Goal: Information Seeking & Learning: Check status

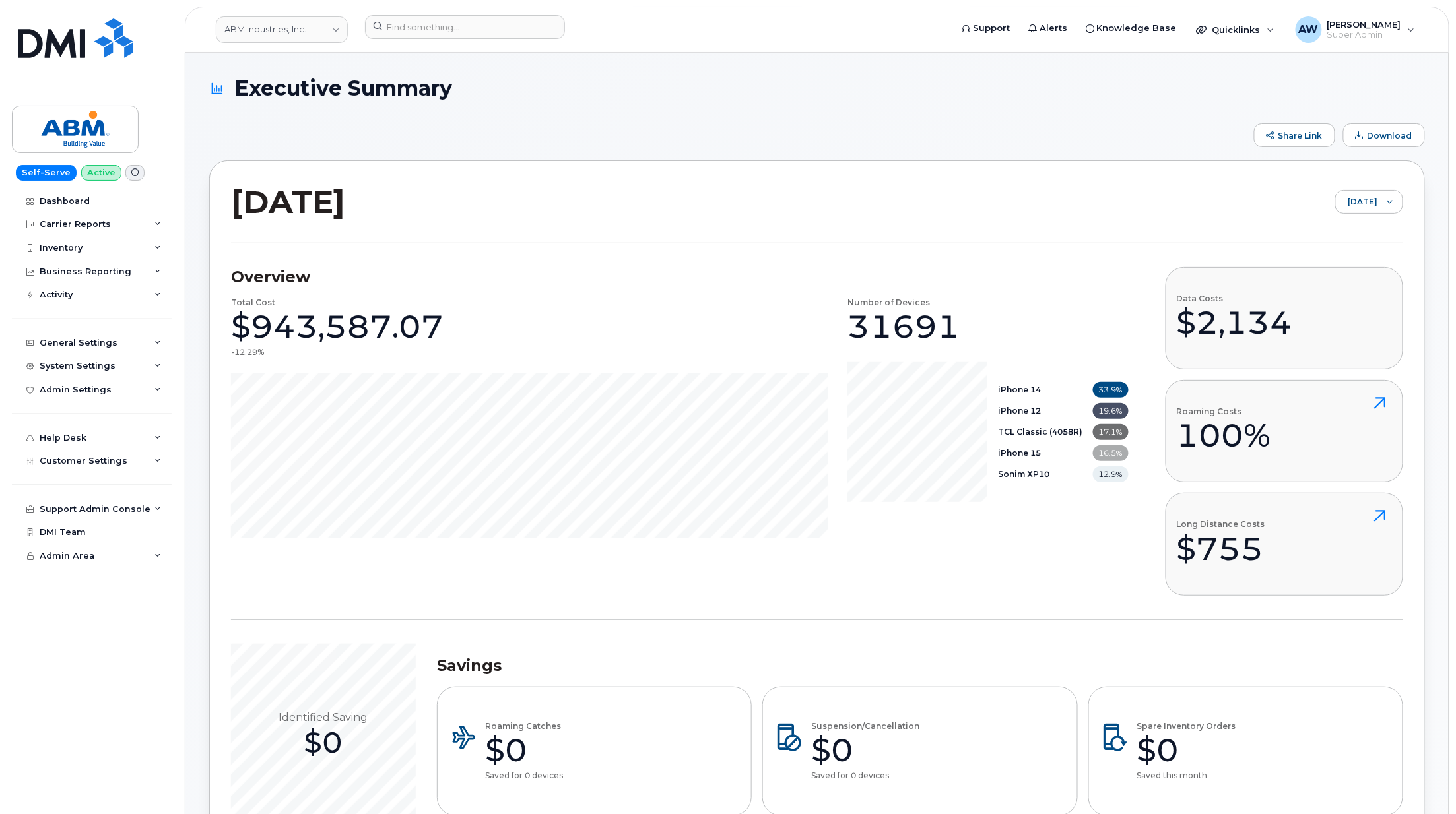
click at [294, 11] on header "ABM Industries, Inc. Support Alerts Knowledge Base Quicklinks Suspend / Cancel …" at bounding box center [816, 29] width 1264 height 46
click at [294, 17] on link "ABM Industries, Inc." at bounding box center [282, 29] width 132 height 27
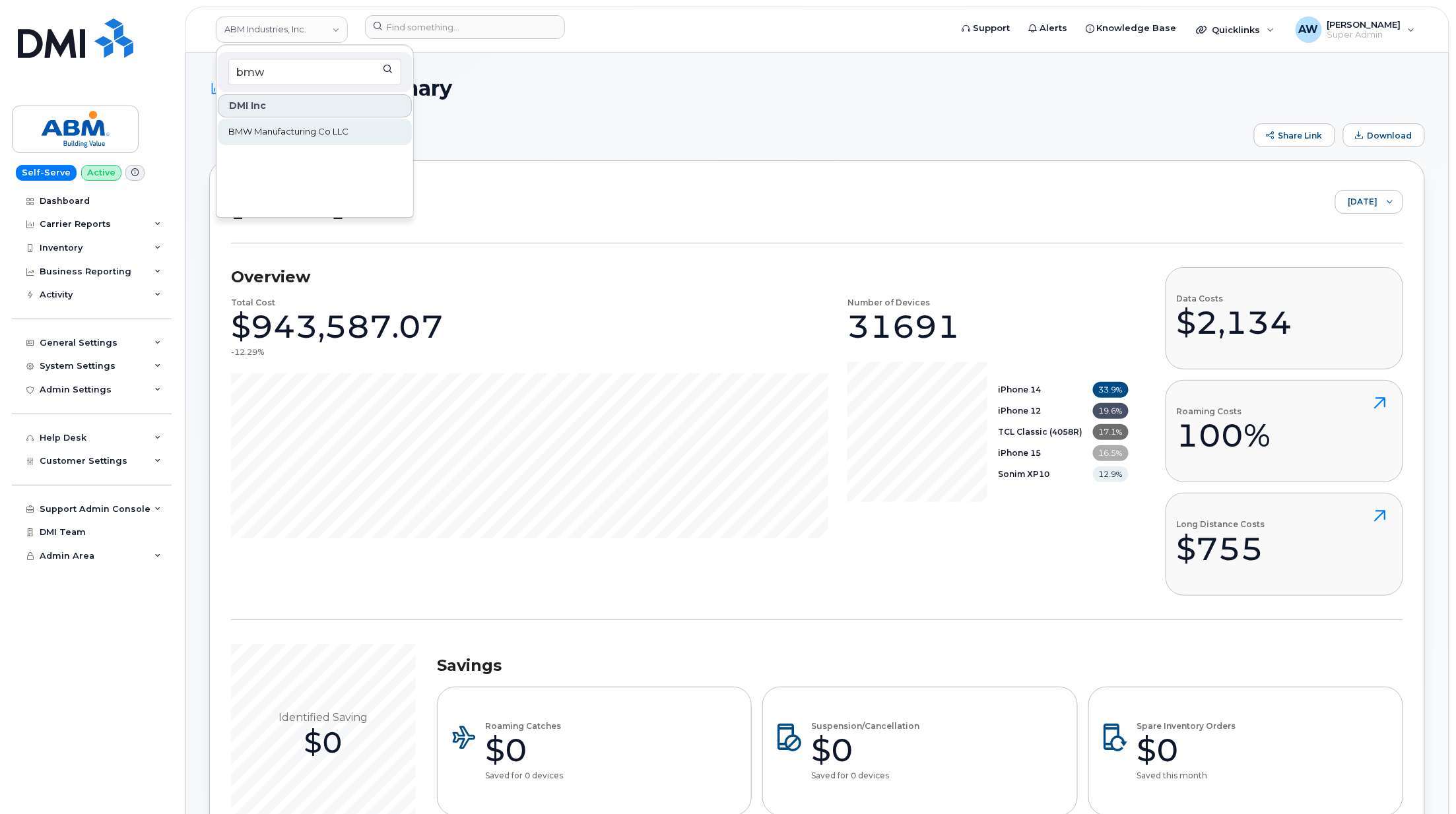
type input "bmw"
click at [298, 121] on link "BMW Manufacturing Co LLC" at bounding box center [314, 131] width 194 height 27
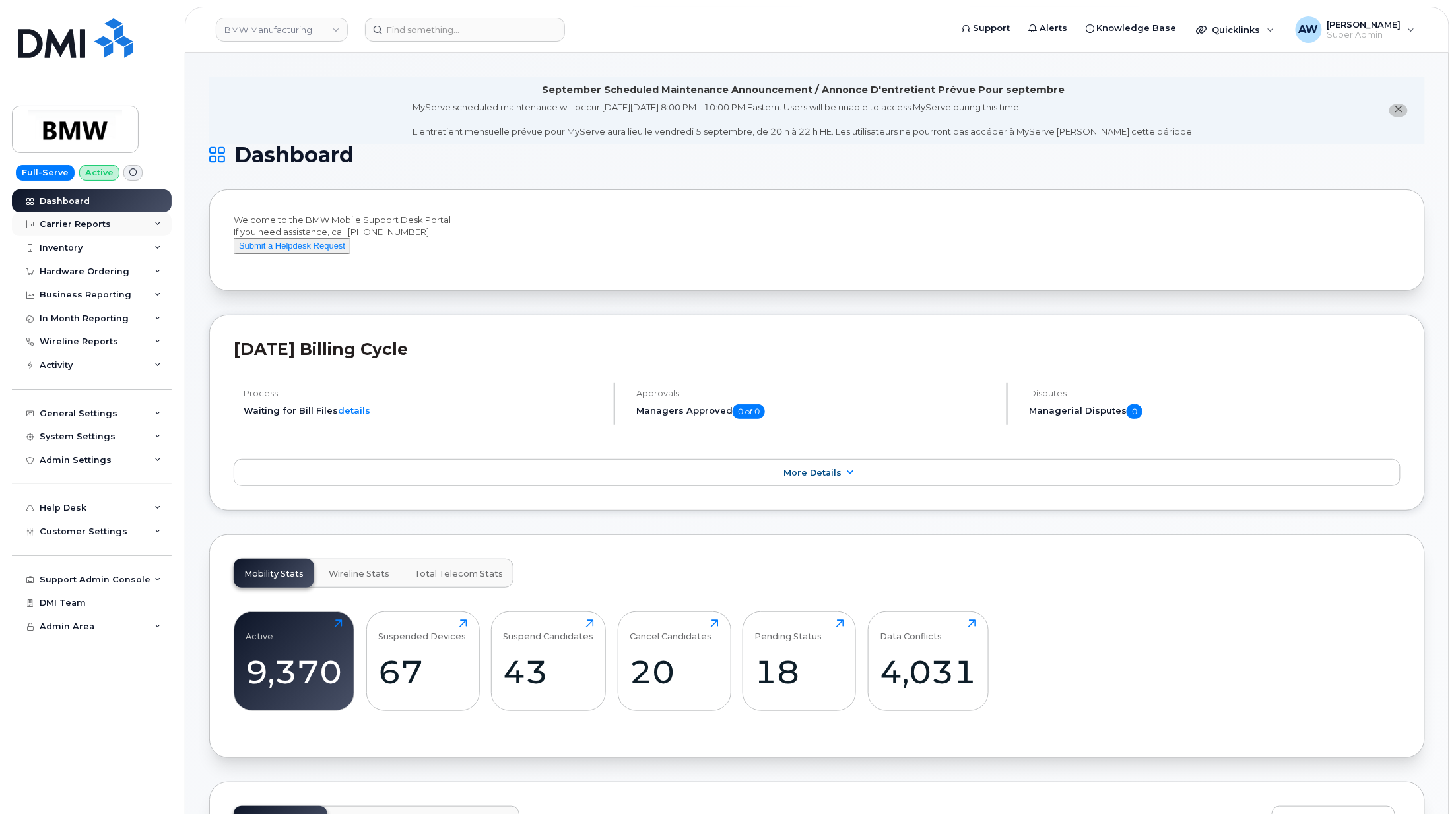
click at [154, 230] on div "Carrier Reports" at bounding box center [92, 224] width 160 height 24
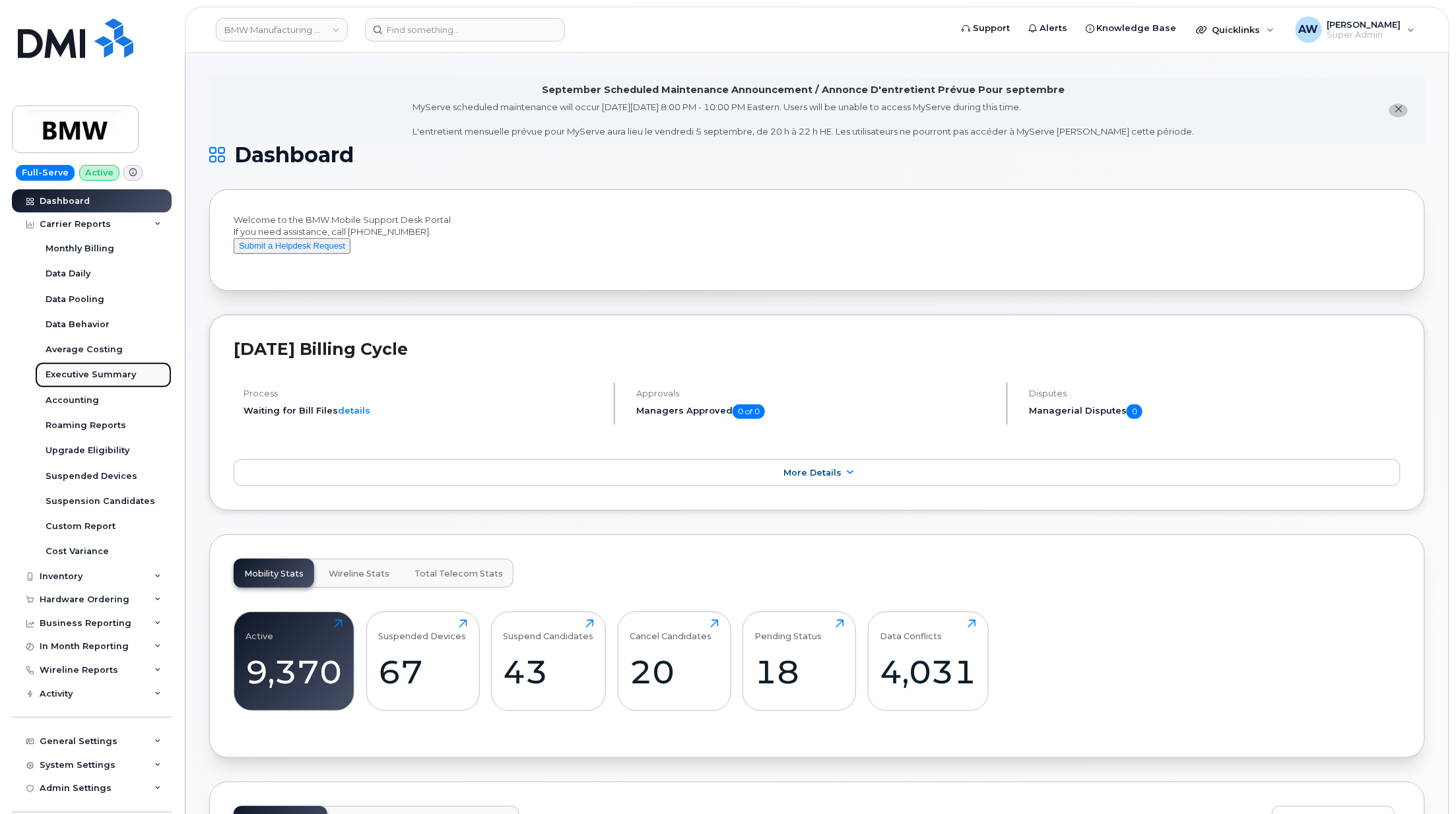
click at [128, 373] on div "Executive Summary" at bounding box center [91, 374] width 90 height 12
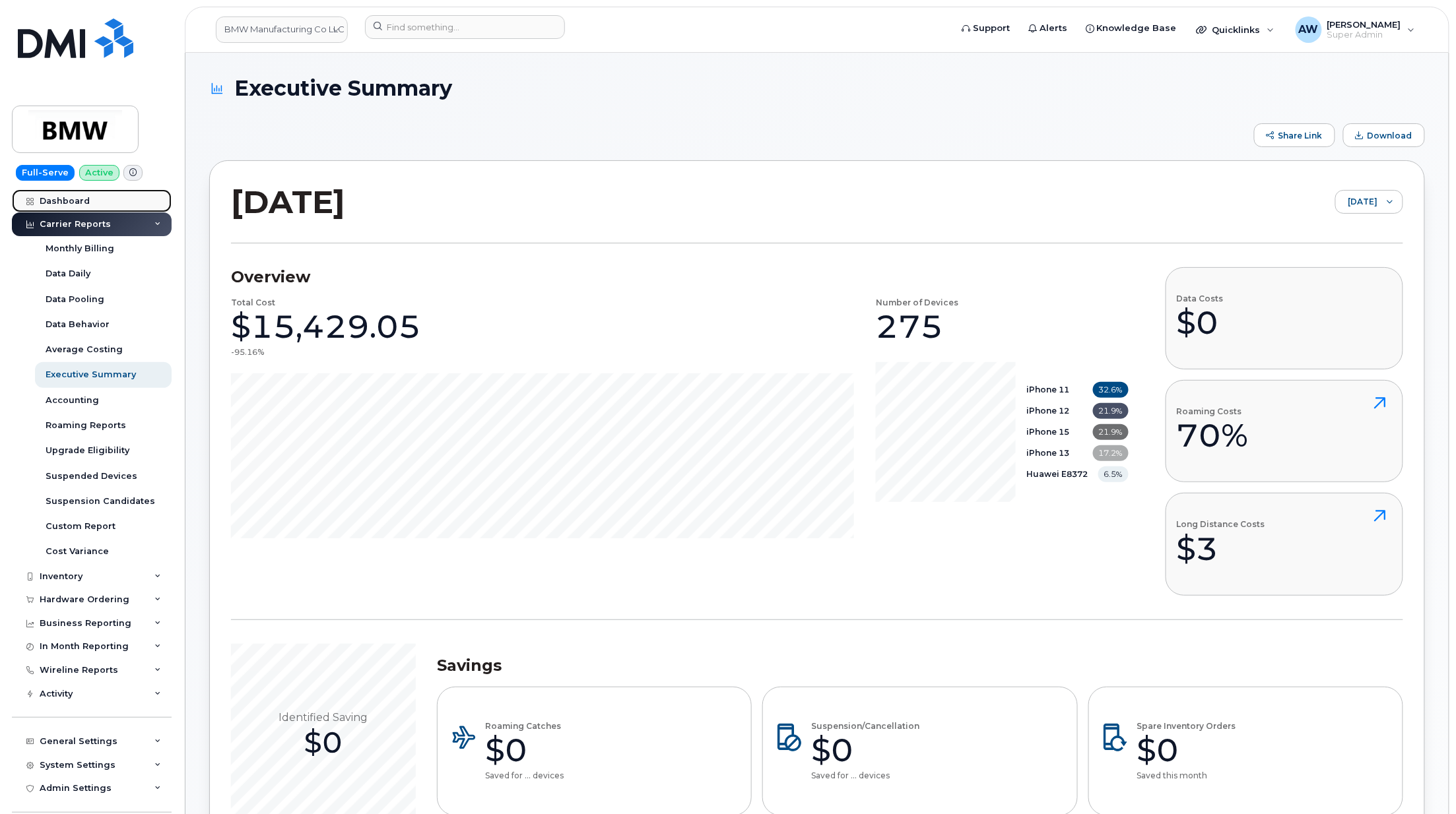
click at [69, 203] on div "Dashboard" at bounding box center [64, 200] width 51 height 10
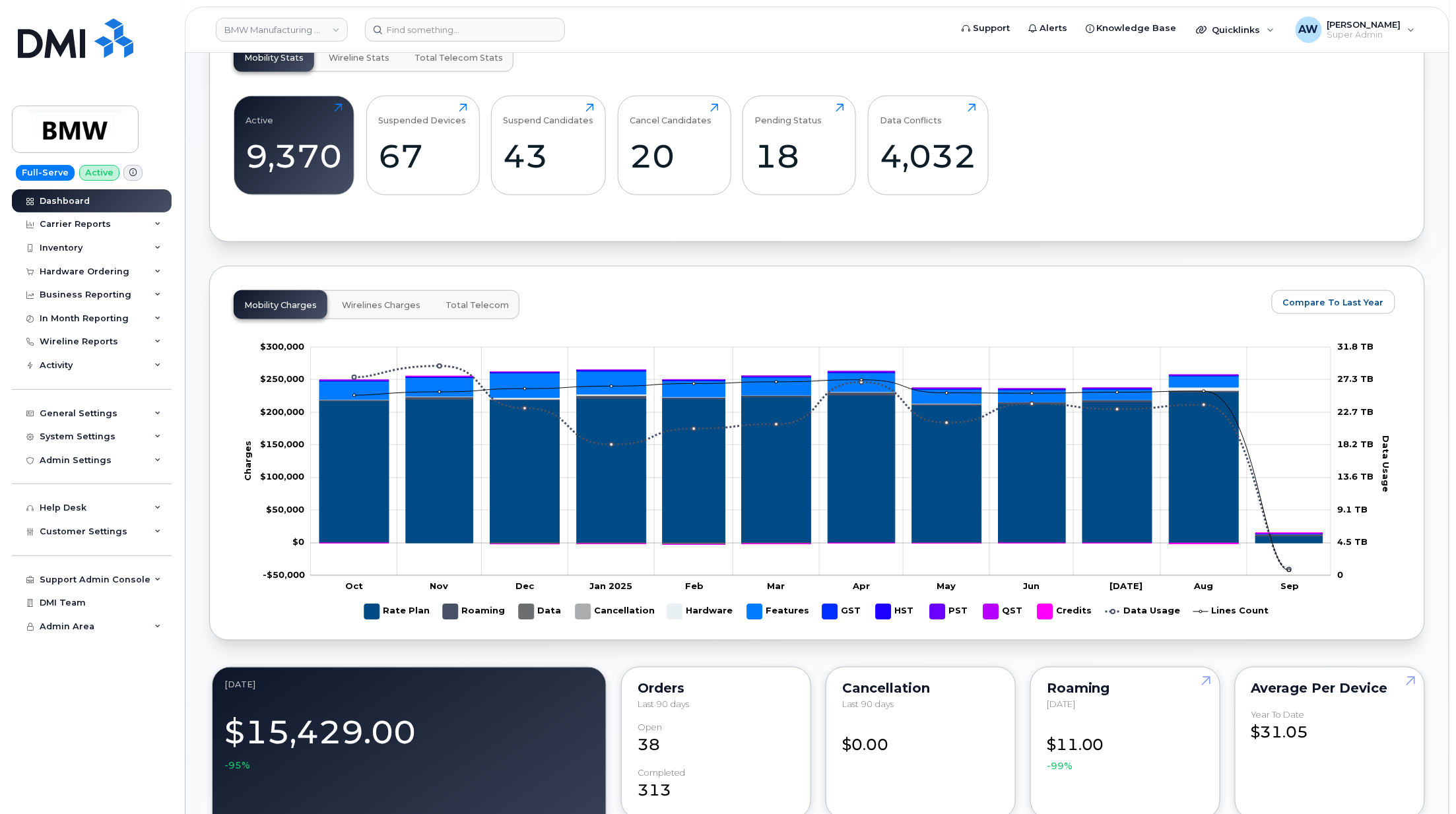
scroll to position [223, 0]
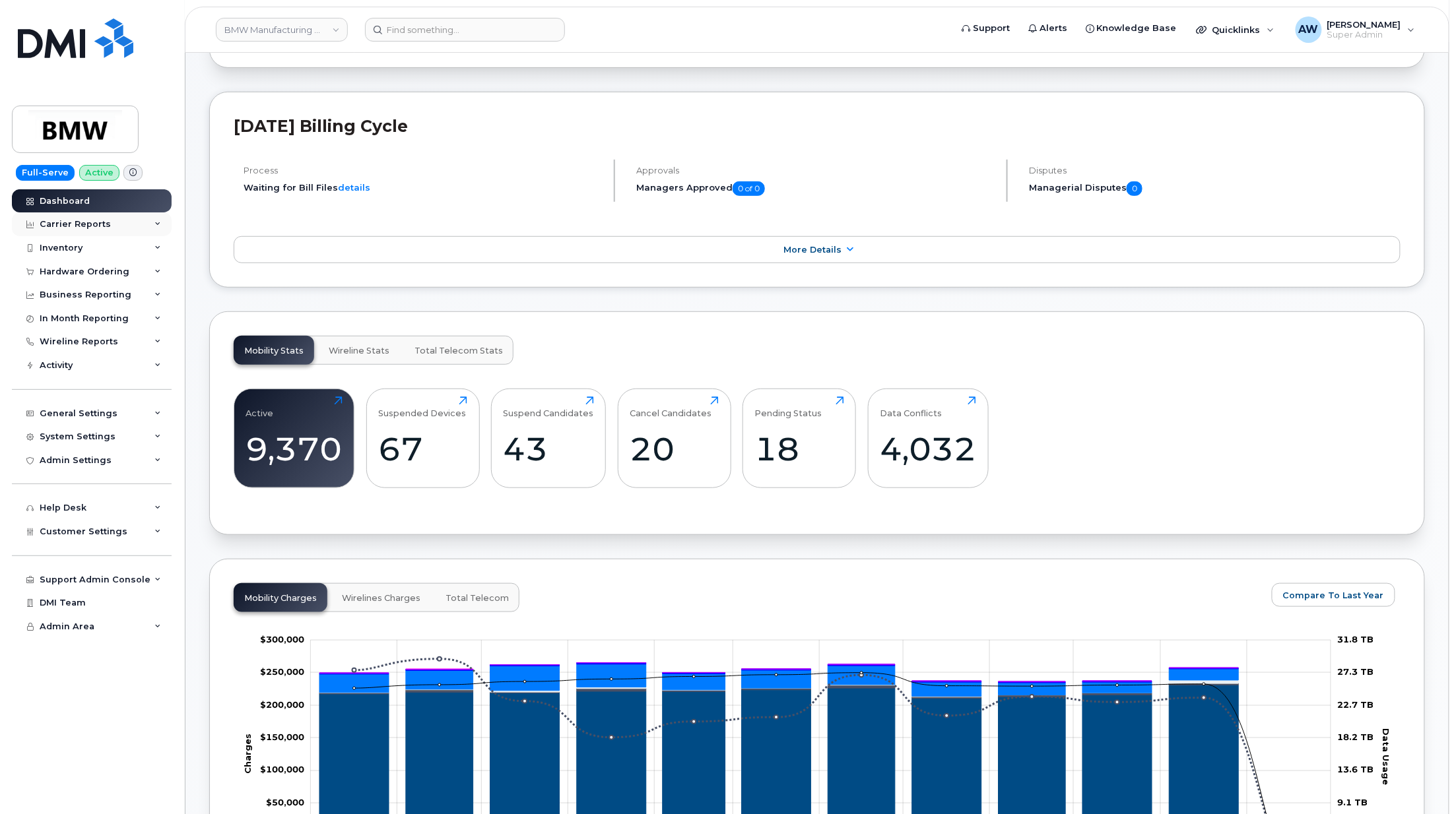
click at [102, 222] on div "Carrier Reports" at bounding box center [75, 223] width 72 height 10
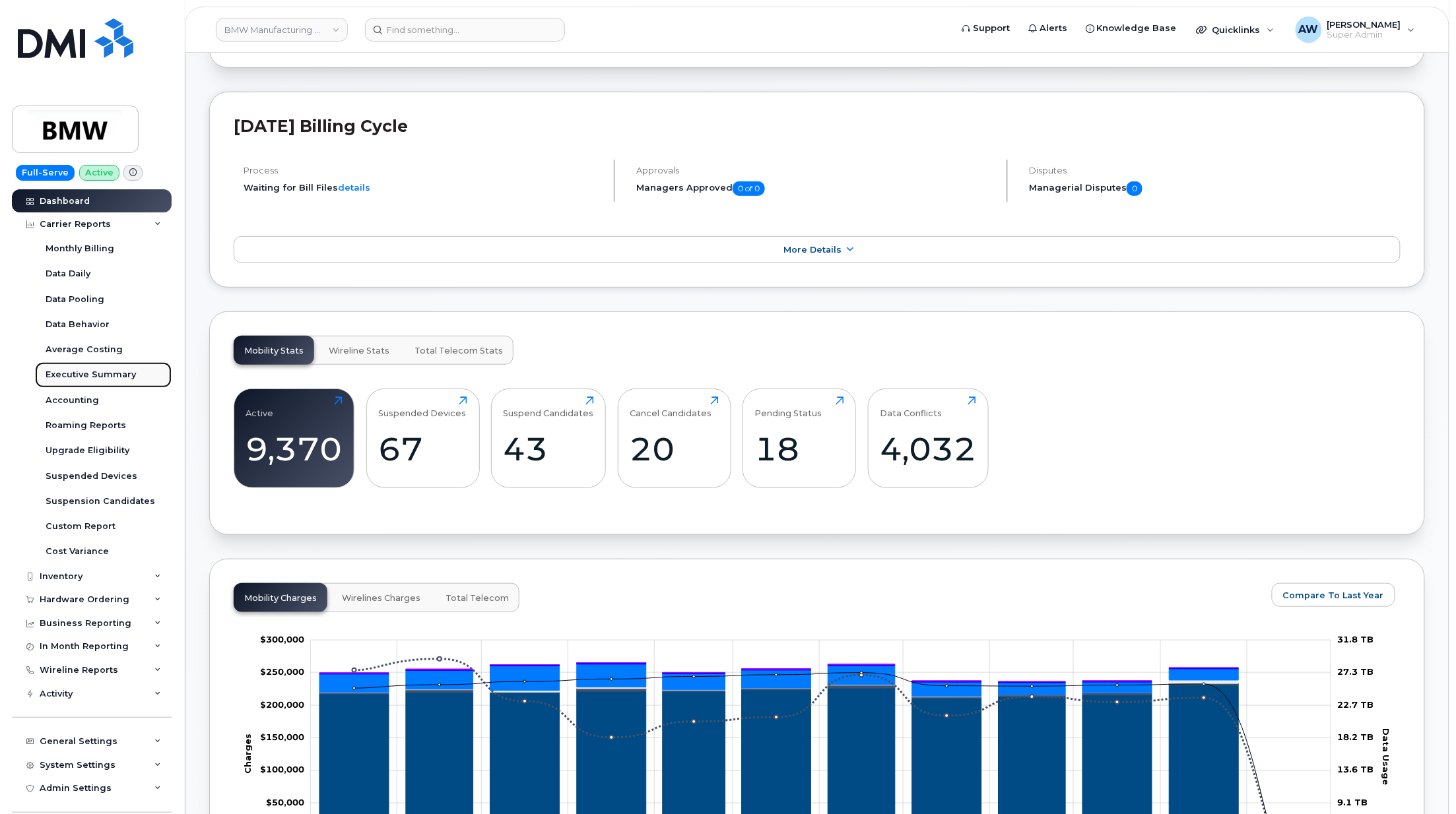
click at [113, 373] on div "Executive Summary" at bounding box center [91, 374] width 90 height 12
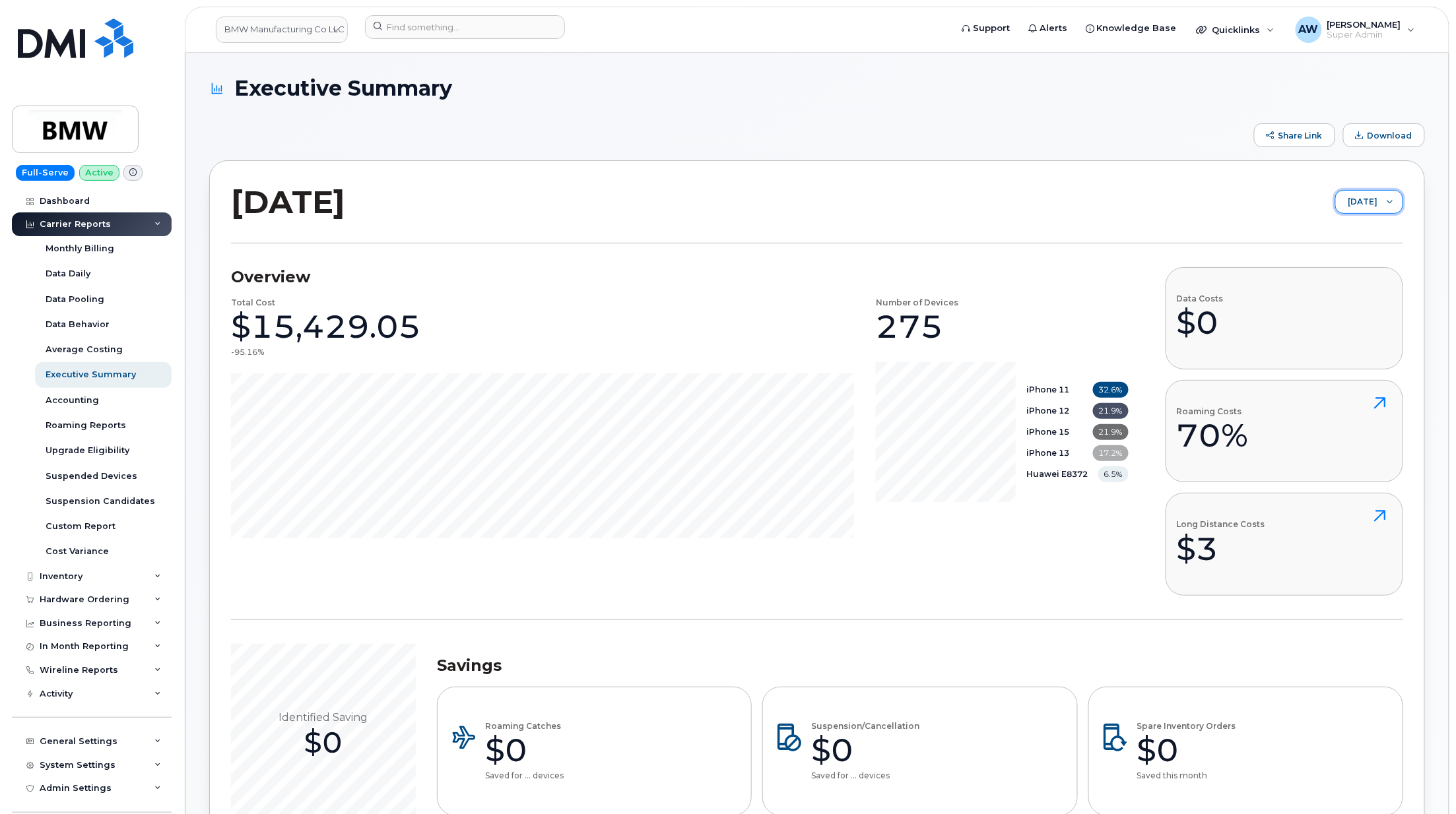
click at [1358, 193] on span "September 2025" at bounding box center [1356, 202] width 41 height 24
click at [1337, 254] on span "[DATE]" at bounding box center [1322, 254] width 28 height 13
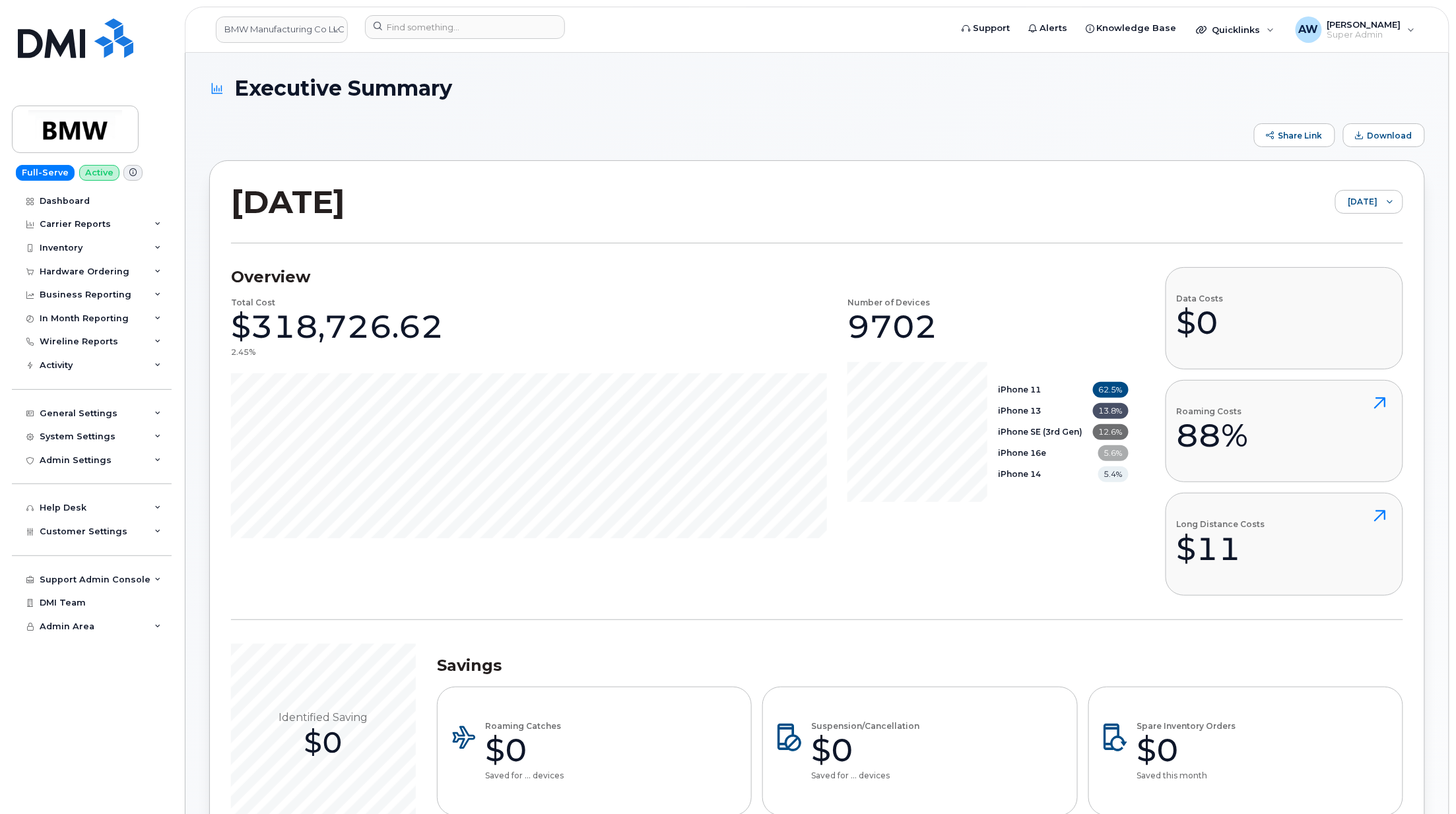
click at [1388, 130] on span "Download" at bounding box center [1389, 135] width 45 height 10
click at [146, 228] on div "Carrier Reports" at bounding box center [92, 224] width 160 height 24
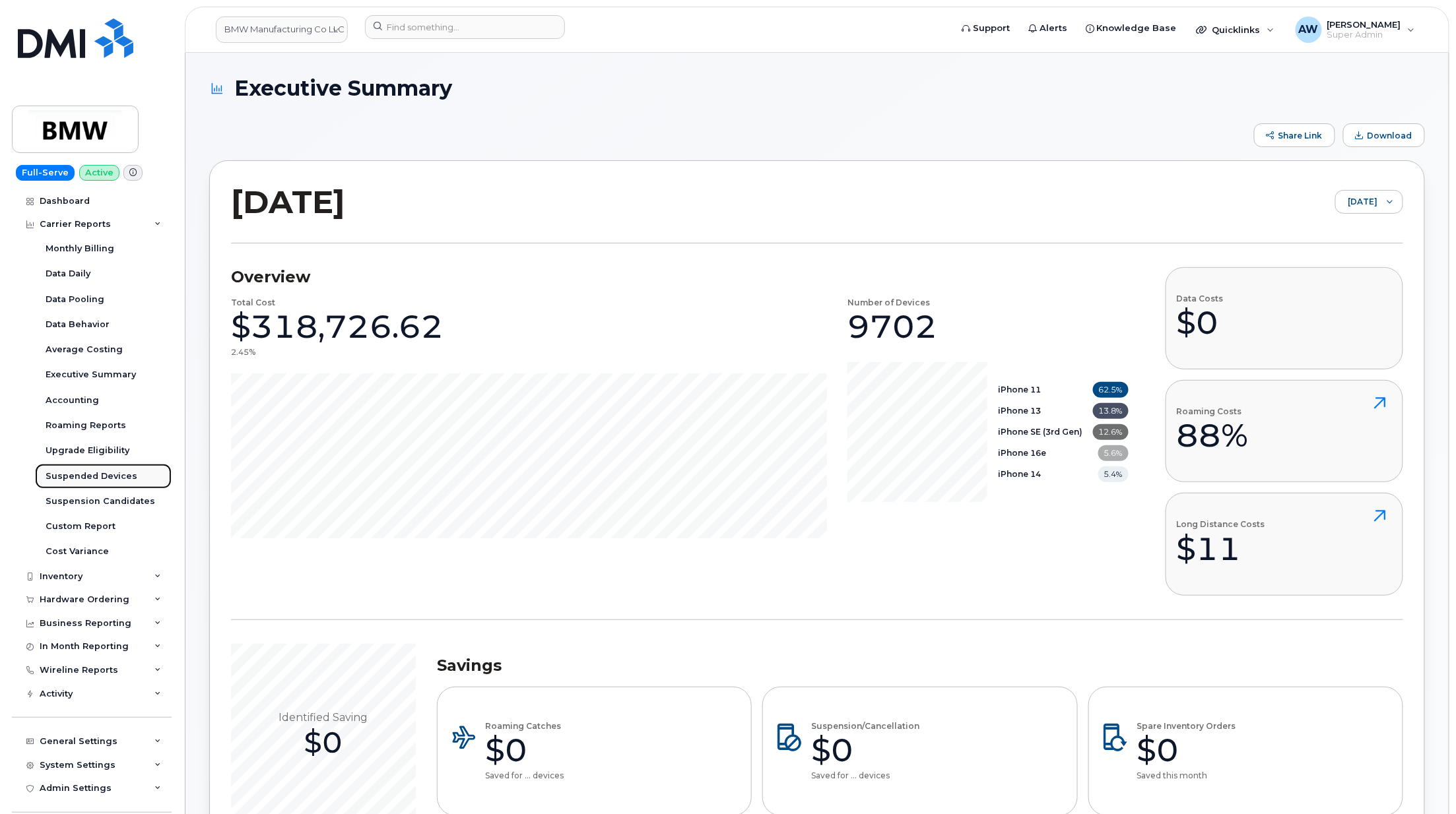
click at [125, 478] on div "Suspended Devices" at bounding box center [92, 476] width 92 height 12
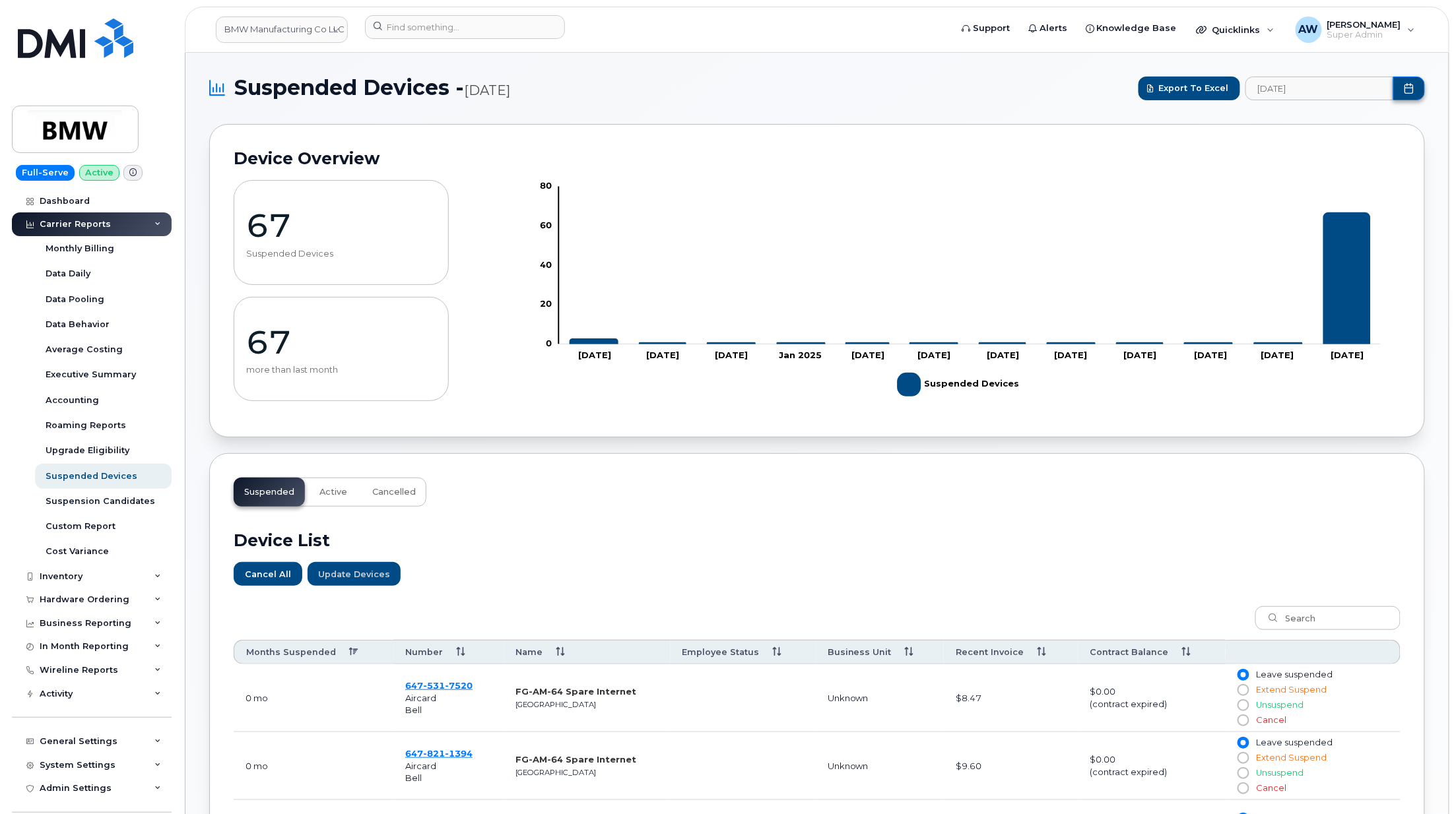
click at [1418, 87] on button "Choose Date" at bounding box center [1408, 88] width 31 height 24
click at [1348, 200] on span "Aug" at bounding box center [1335, 206] width 60 height 23
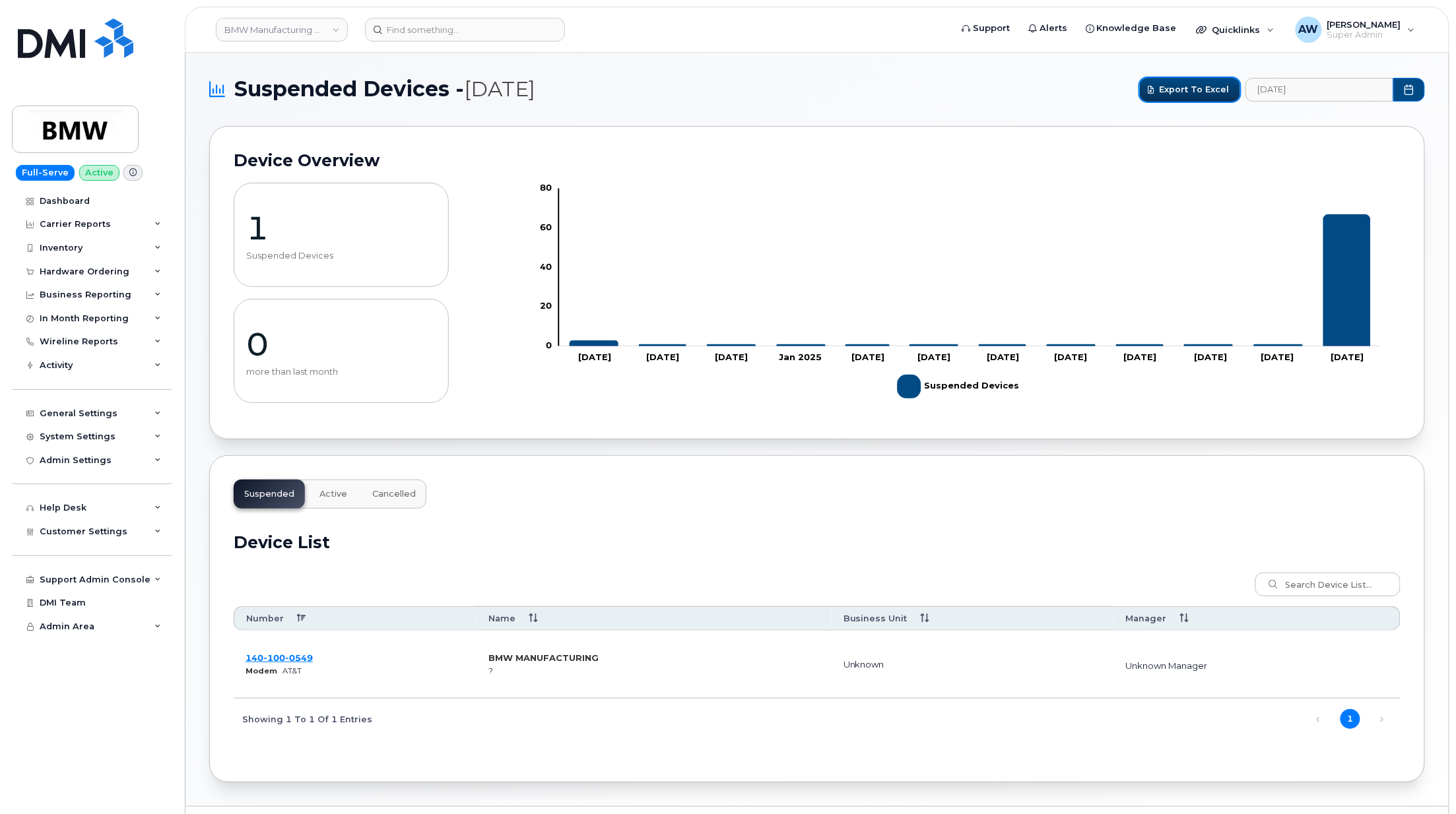
click at [1208, 90] on span "Export to Excel" at bounding box center [1194, 89] width 70 height 13
click at [145, 219] on div "Carrier Reports" at bounding box center [92, 224] width 160 height 24
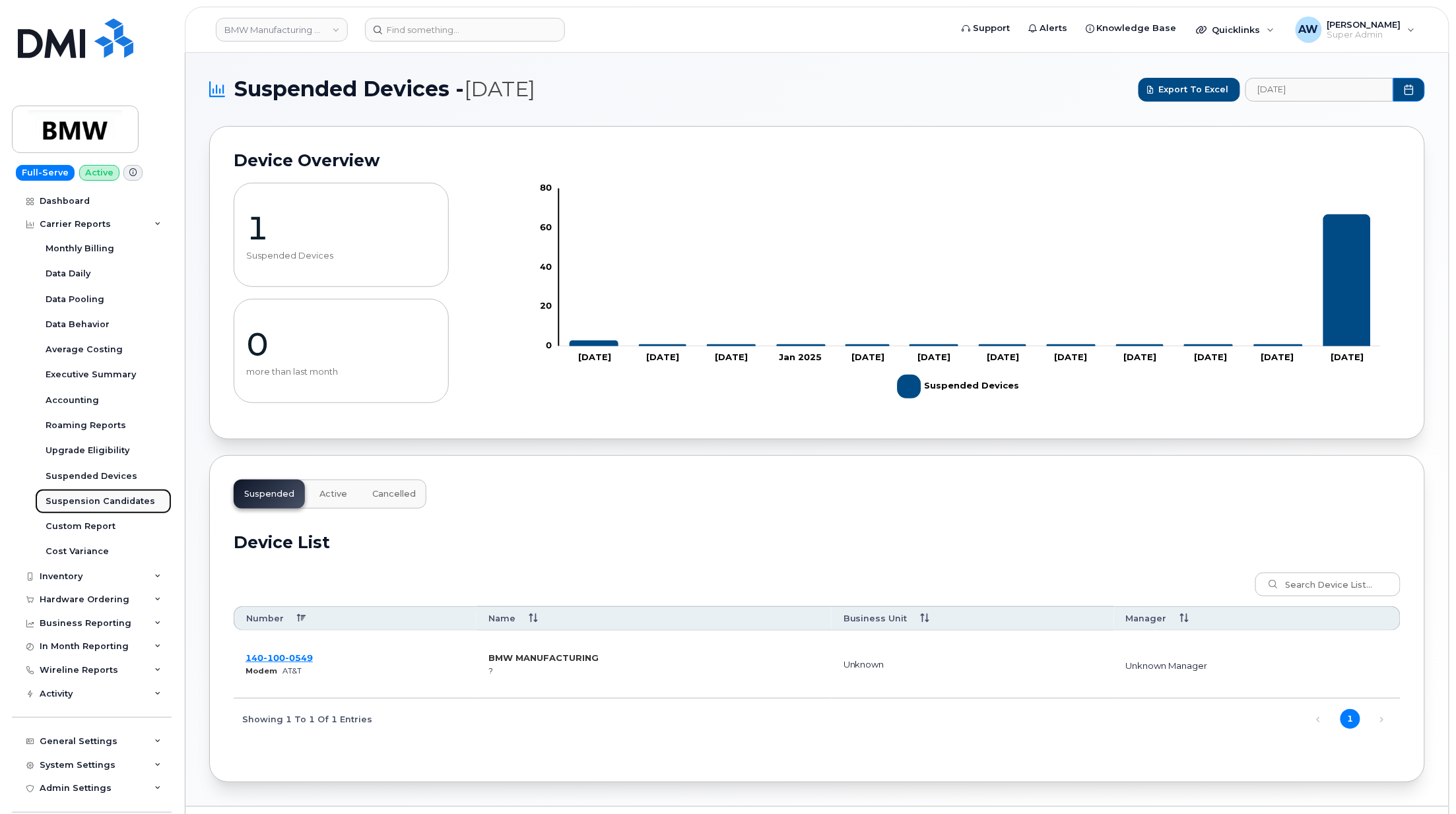
click at [119, 499] on div "Suspension Candidates" at bounding box center [100, 501] width 109 height 12
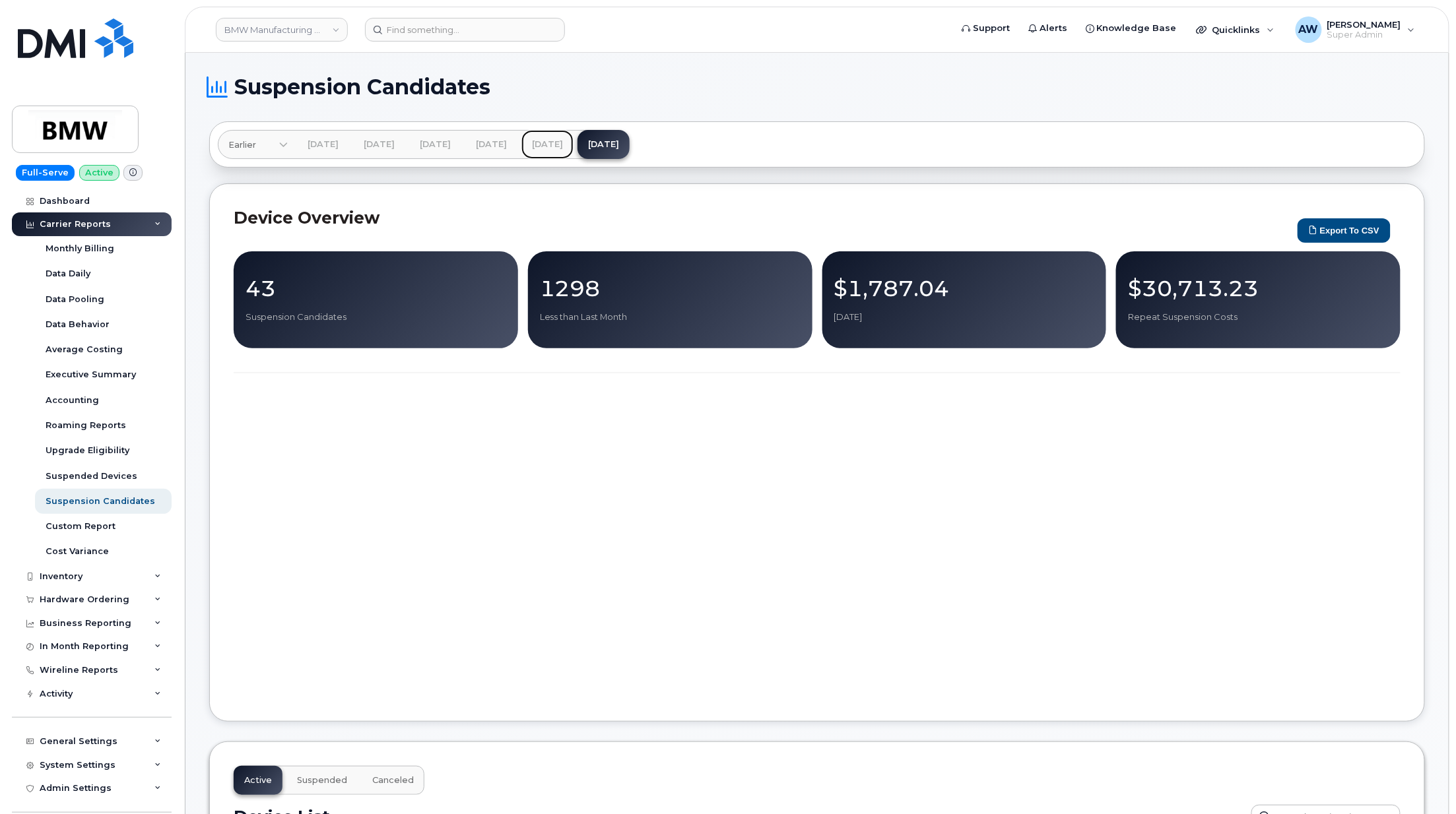
click at [574, 143] on link "Aug 2025" at bounding box center [547, 144] width 52 height 29
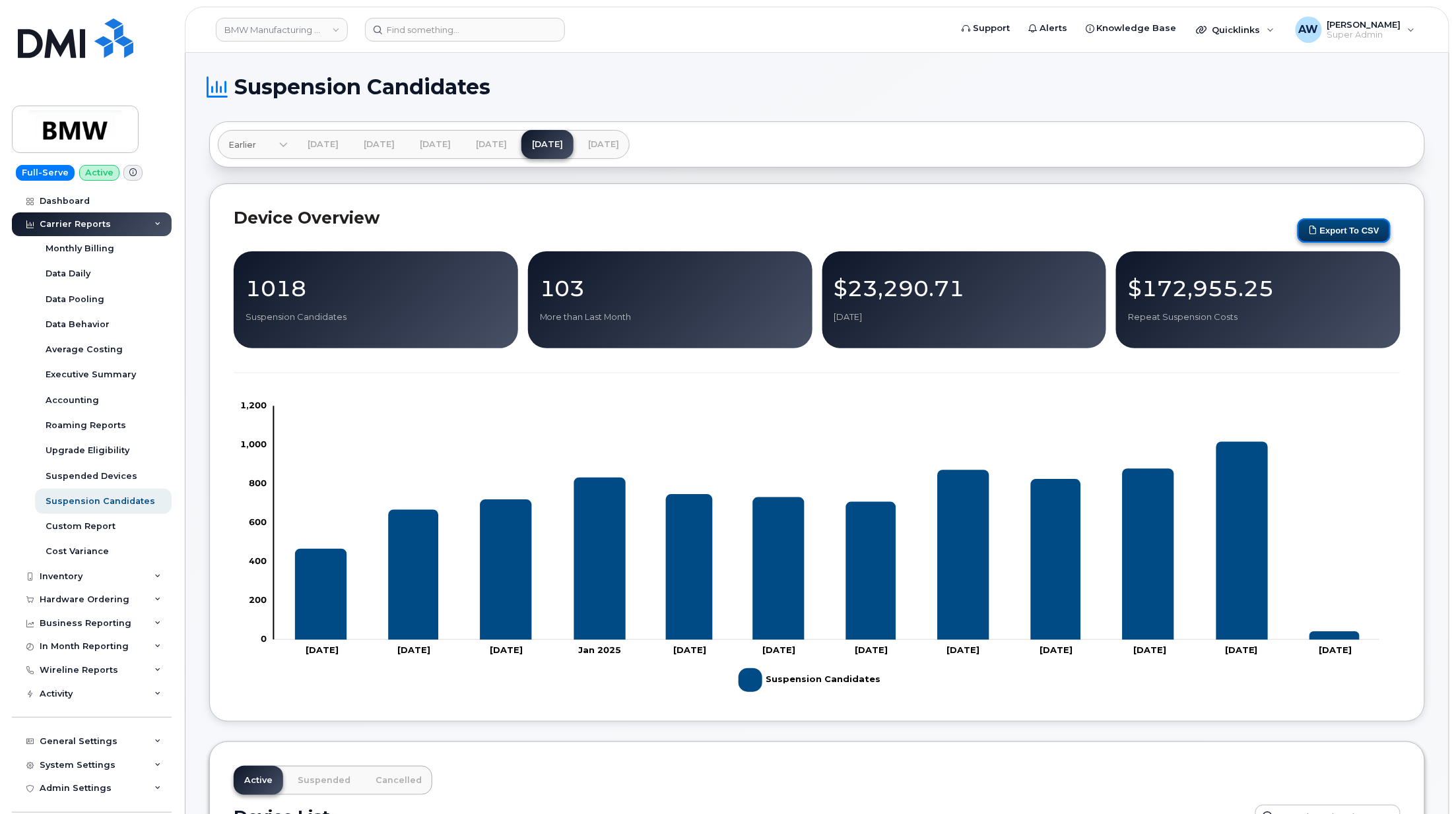
click at [1348, 240] on button "Export to CSV" at bounding box center [1343, 231] width 93 height 25
click at [438, 30] on input at bounding box center [465, 29] width 200 height 24
paste input "1401000549"
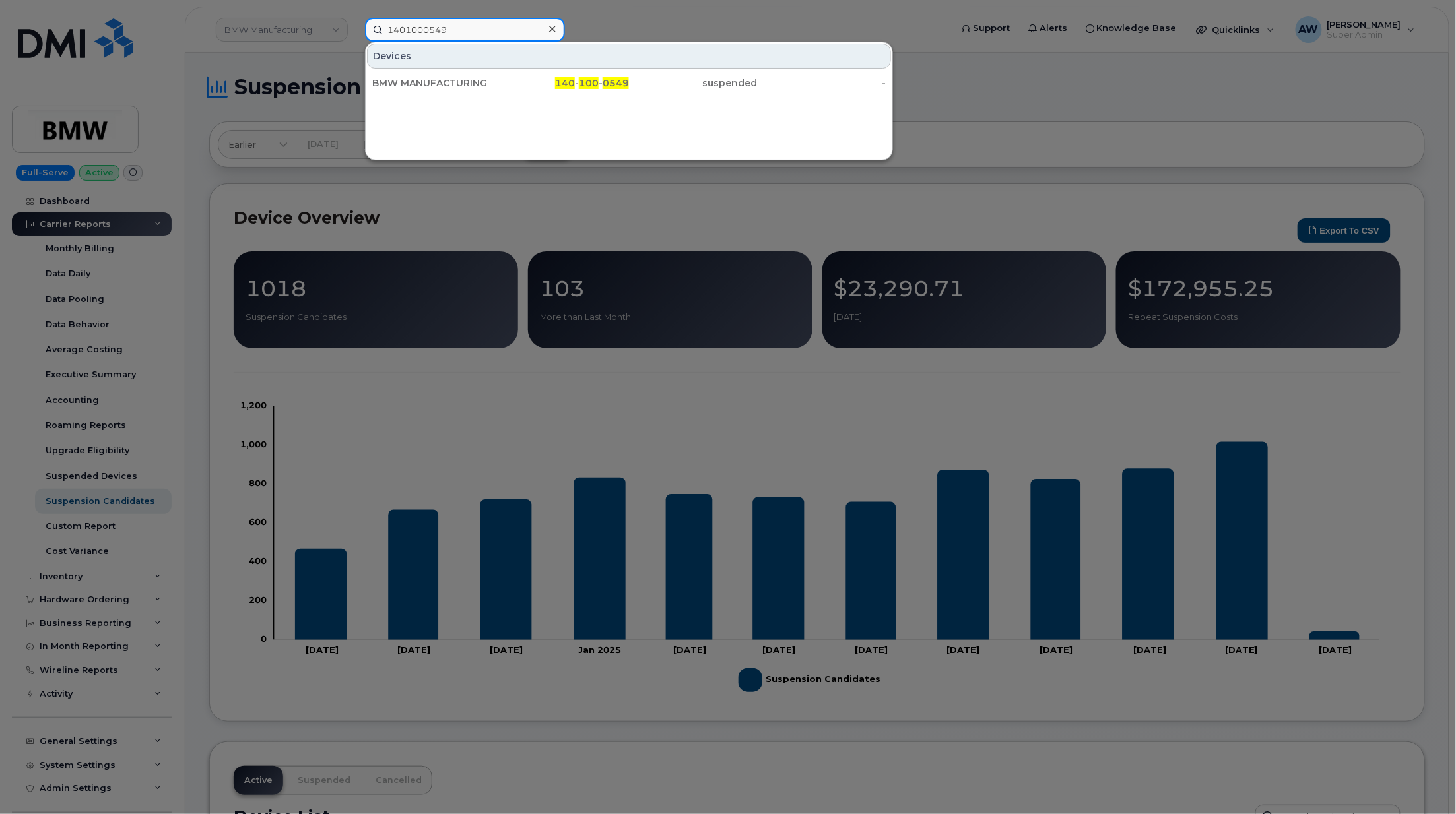
type input "1401000549"
click at [632, 81] on div "suspended" at bounding box center [693, 83] width 129 height 13
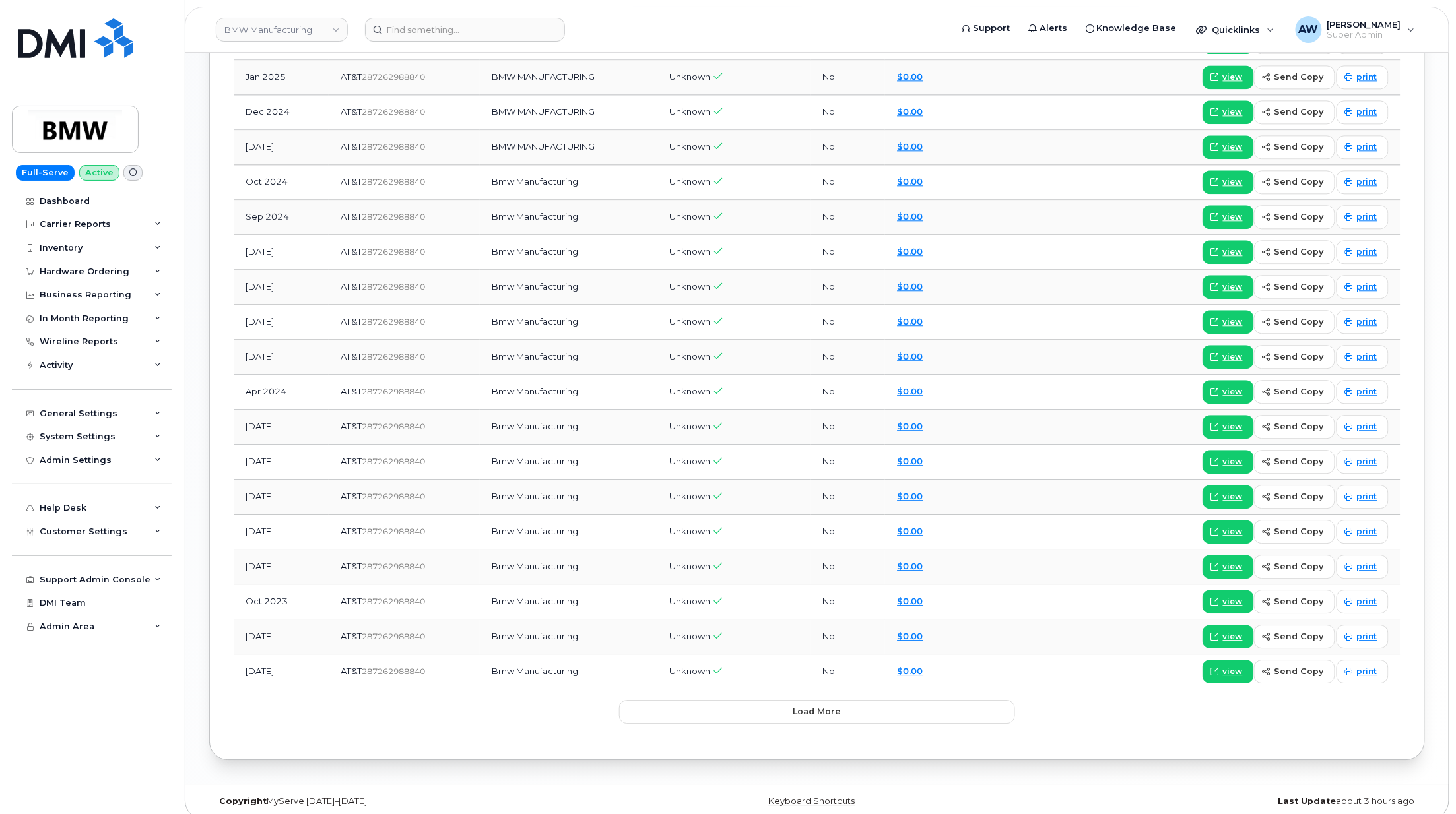
scroll to position [1304, 0]
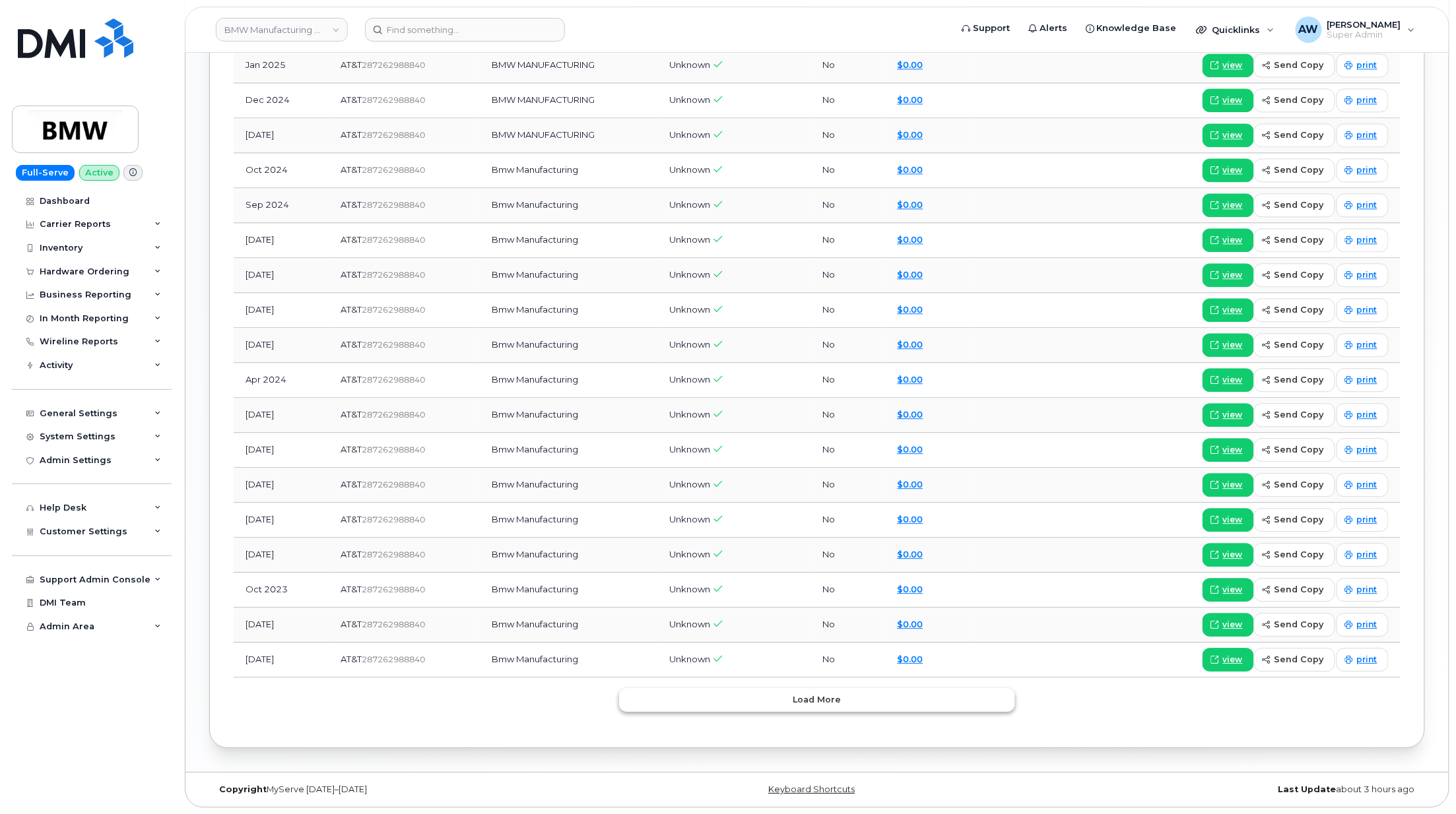
click at [771, 707] on button "Load more" at bounding box center [816, 700] width 396 height 24
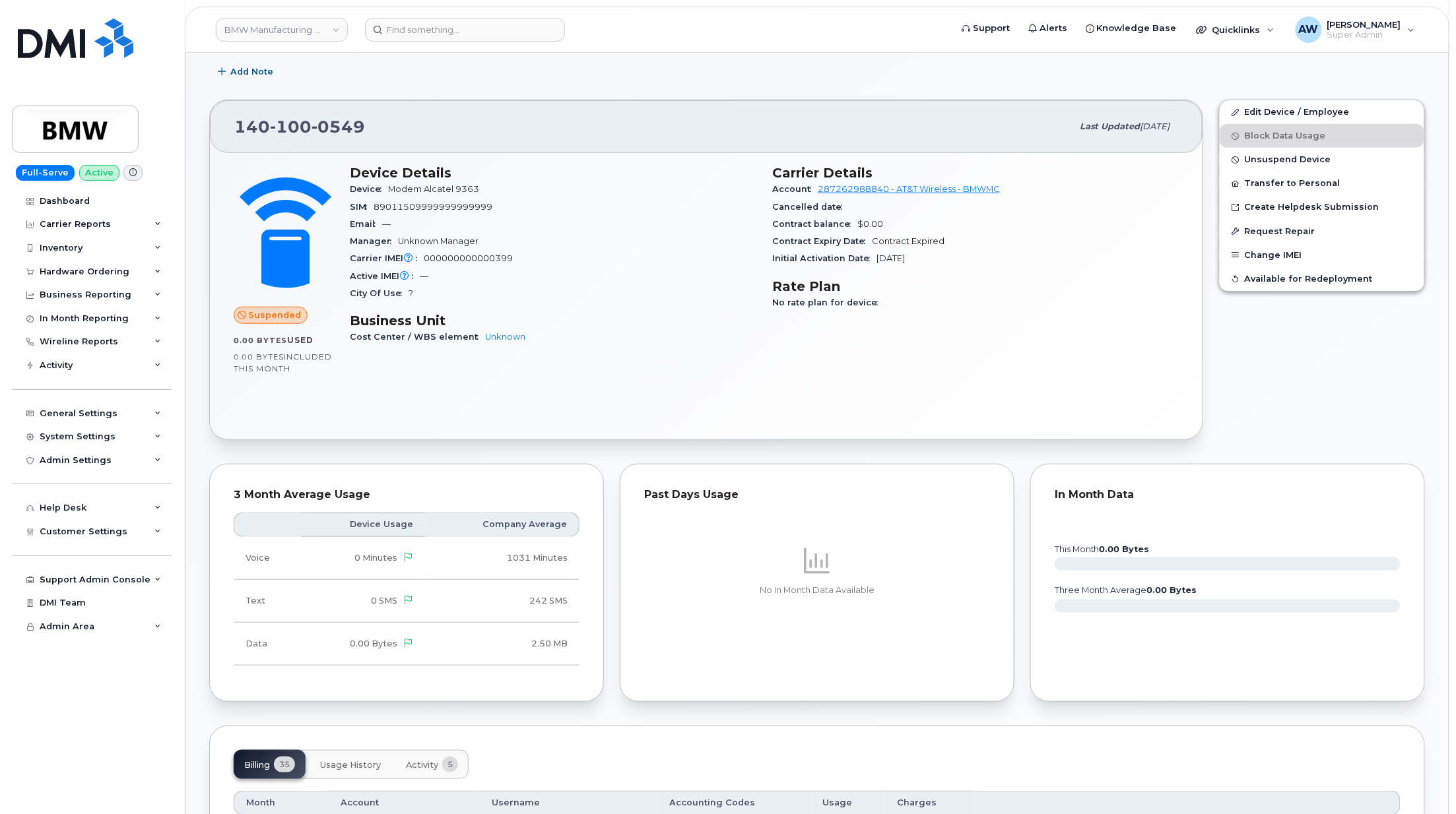
scroll to position [478, 0]
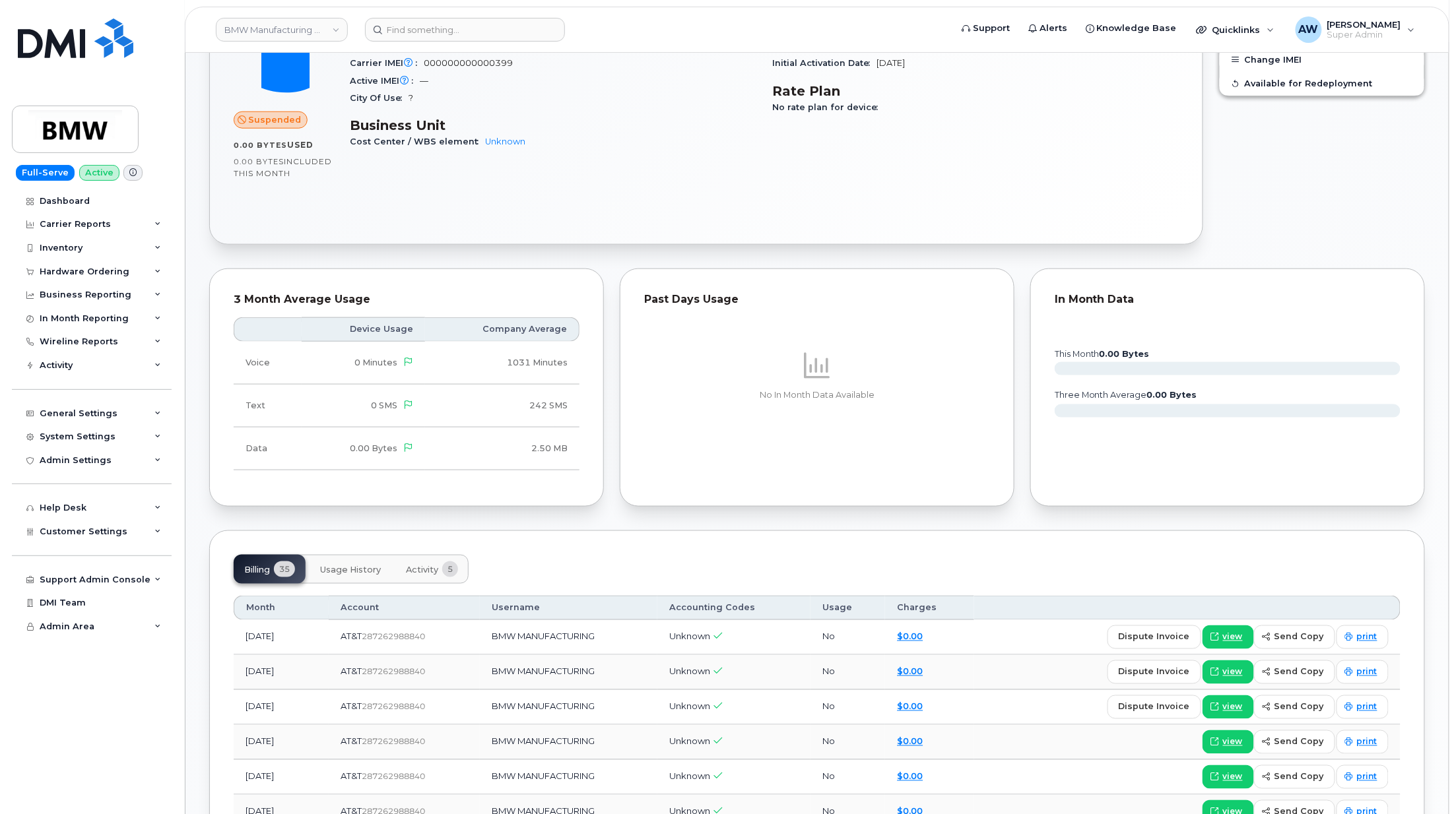
click at [346, 581] on button "Usage History" at bounding box center [350, 570] width 82 height 29
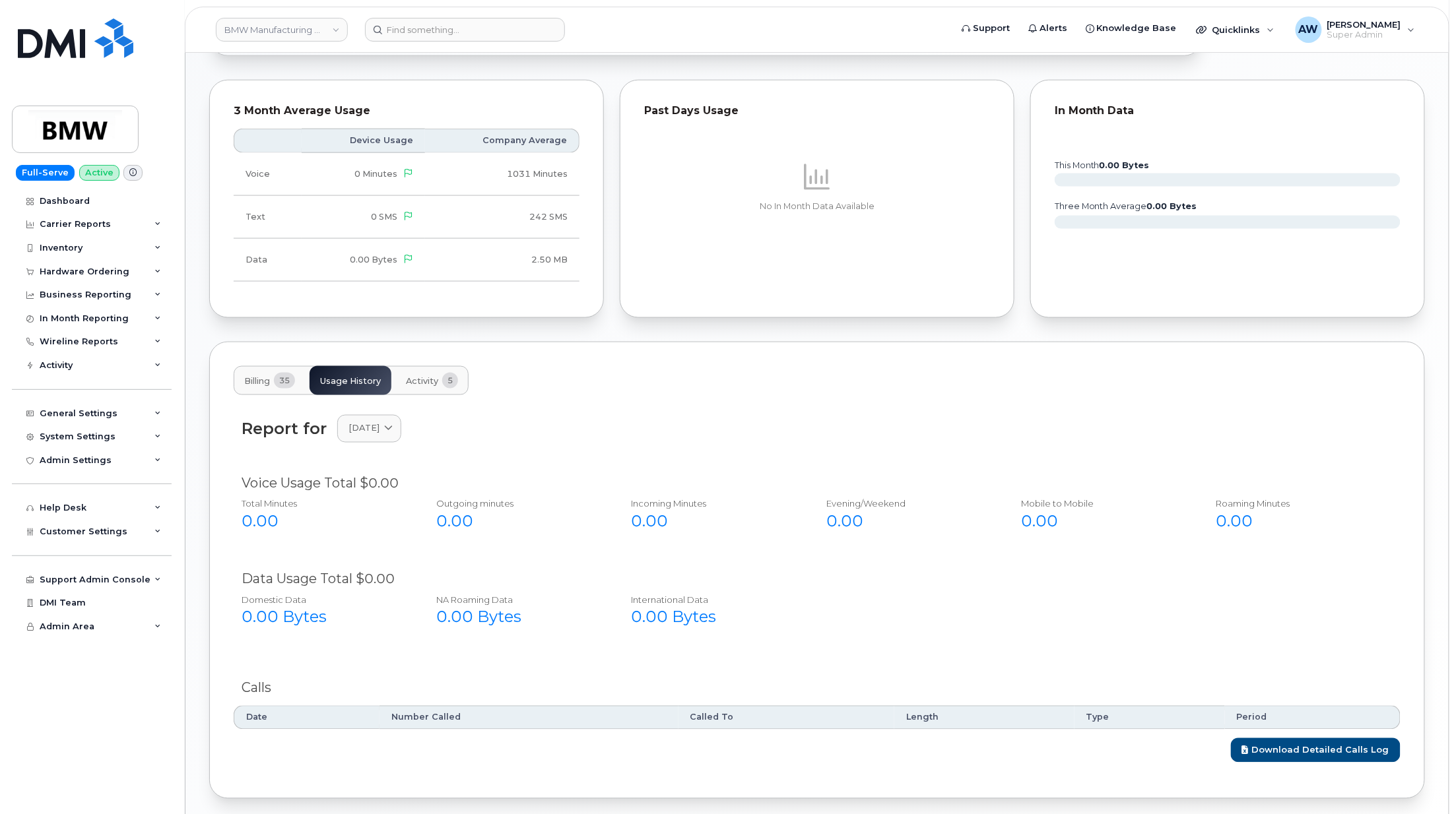
scroll to position [721, 0]
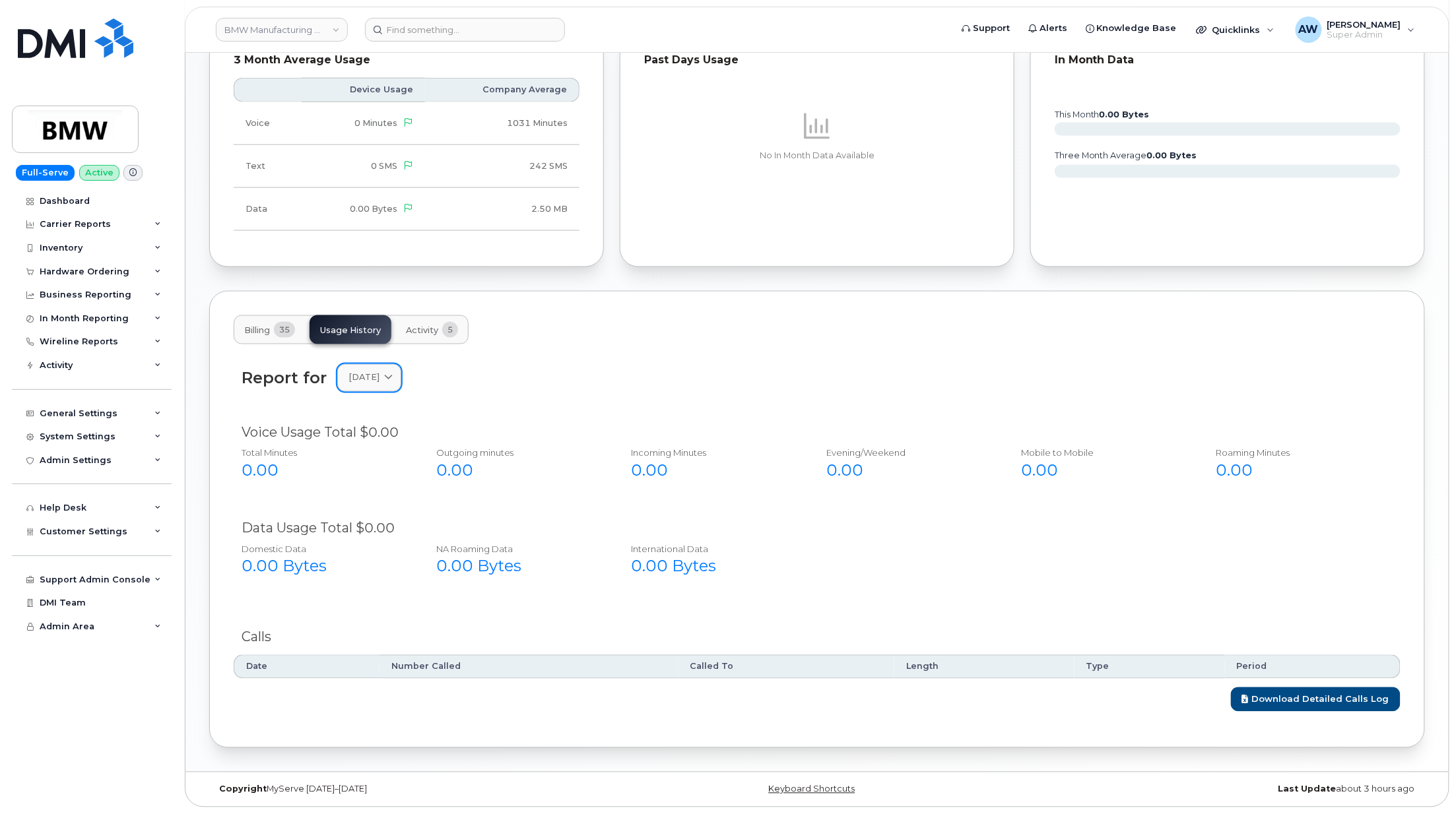
click at [376, 385] on link "[DATE]" at bounding box center [370, 377] width 64 height 27
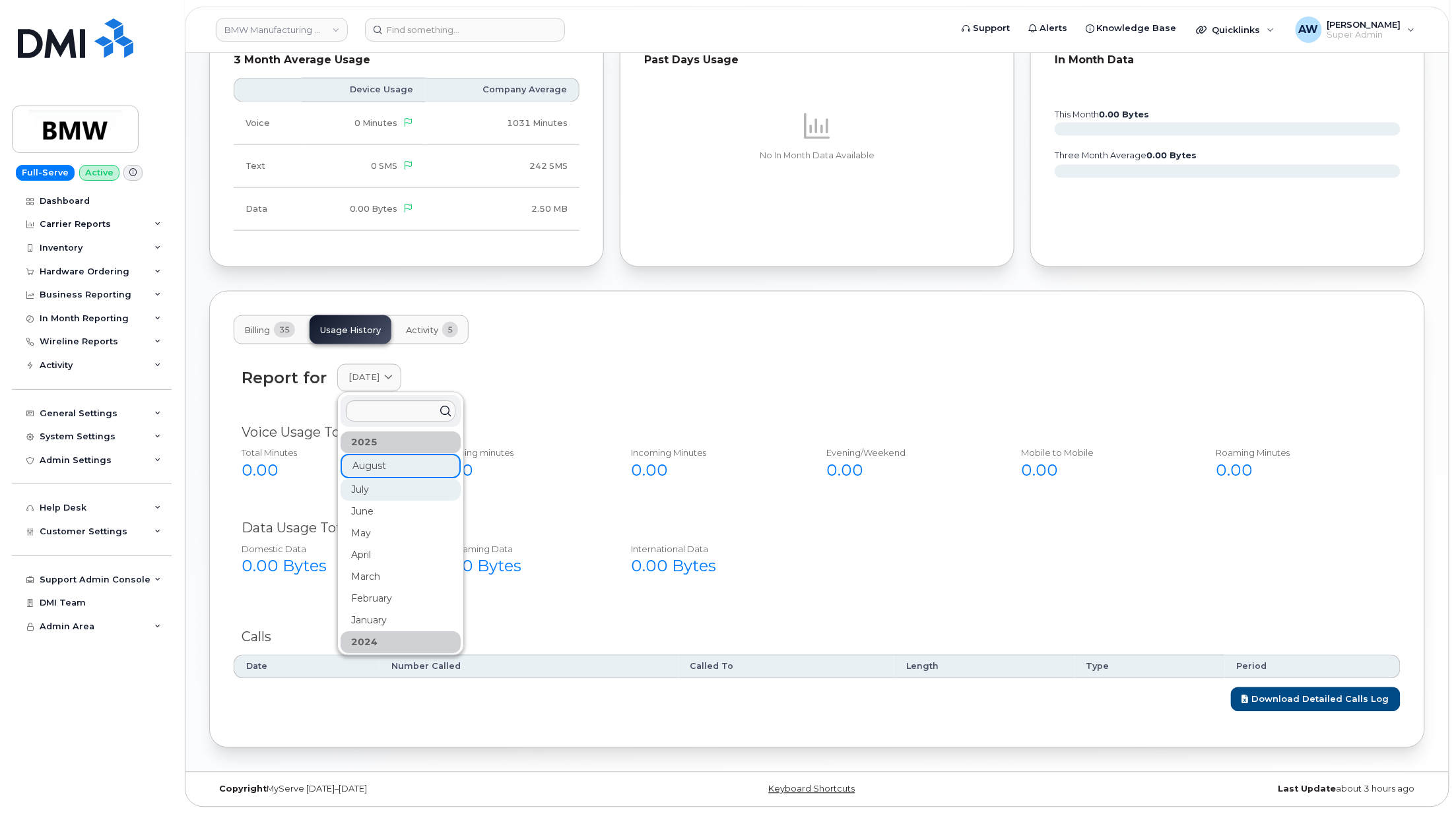
click at [378, 489] on div "July" at bounding box center [400, 491] width 120 height 22
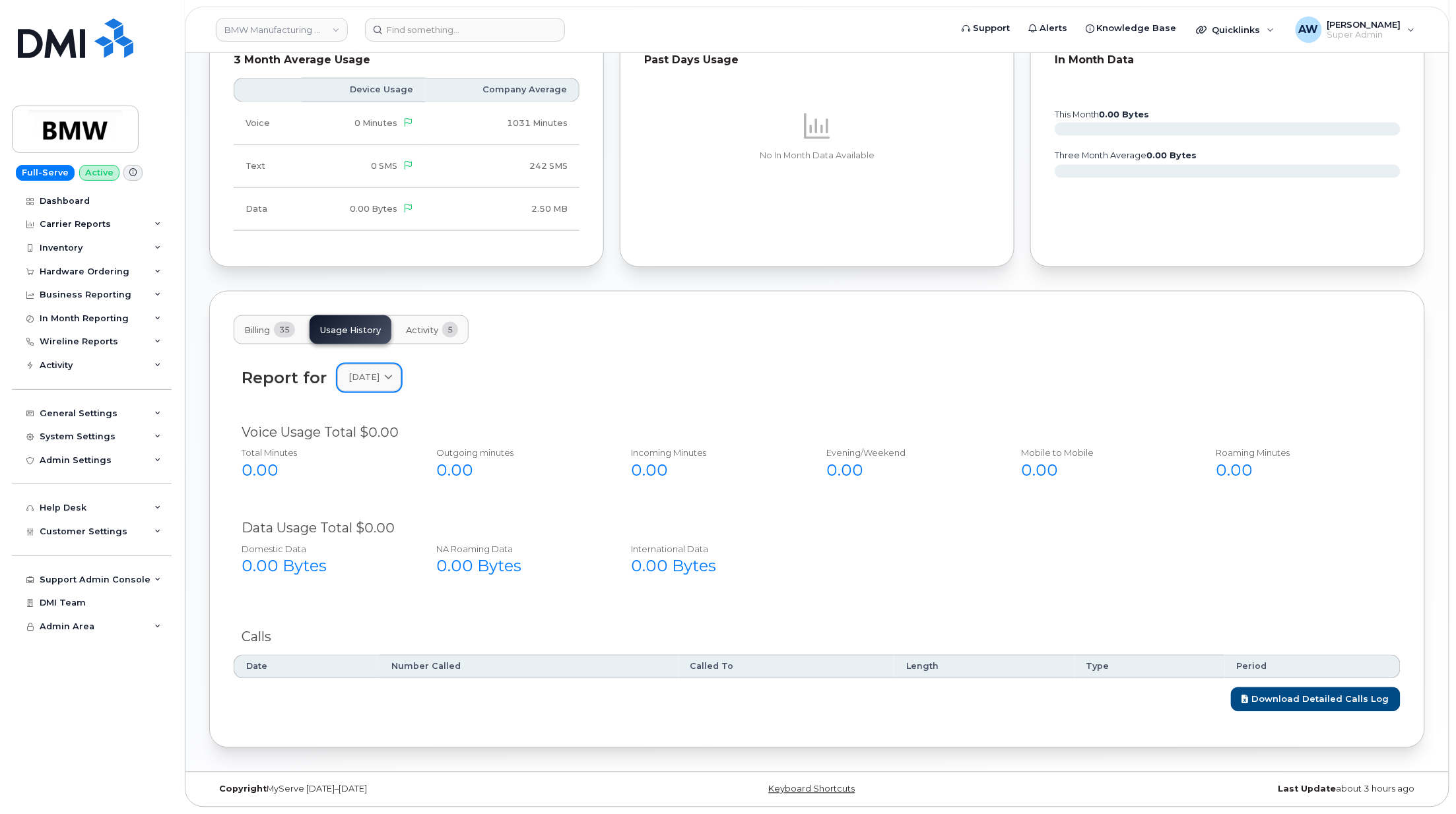
click at [380, 380] on span "[DATE]" at bounding box center [364, 378] width 31 height 13
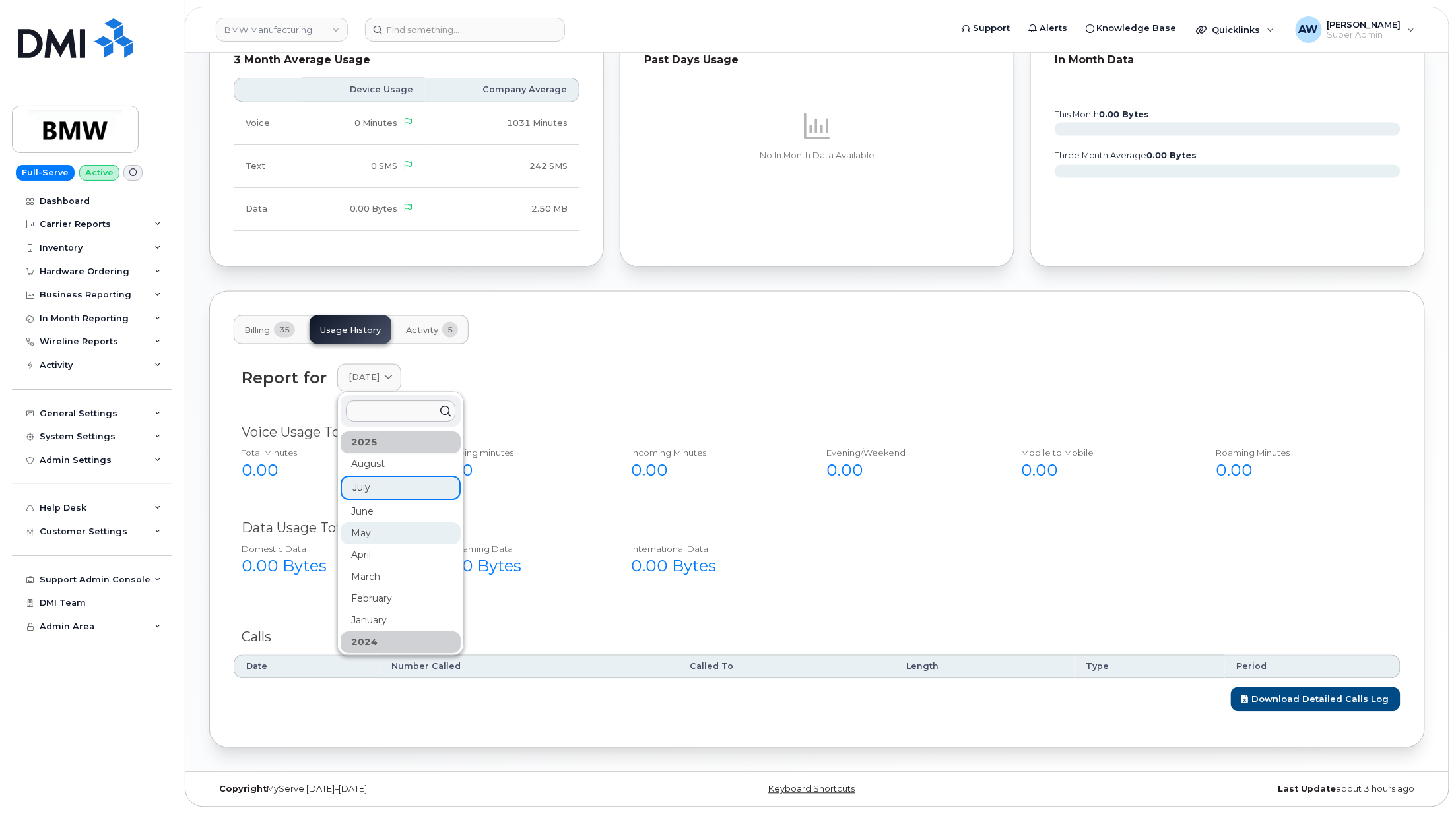
click at [381, 523] on div "May" at bounding box center [400, 534] width 120 height 22
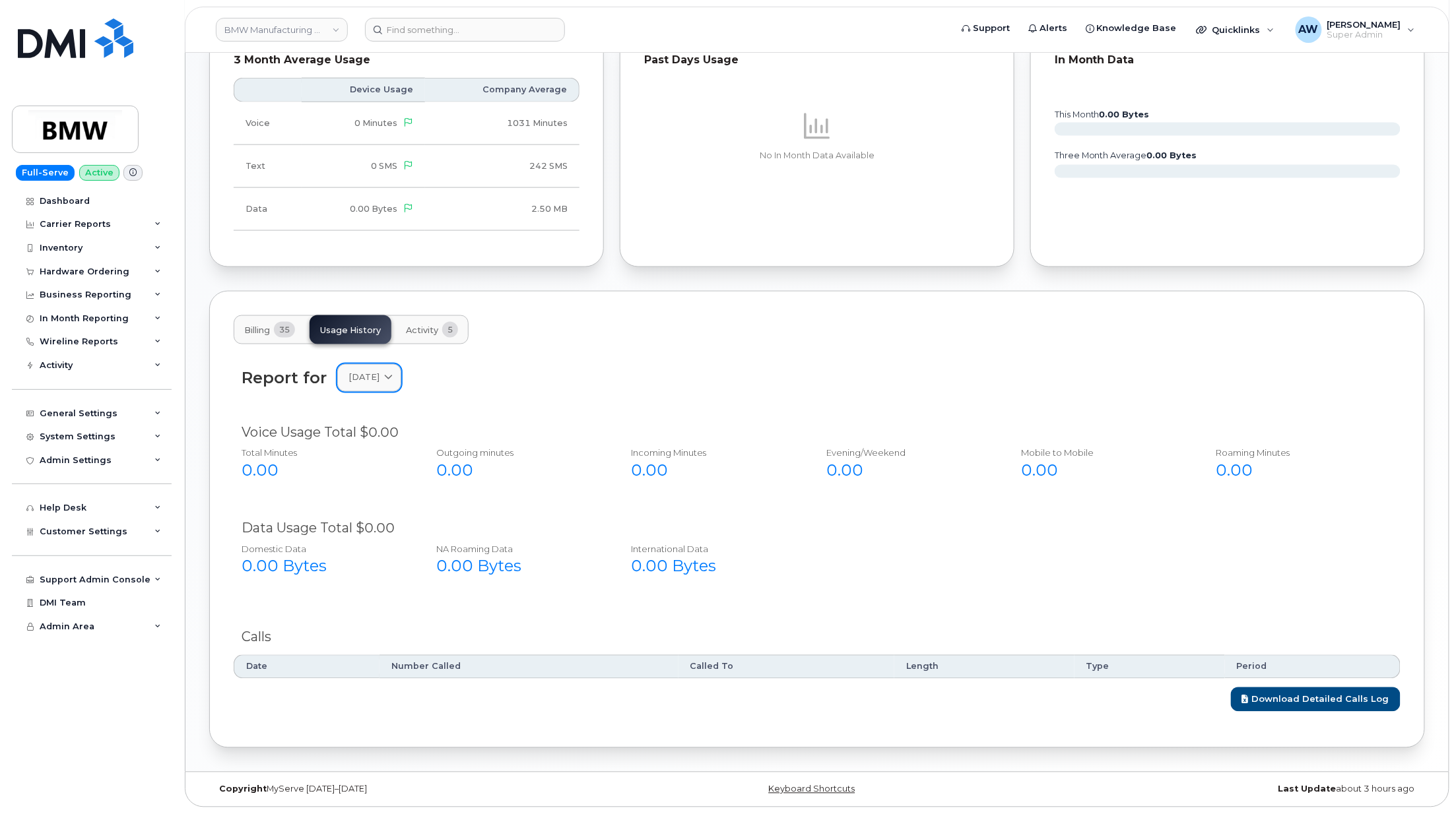
click at [392, 375] on icon at bounding box center [388, 378] width 8 height 8
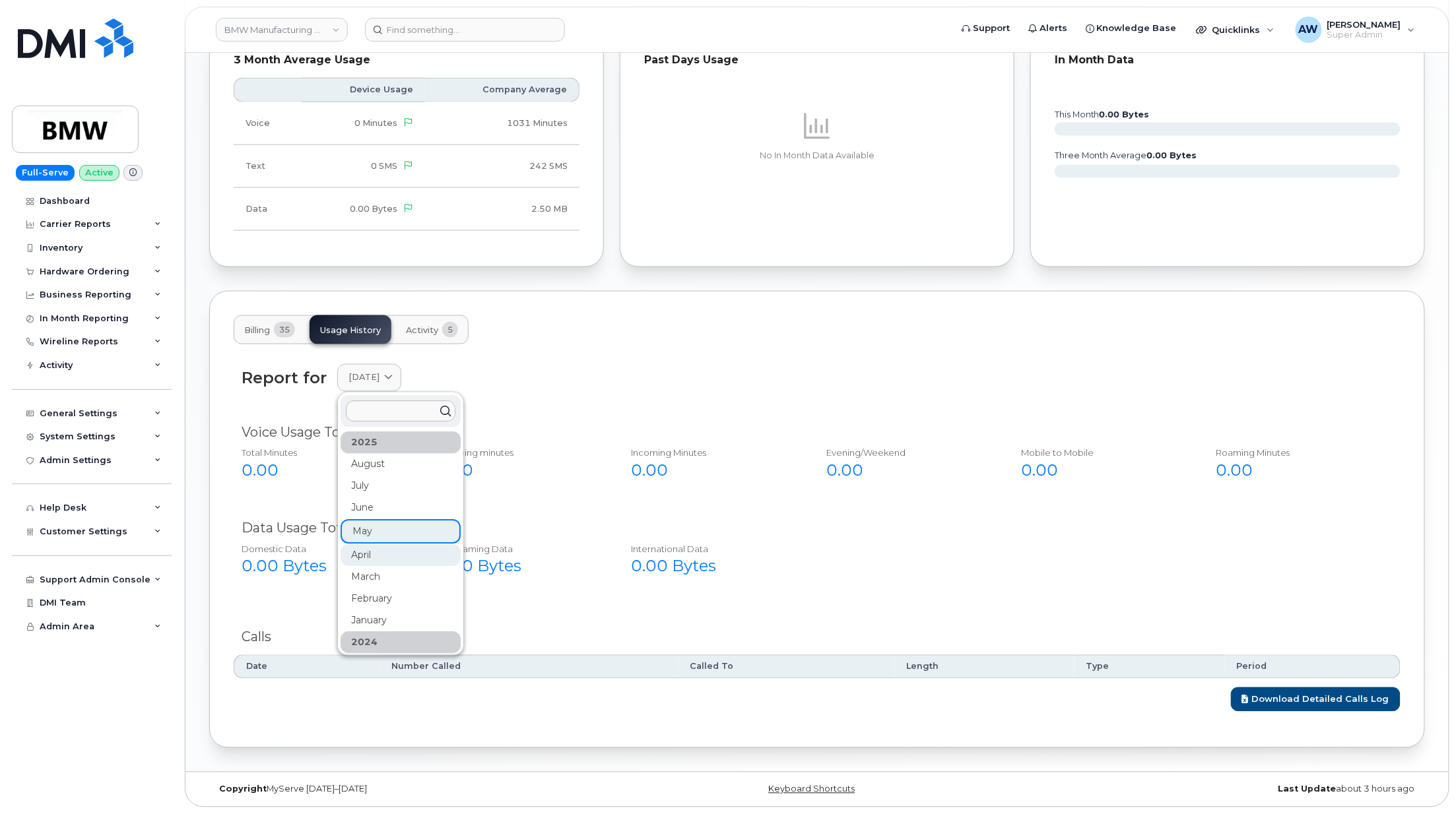
click at [389, 550] on div "April" at bounding box center [400, 556] width 120 height 22
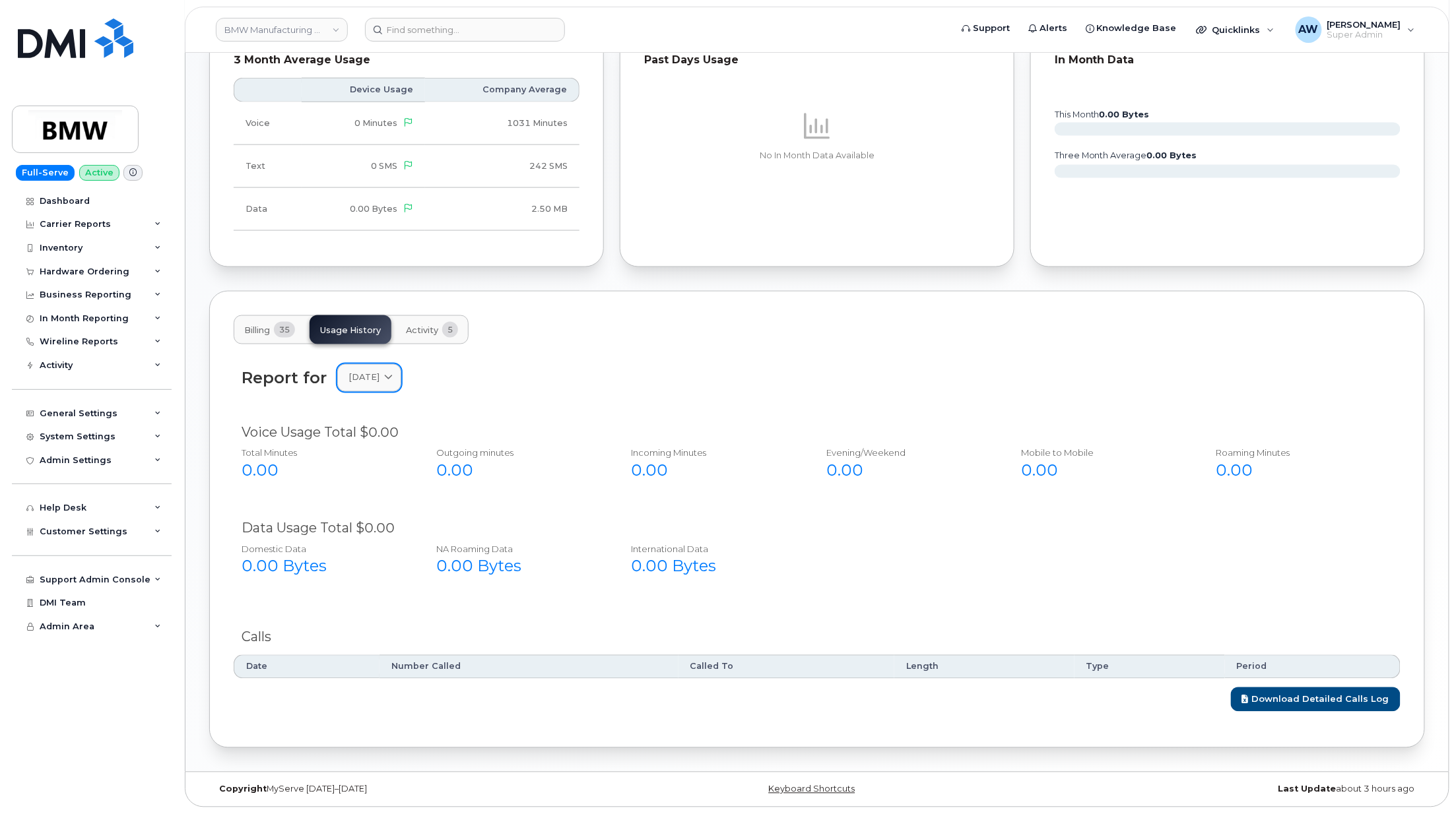
click at [381, 386] on link "[DATE]" at bounding box center [370, 377] width 64 height 27
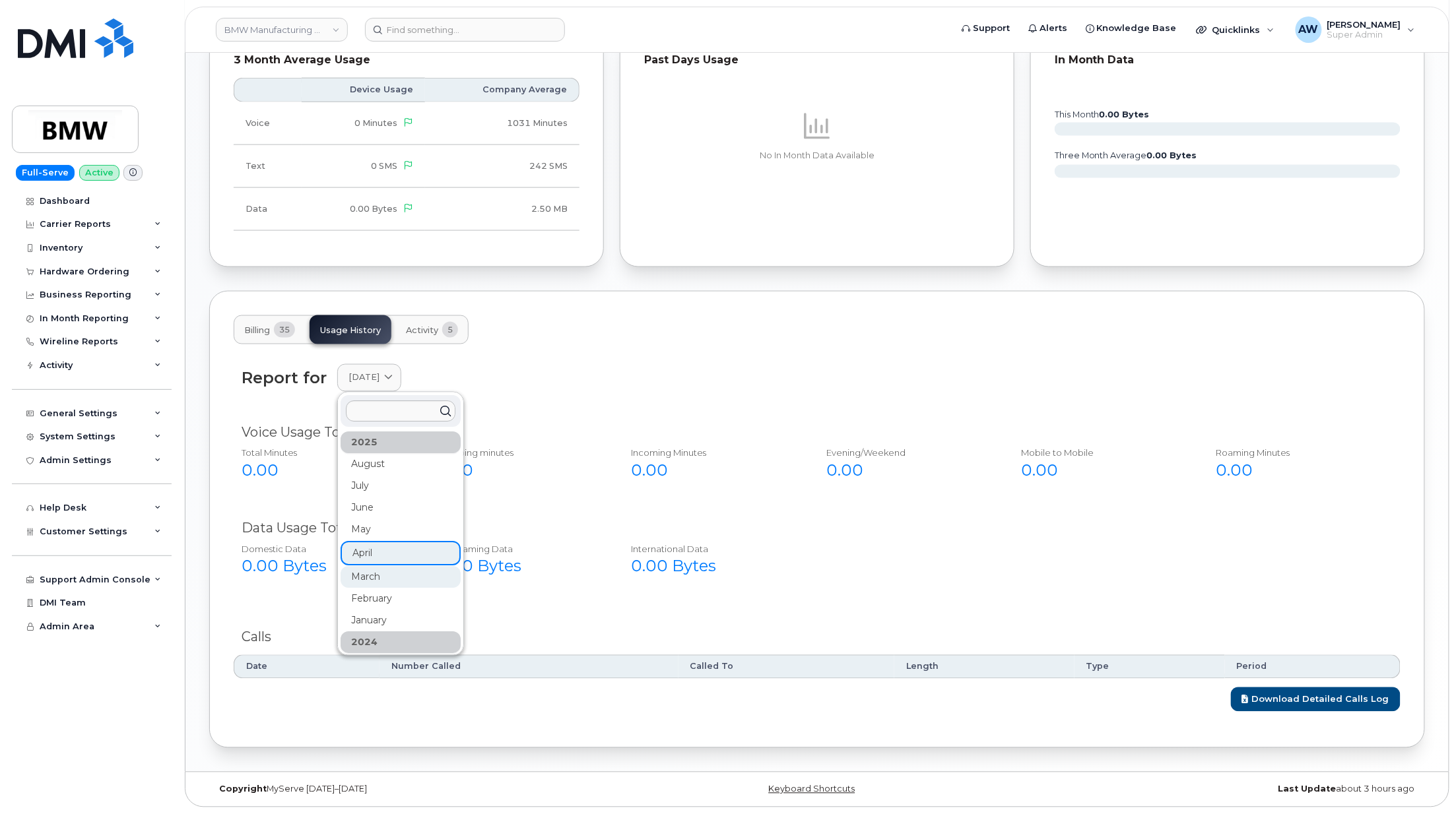
click at [390, 575] on div "March" at bounding box center [400, 578] width 120 height 22
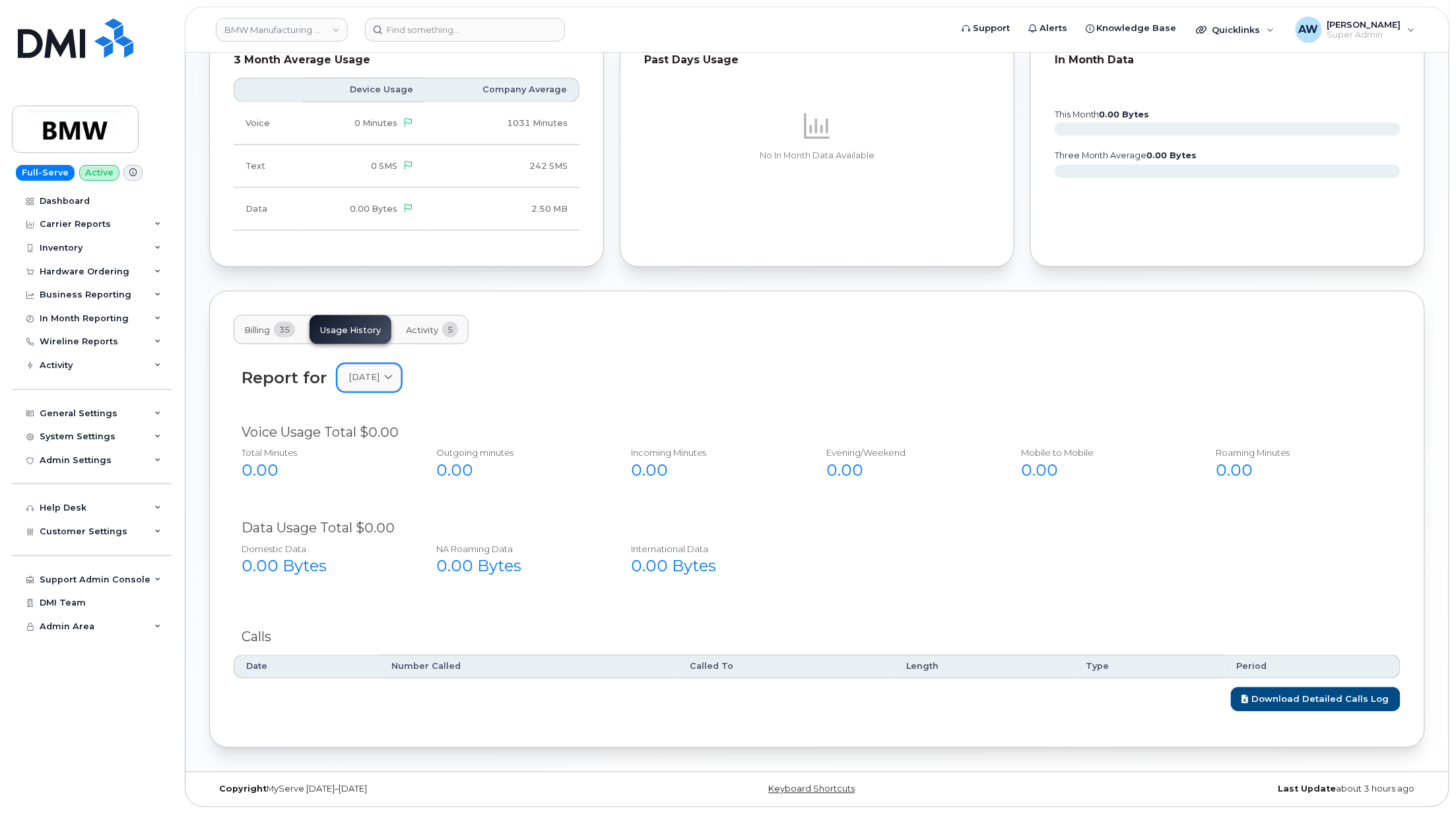
click at [380, 379] on span "[DATE]" at bounding box center [364, 378] width 31 height 13
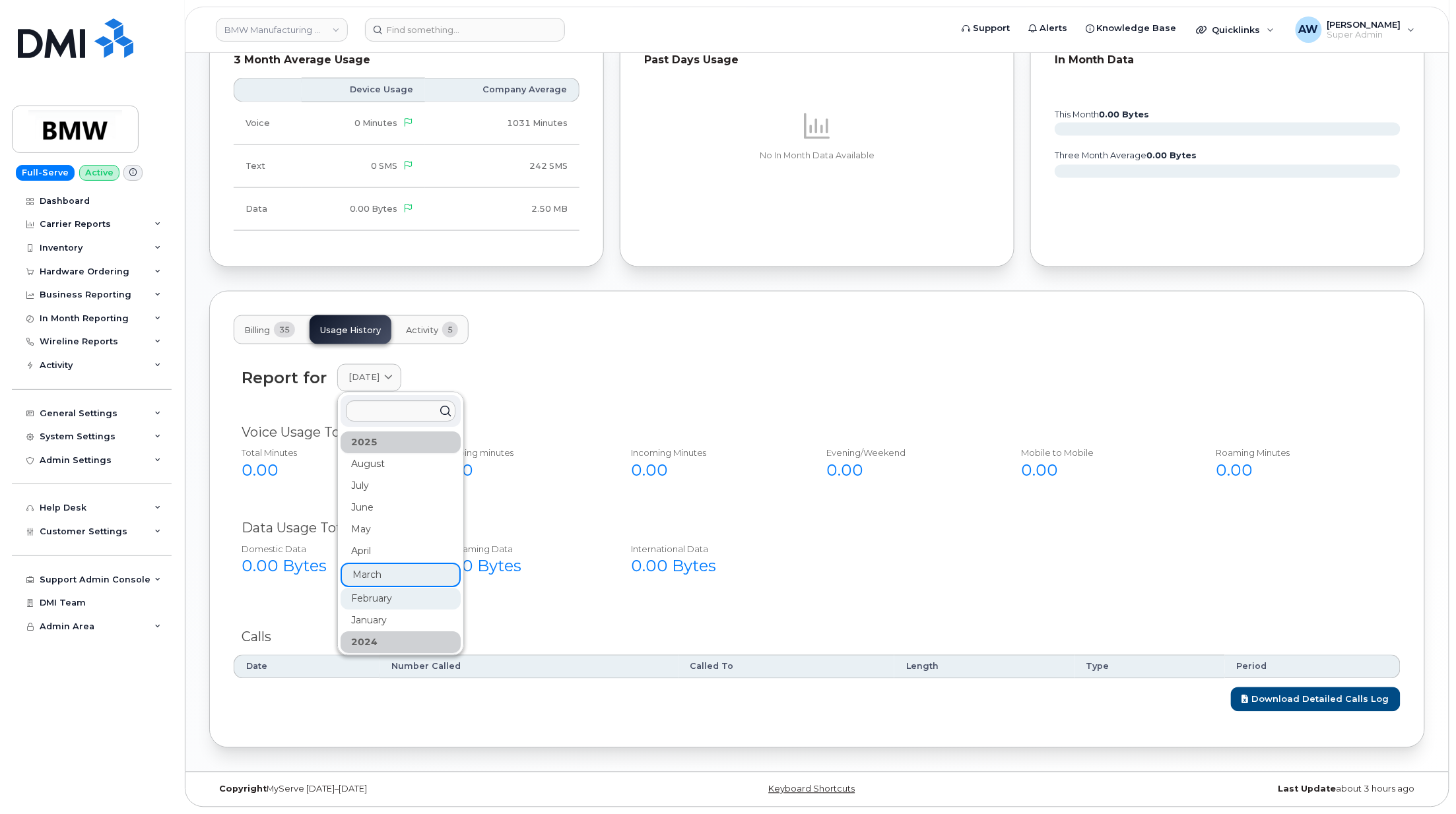
click at [383, 590] on div "February" at bounding box center [400, 599] width 120 height 22
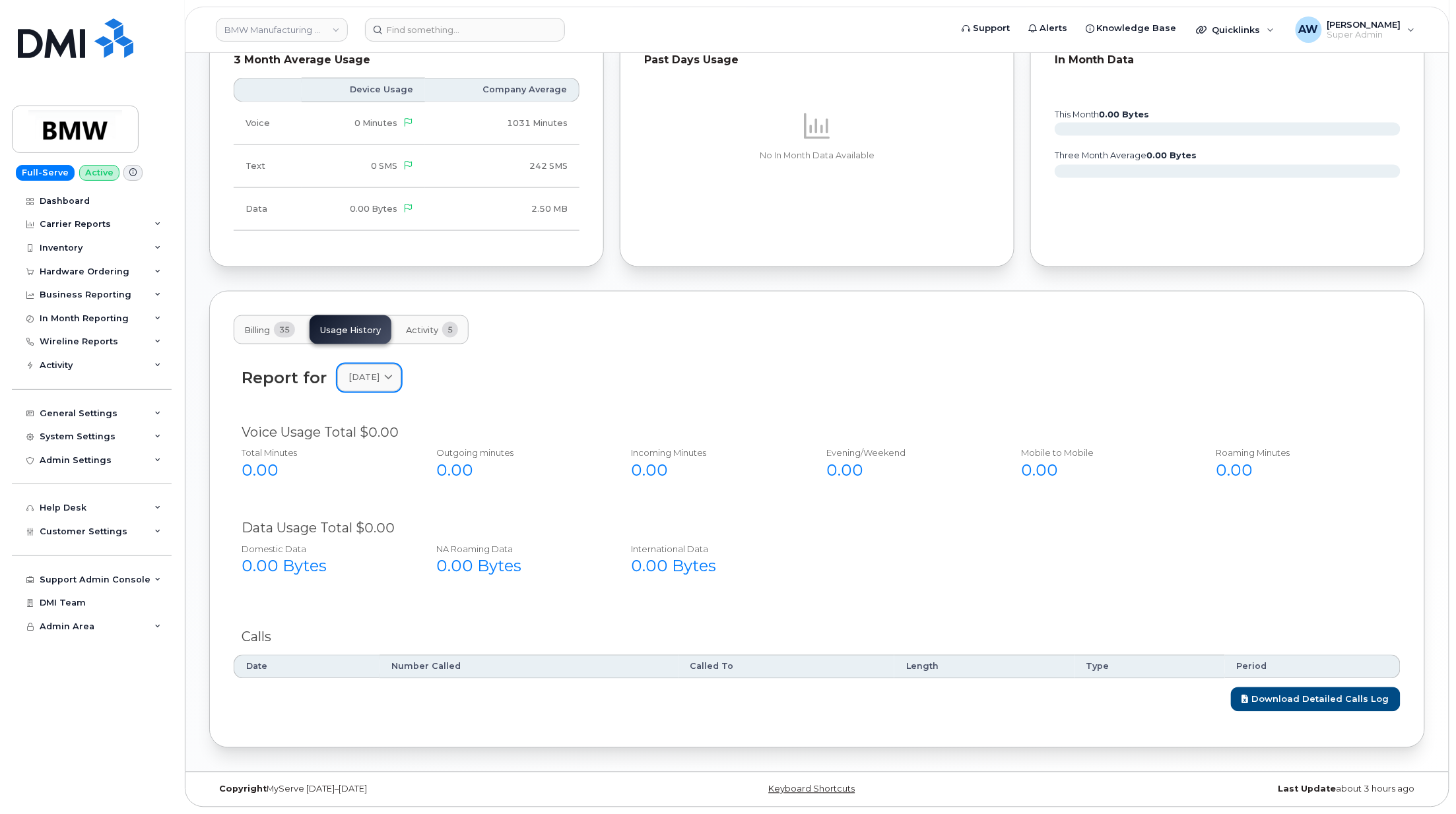
click at [372, 383] on link "[DATE]" at bounding box center [370, 377] width 64 height 27
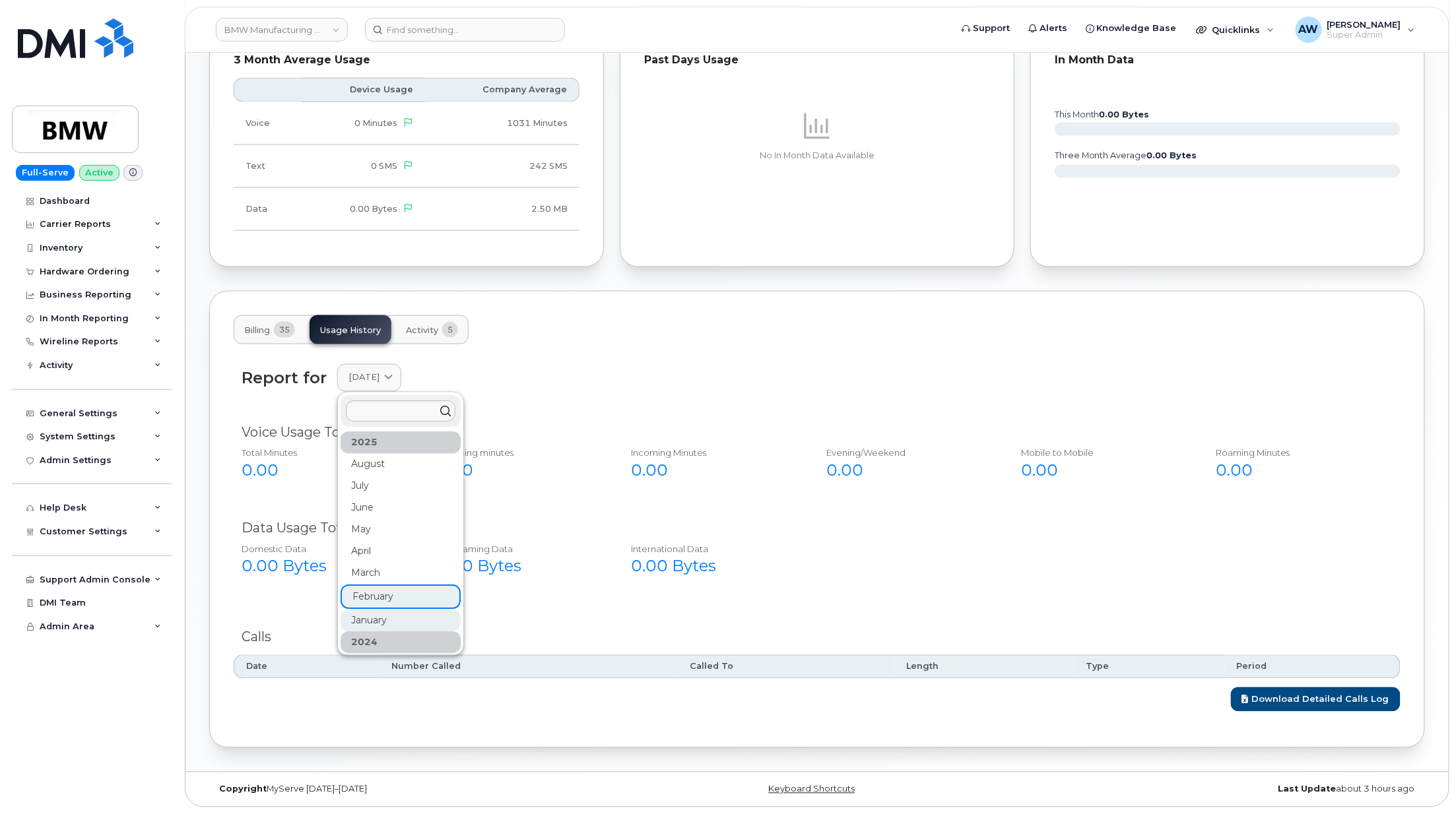
click at [378, 612] on div "January" at bounding box center [400, 621] width 120 height 22
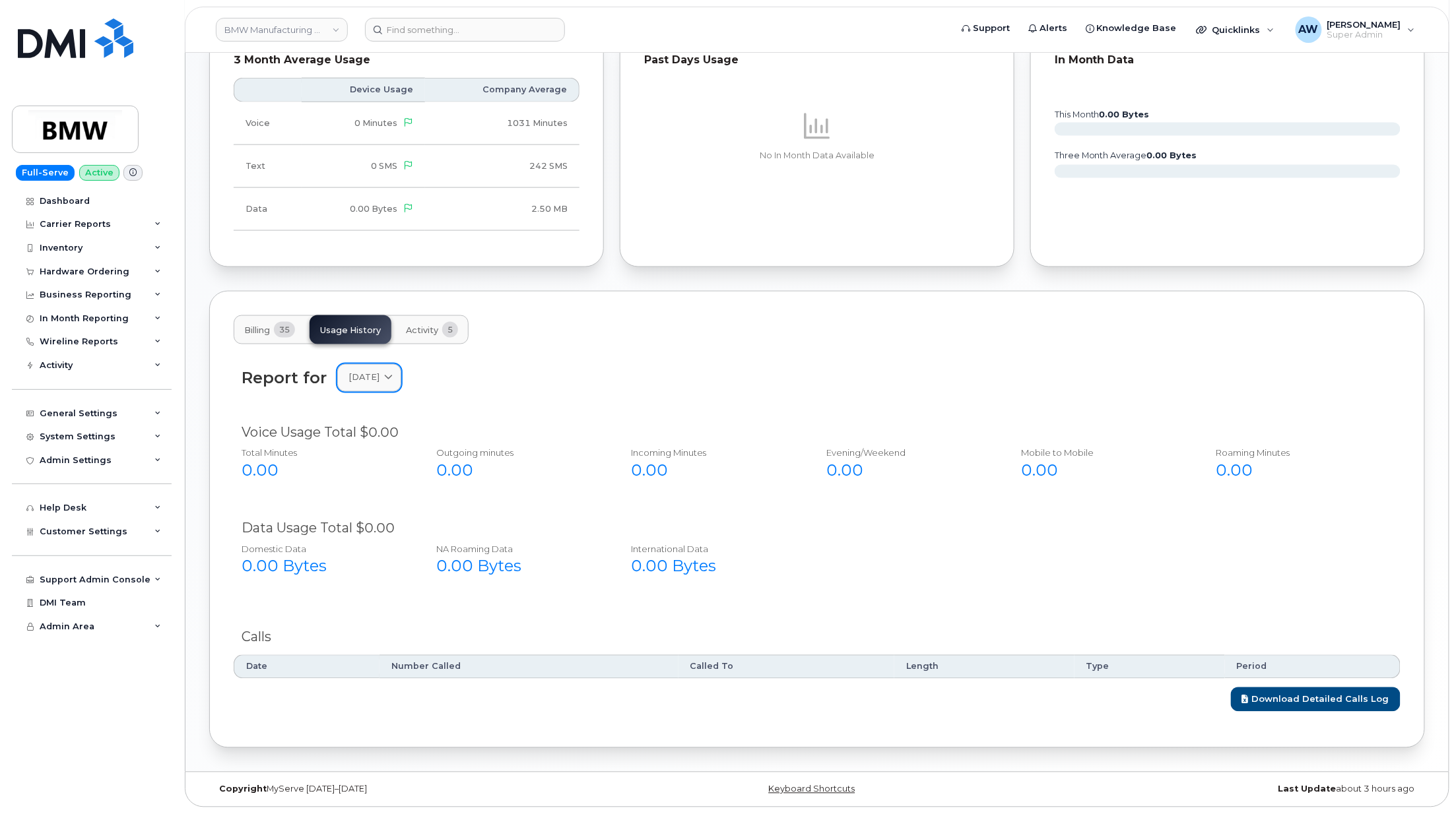
click at [380, 371] on span "[DATE]" at bounding box center [364, 378] width 31 height 13
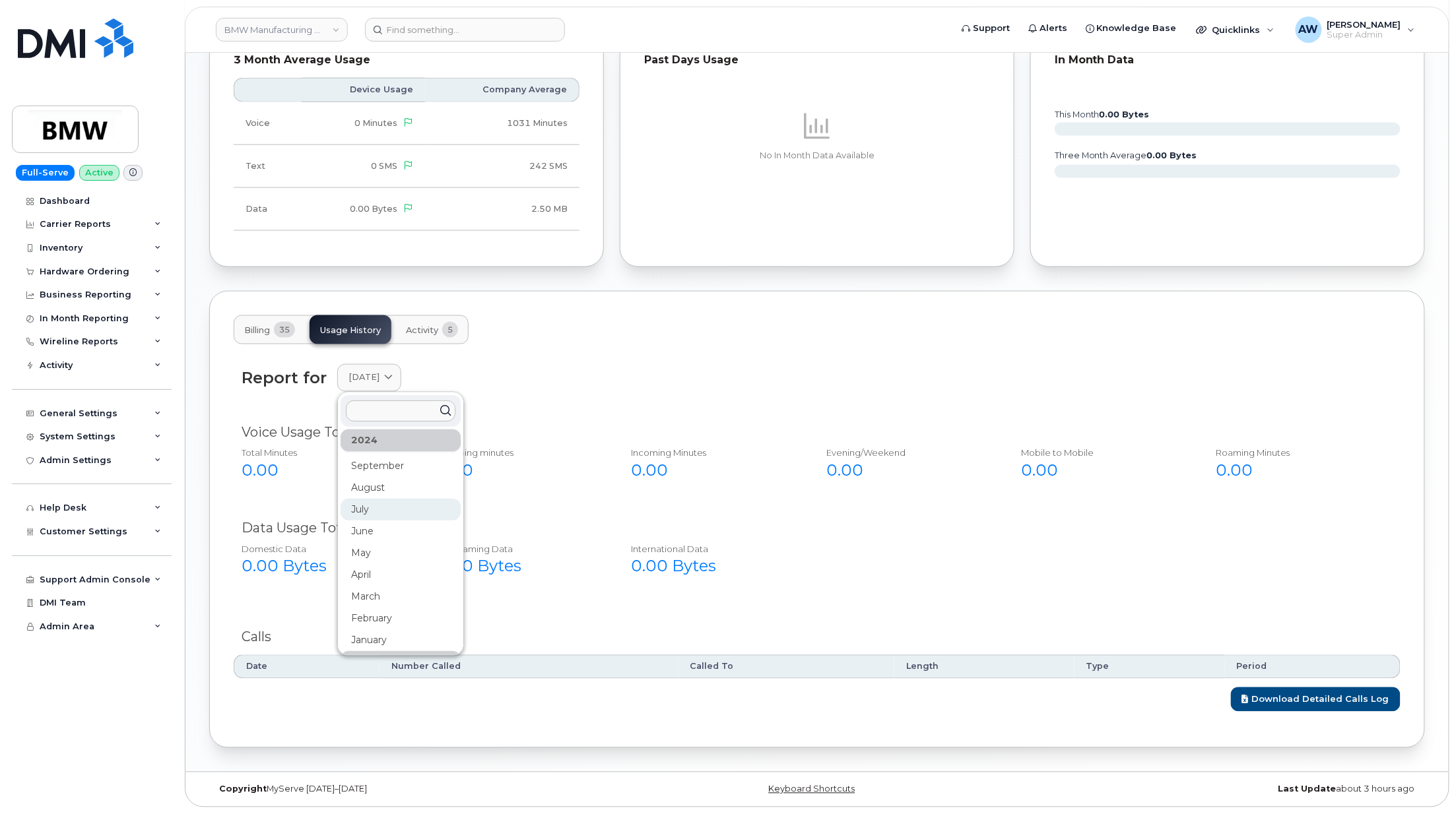
scroll to position [175, 0]
click at [383, 485] on div "December" at bounding box center [400, 489] width 120 height 22
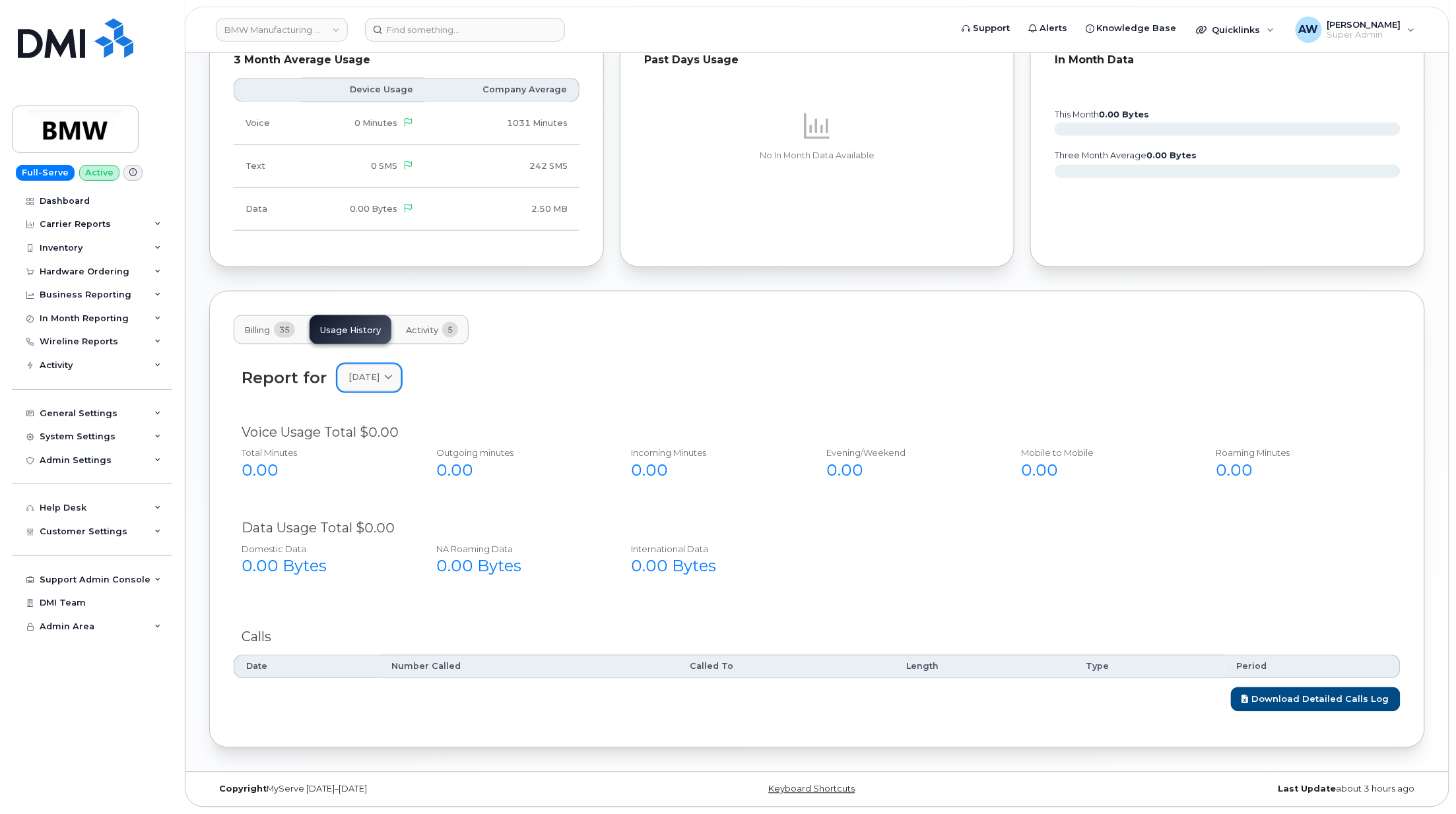
click at [380, 382] on span "[DATE]" at bounding box center [364, 378] width 31 height 13
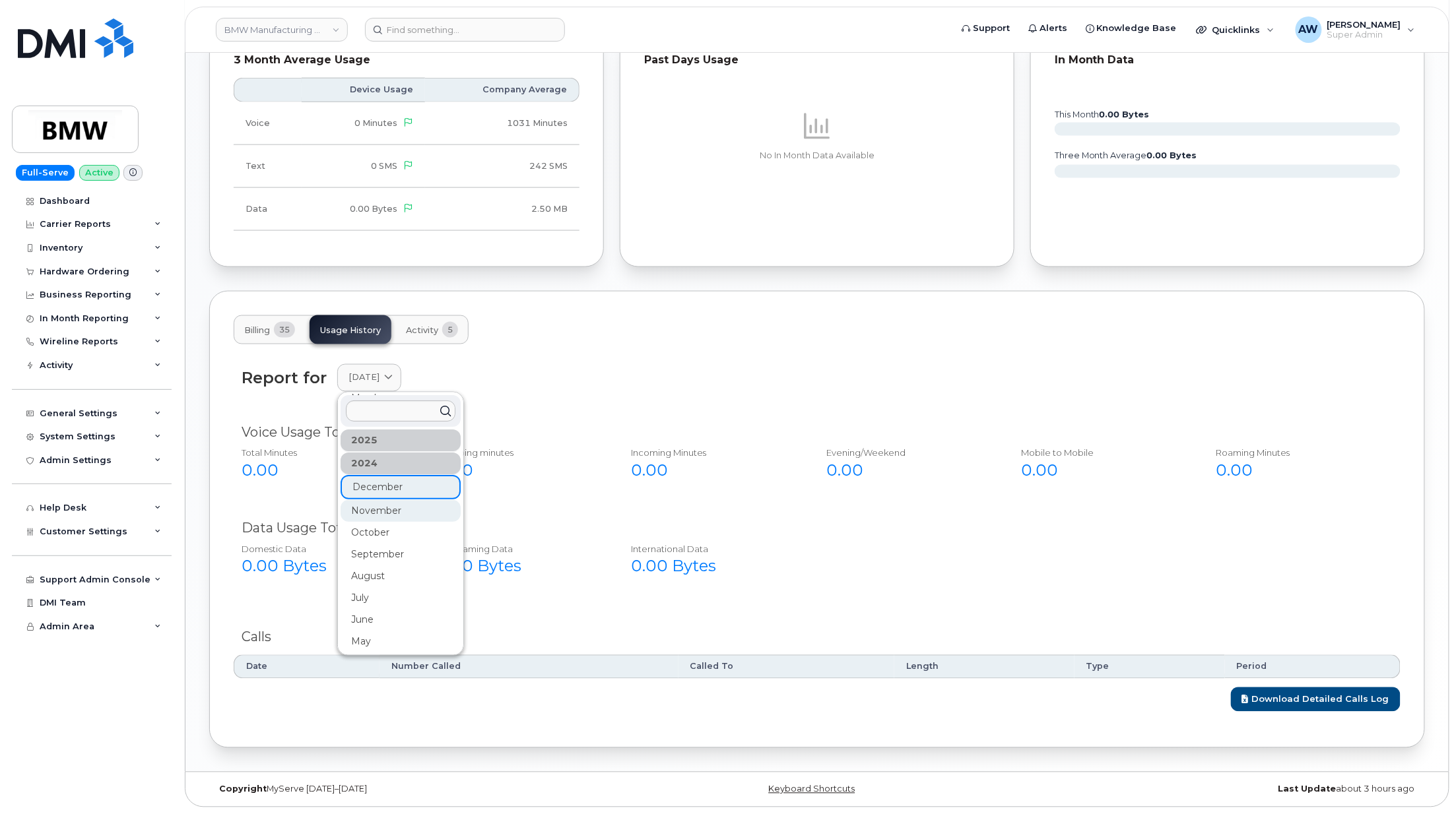
click at [394, 513] on div "November" at bounding box center [400, 511] width 120 height 22
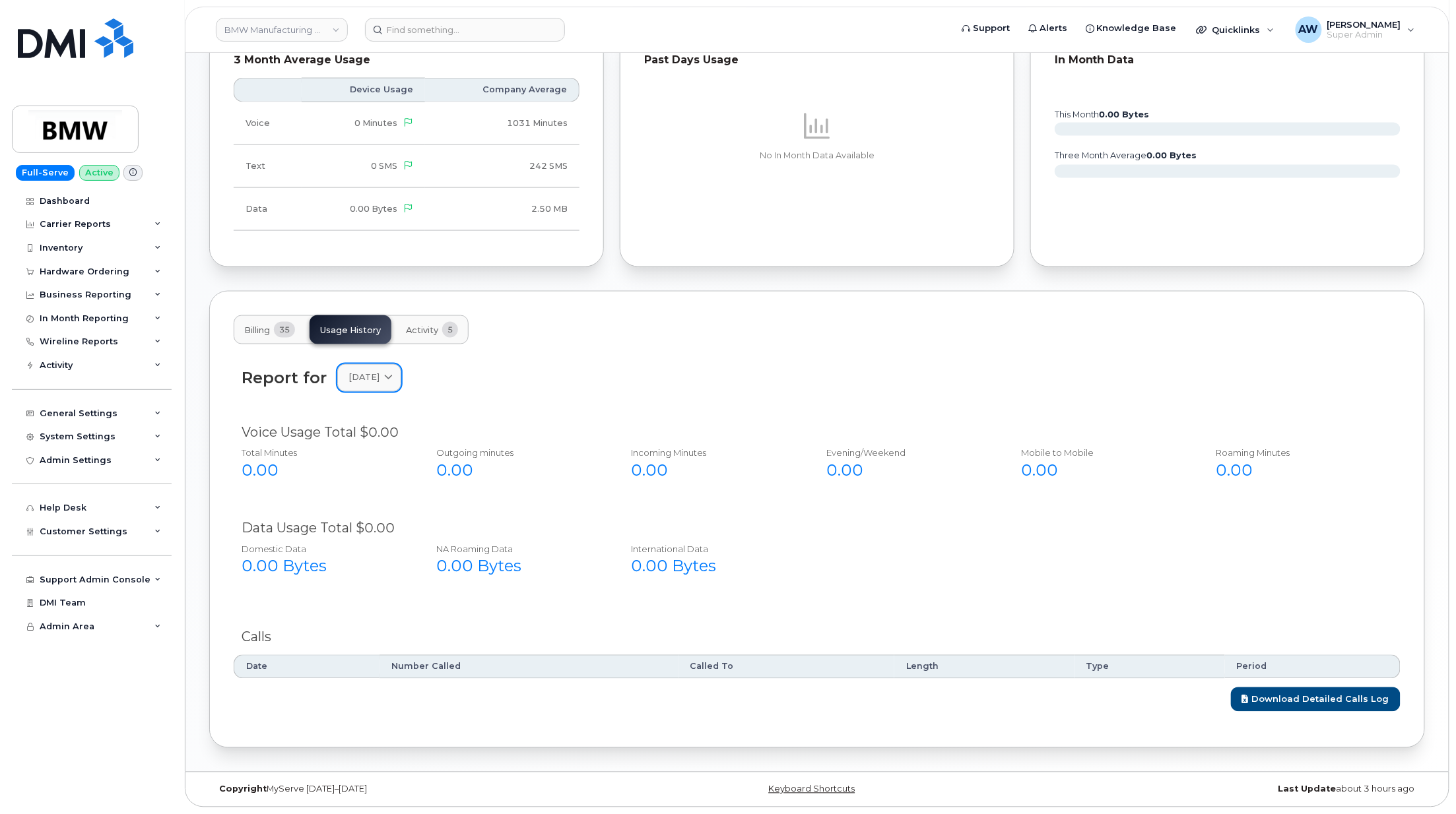
click at [380, 376] on span "[DATE]" at bounding box center [364, 378] width 31 height 13
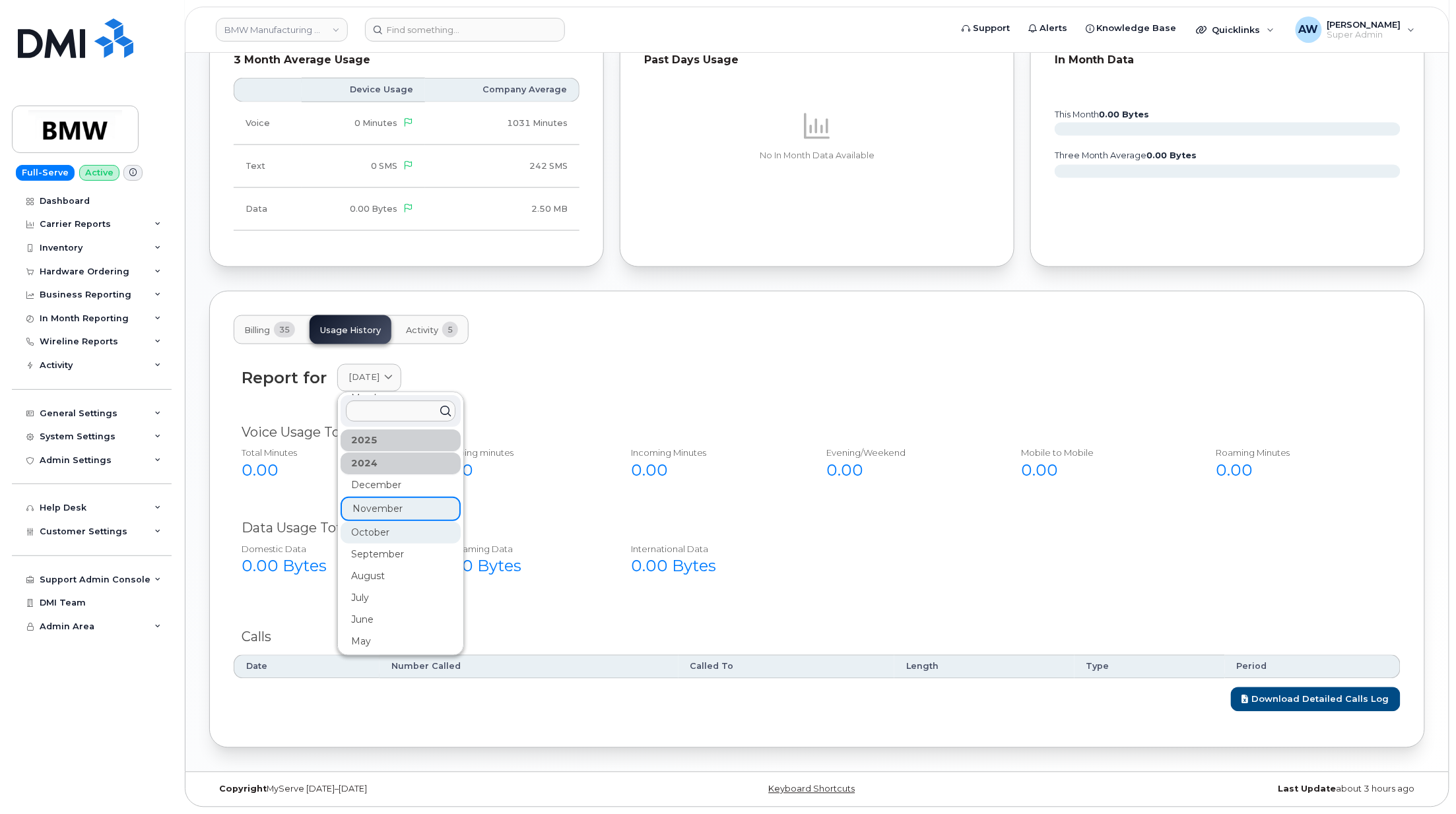
click at [383, 530] on div "October" at bounding box center [400, 533] width 120 height 22
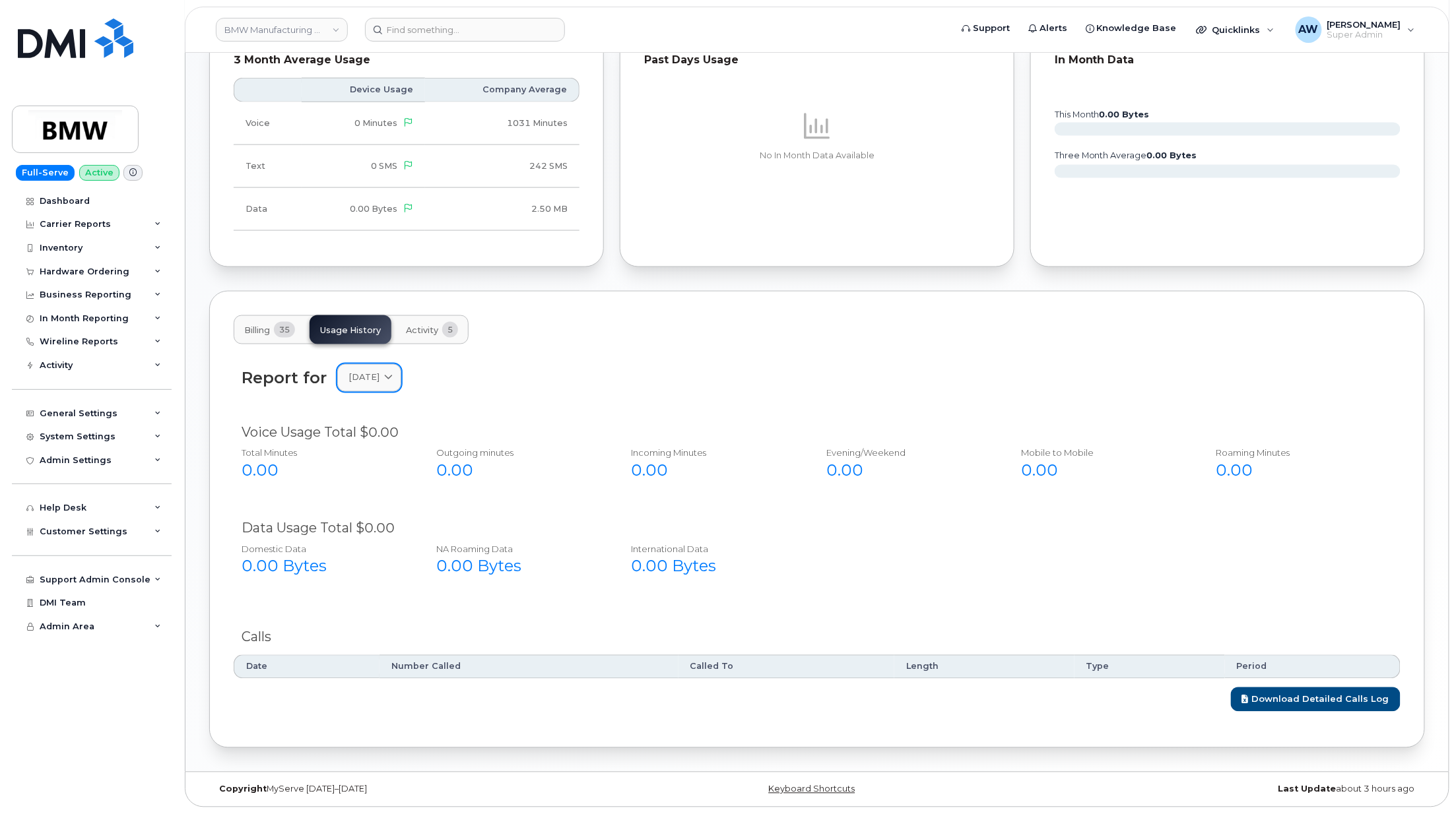
click at [400, 385] on link "[DATE]" at bounding box center [370, 377] width 64 height 27
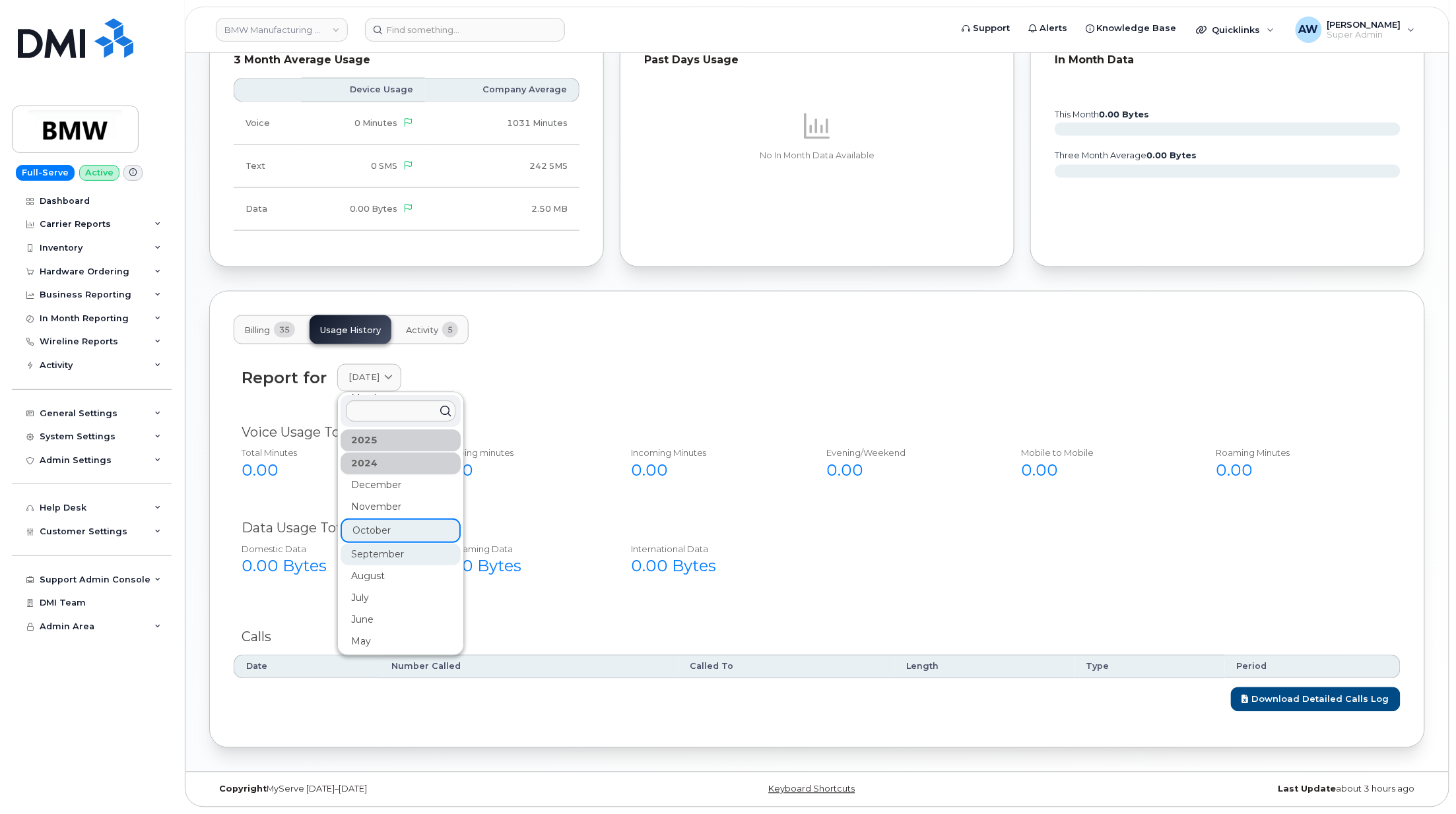
click at [399, 555] on div "September" at bounding box center [400, 555] width 120 height 22
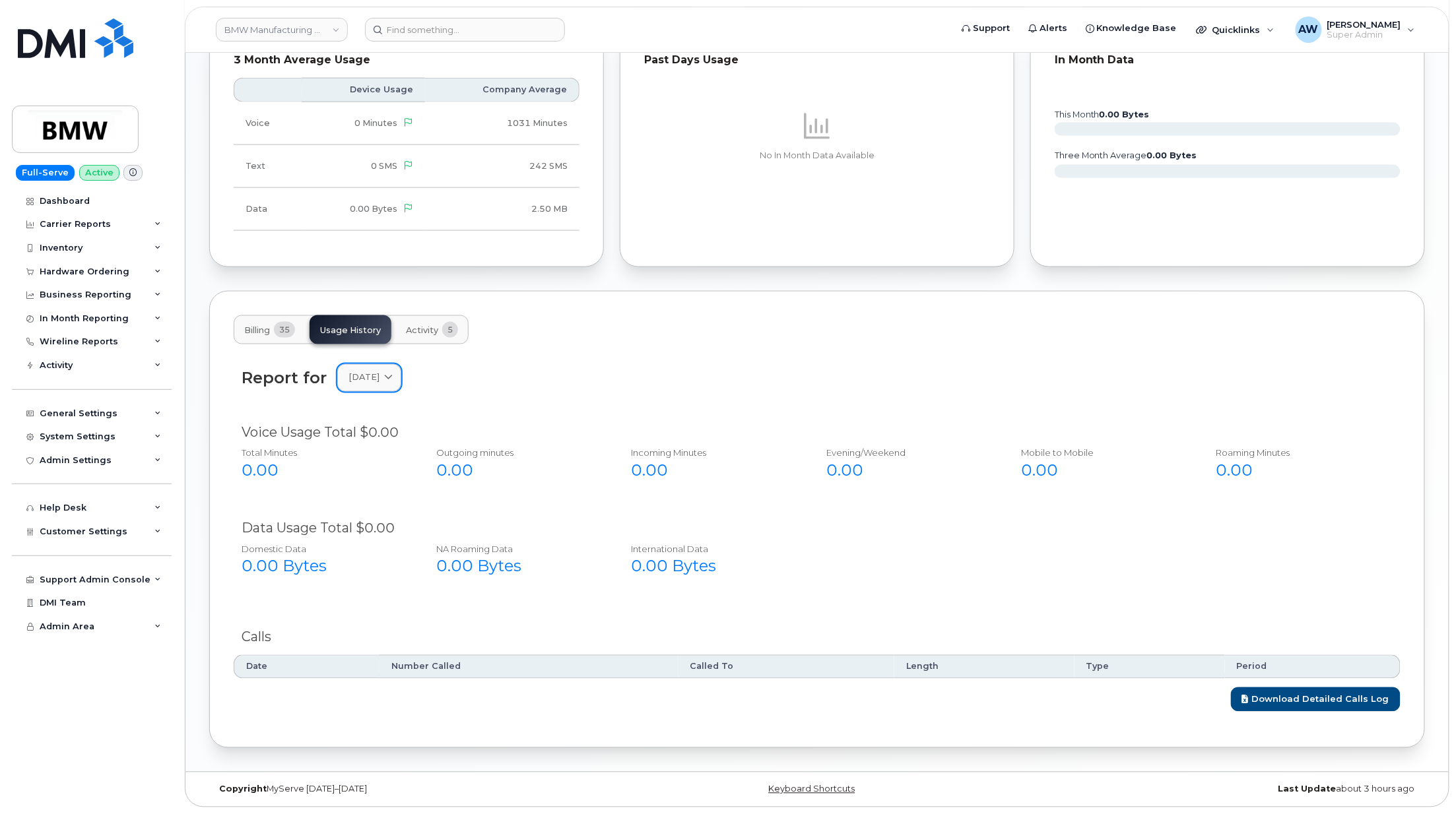
click at [380, 375] on span "[DATE]" at bounding box center [364, 378] width 31 height 13
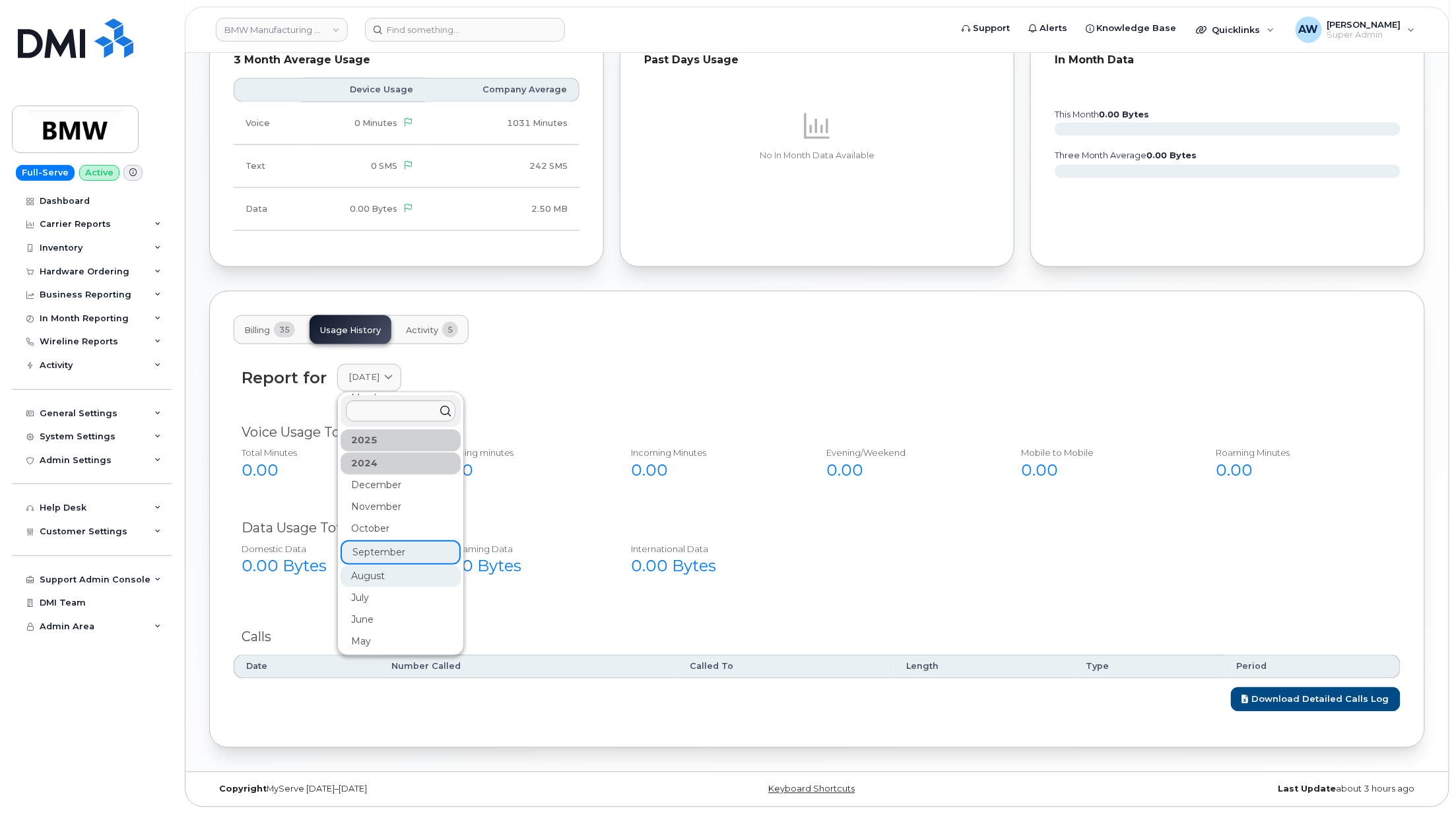
click at [396, 568] on div "August" at bounding box center [400, 576] width 120 height 22
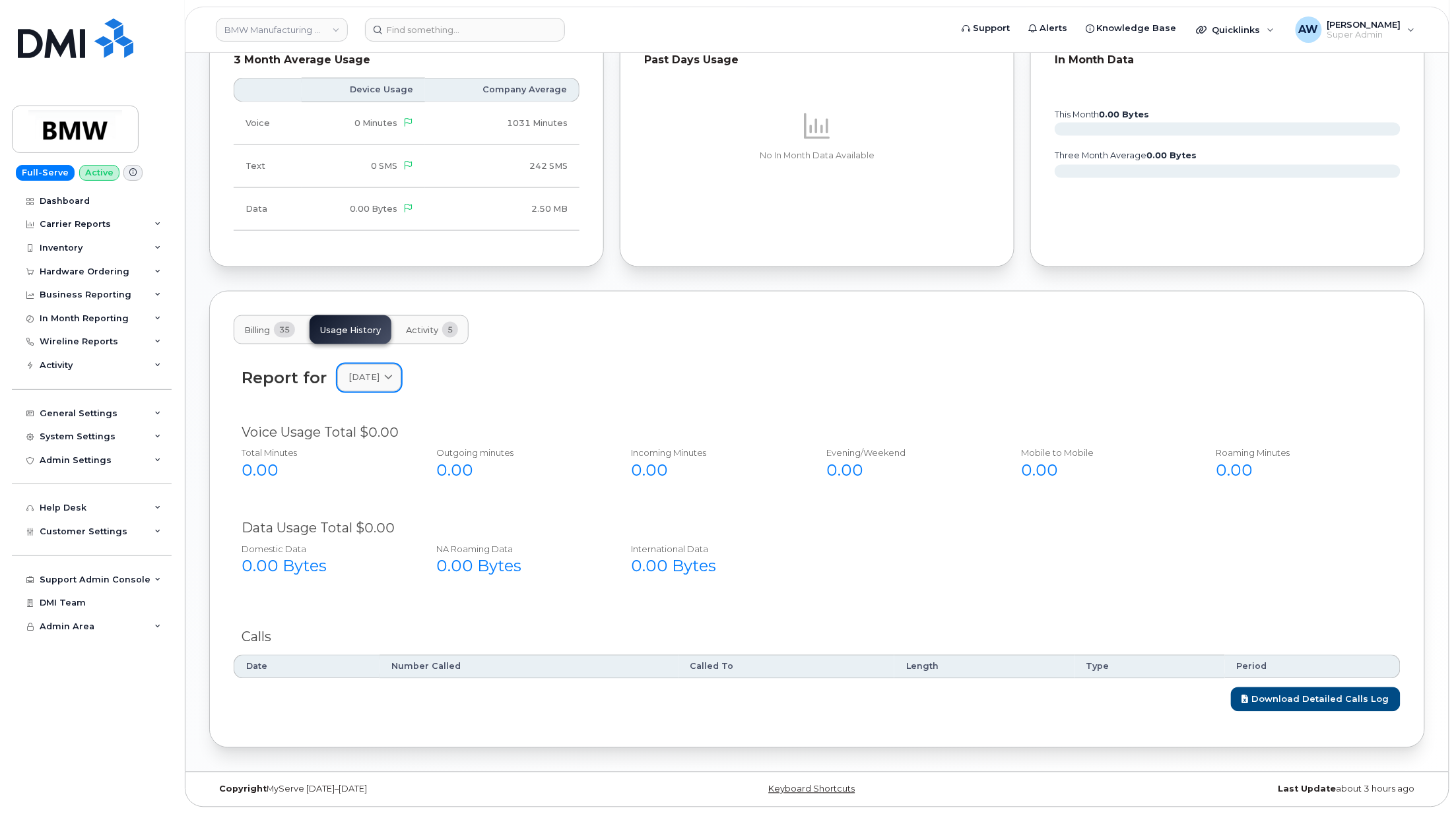
click at [380, 373] on span "[DATE]" at bounding box center [364, 378] width 31 height 13
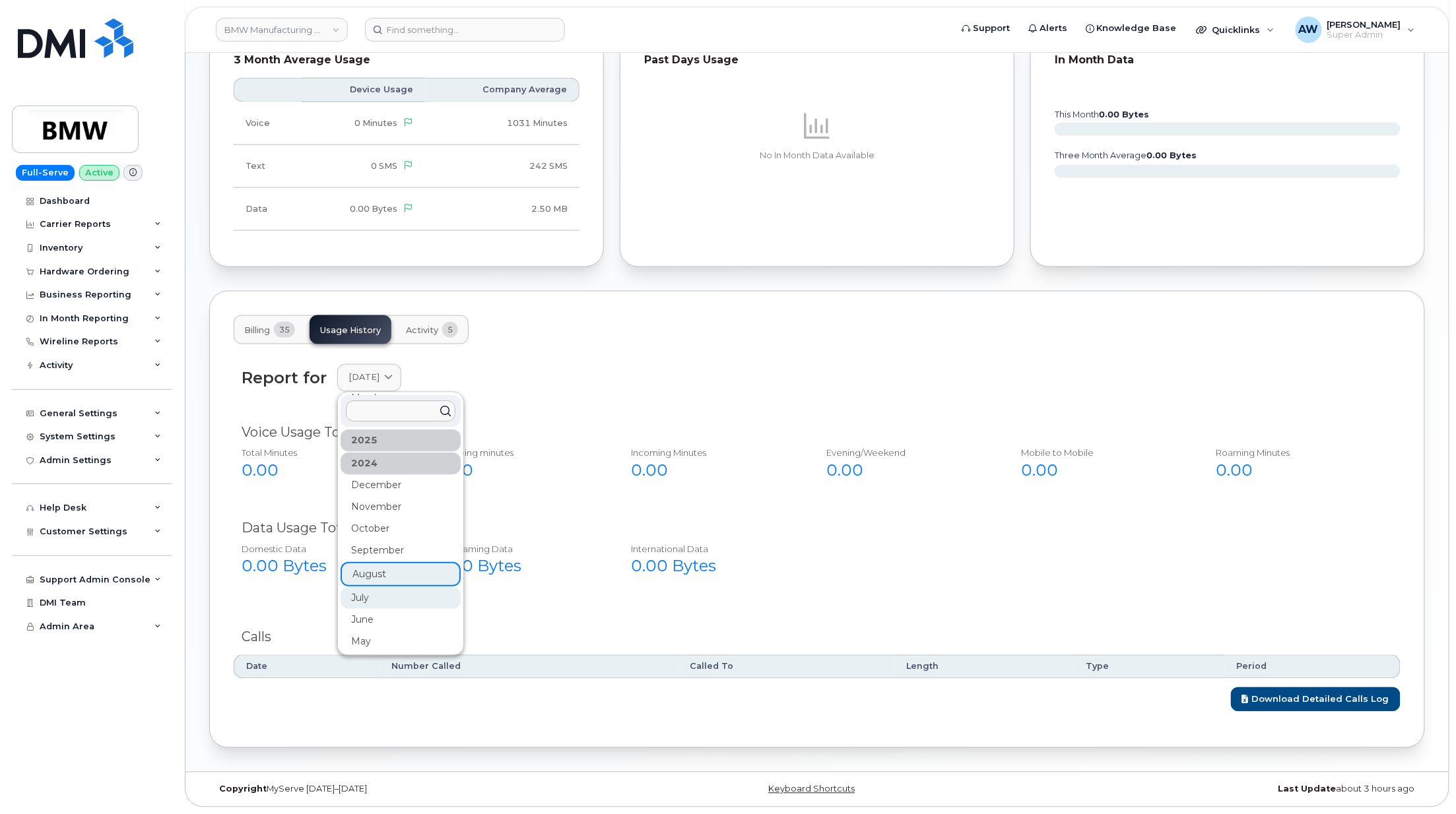
click at [378, 597] on div "July" at bounding box center [400, 598] width 120 height 22
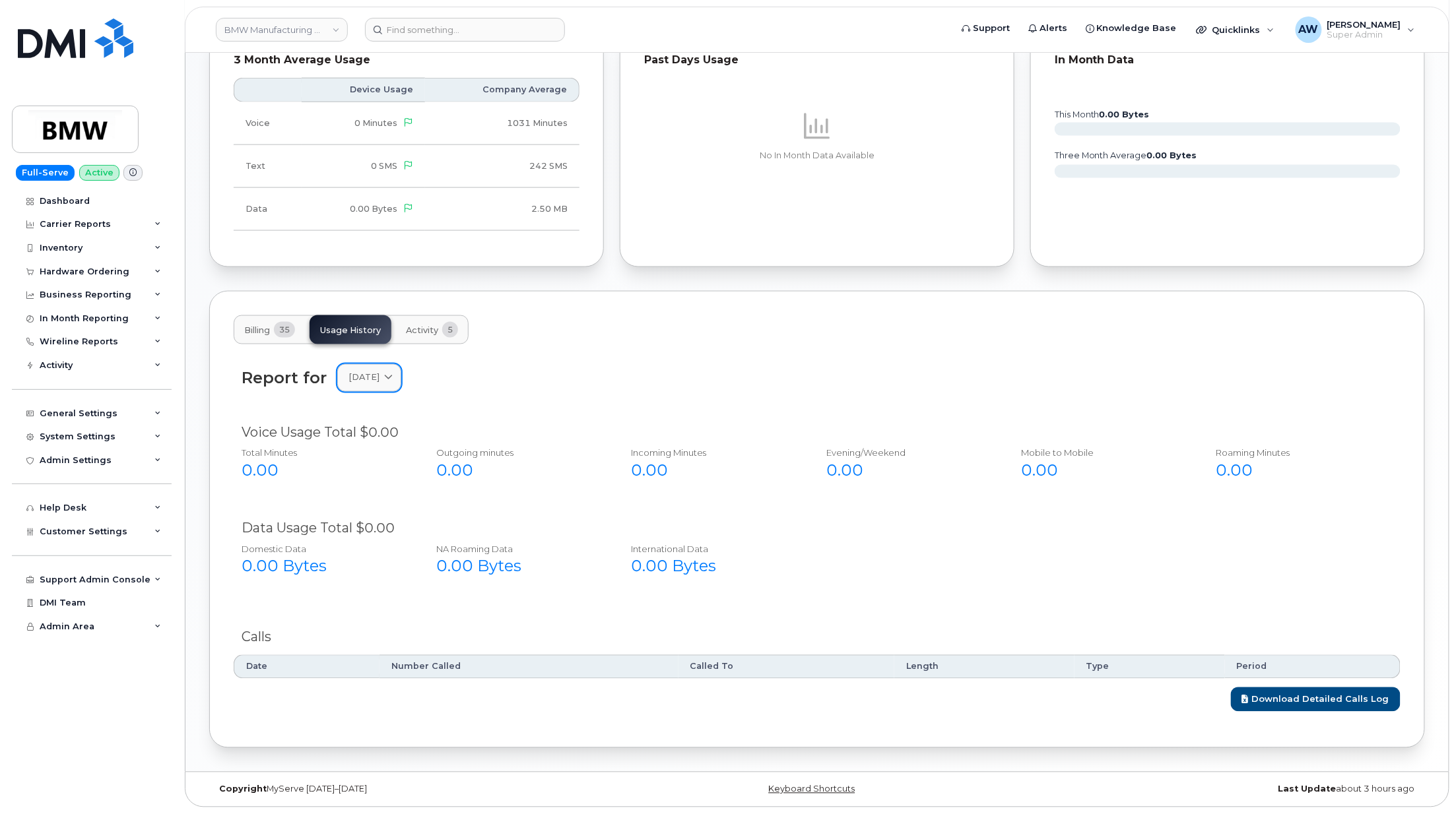
click at [373, 380] on span "[DATE]" at bounding box center [364, 378] width 31 height 13
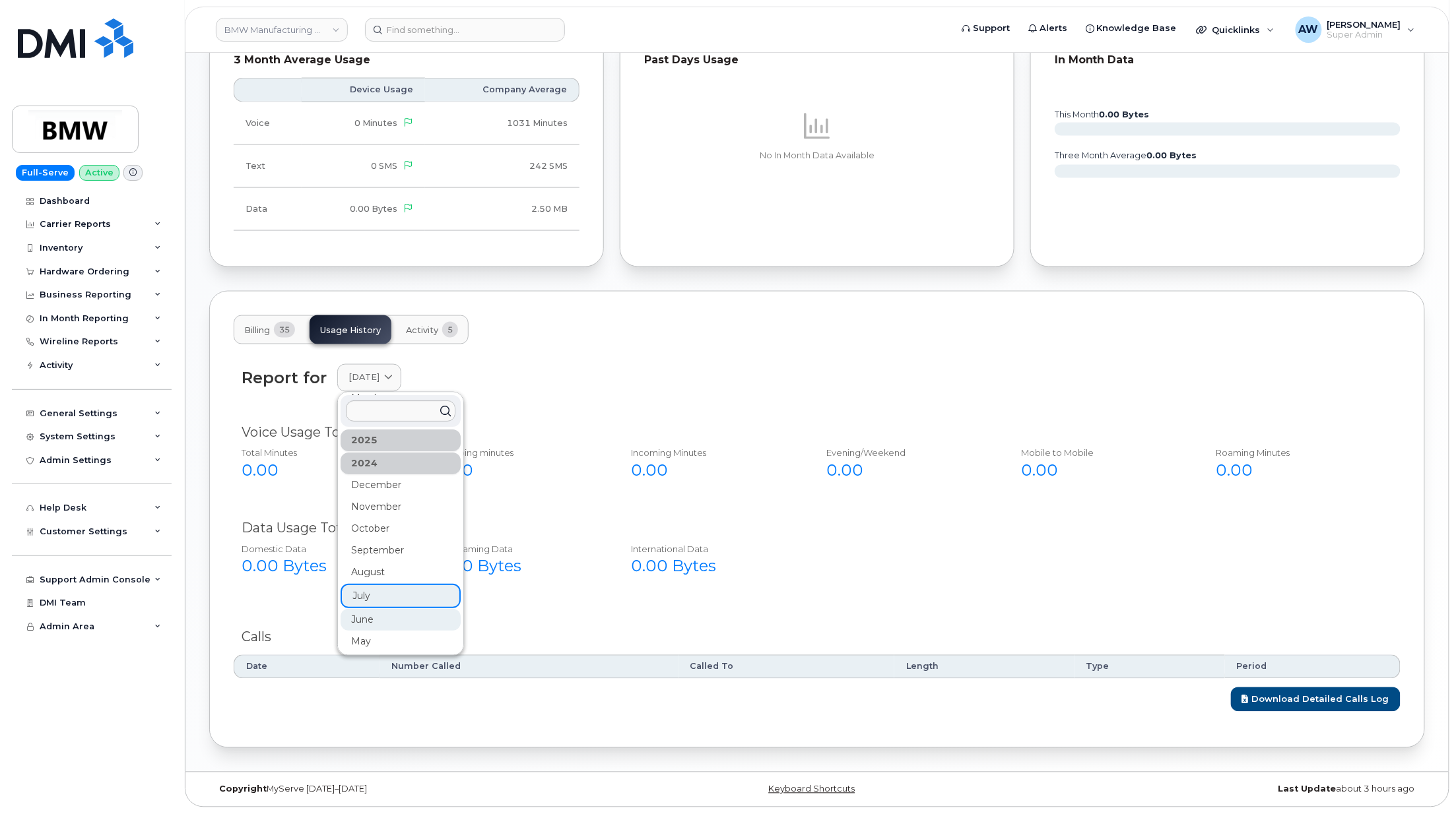
click at [360, 609] on div "June" at bounding box center [400, 620] width 120 height 22
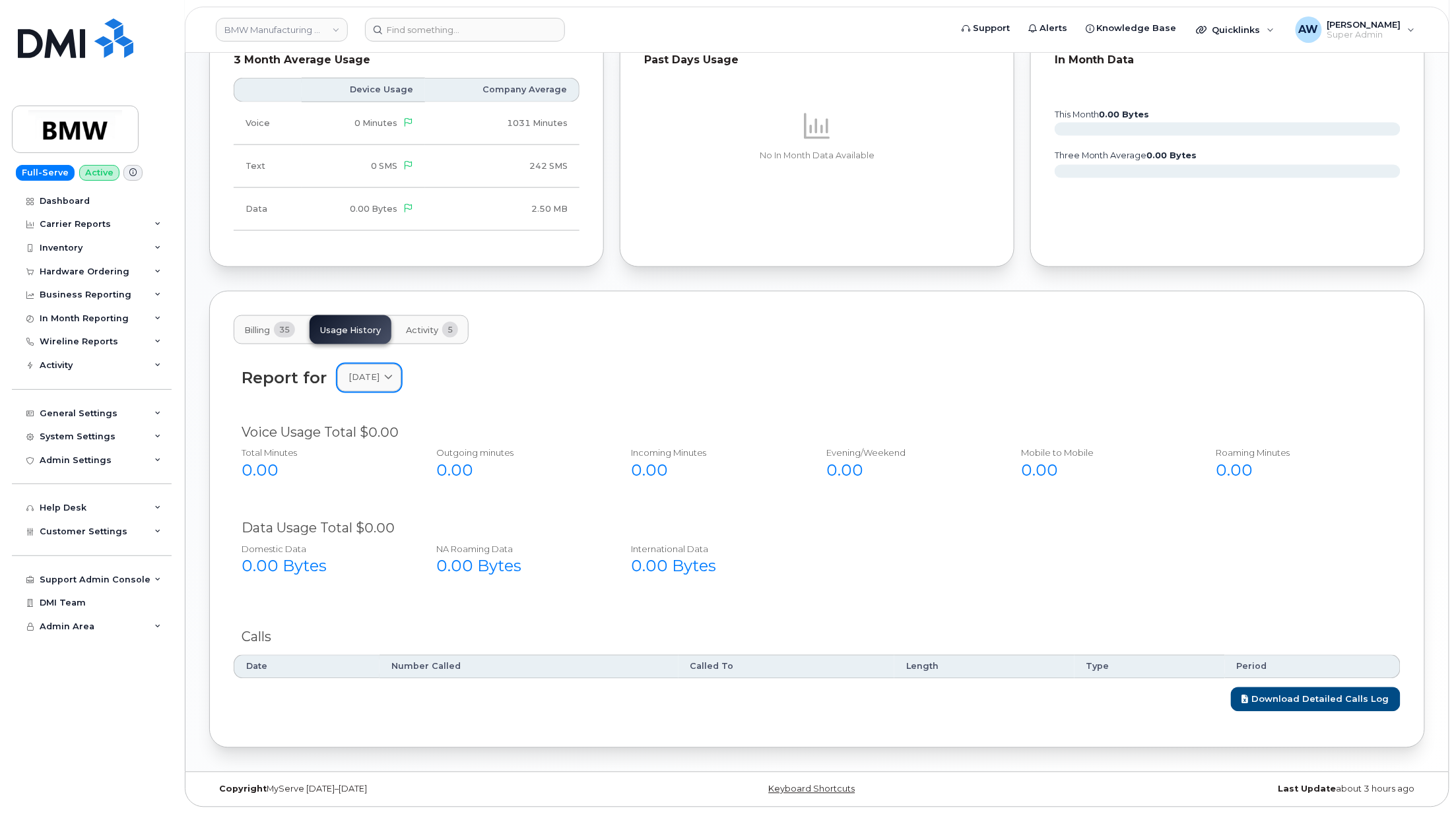
click at [368, 371] on span "[DATE]" at bounding box center [364, 378] width 31 height 13
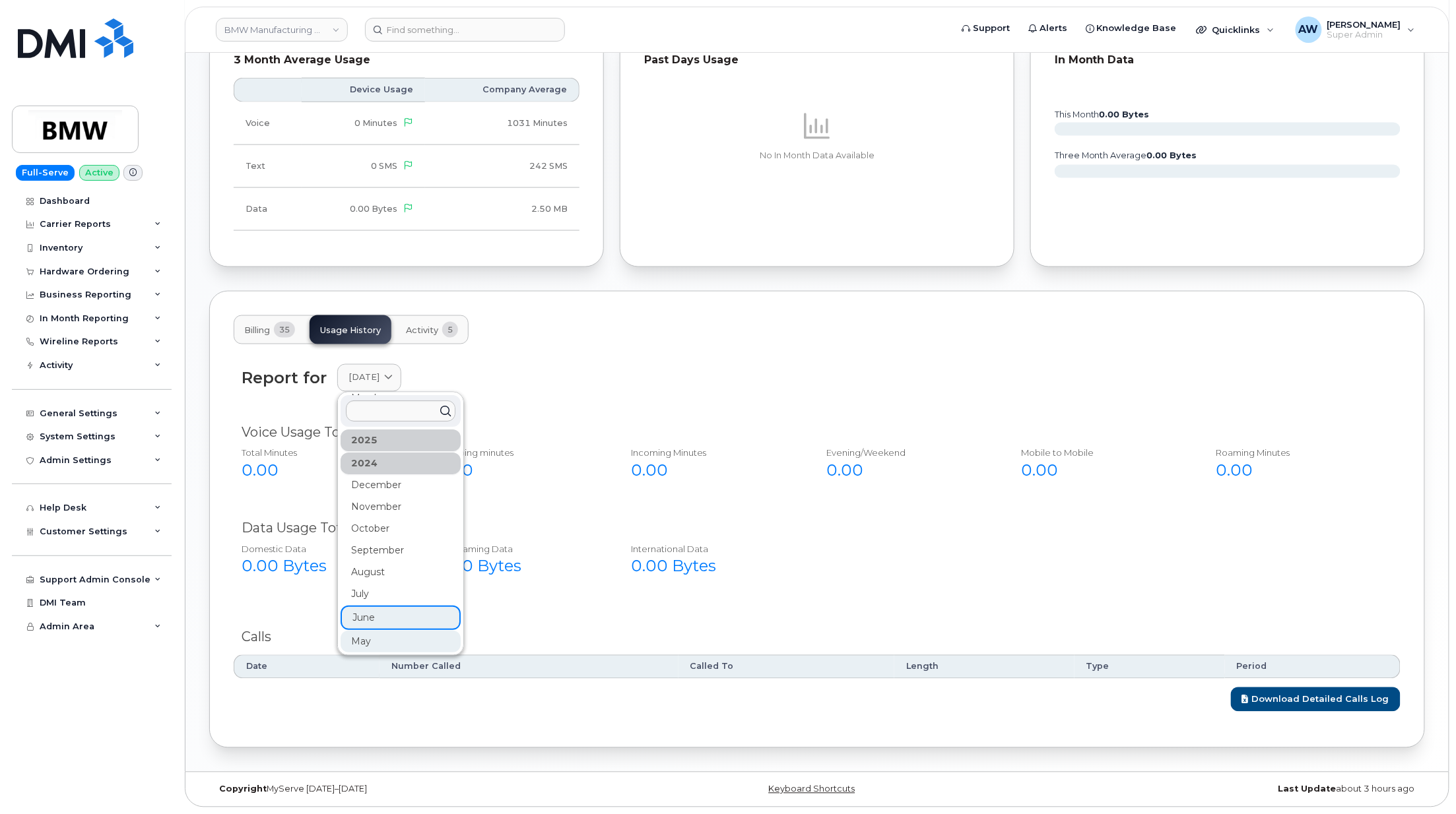
click at [407, 632] on div "May" at bounding box center [400, 641] width 120 height 22
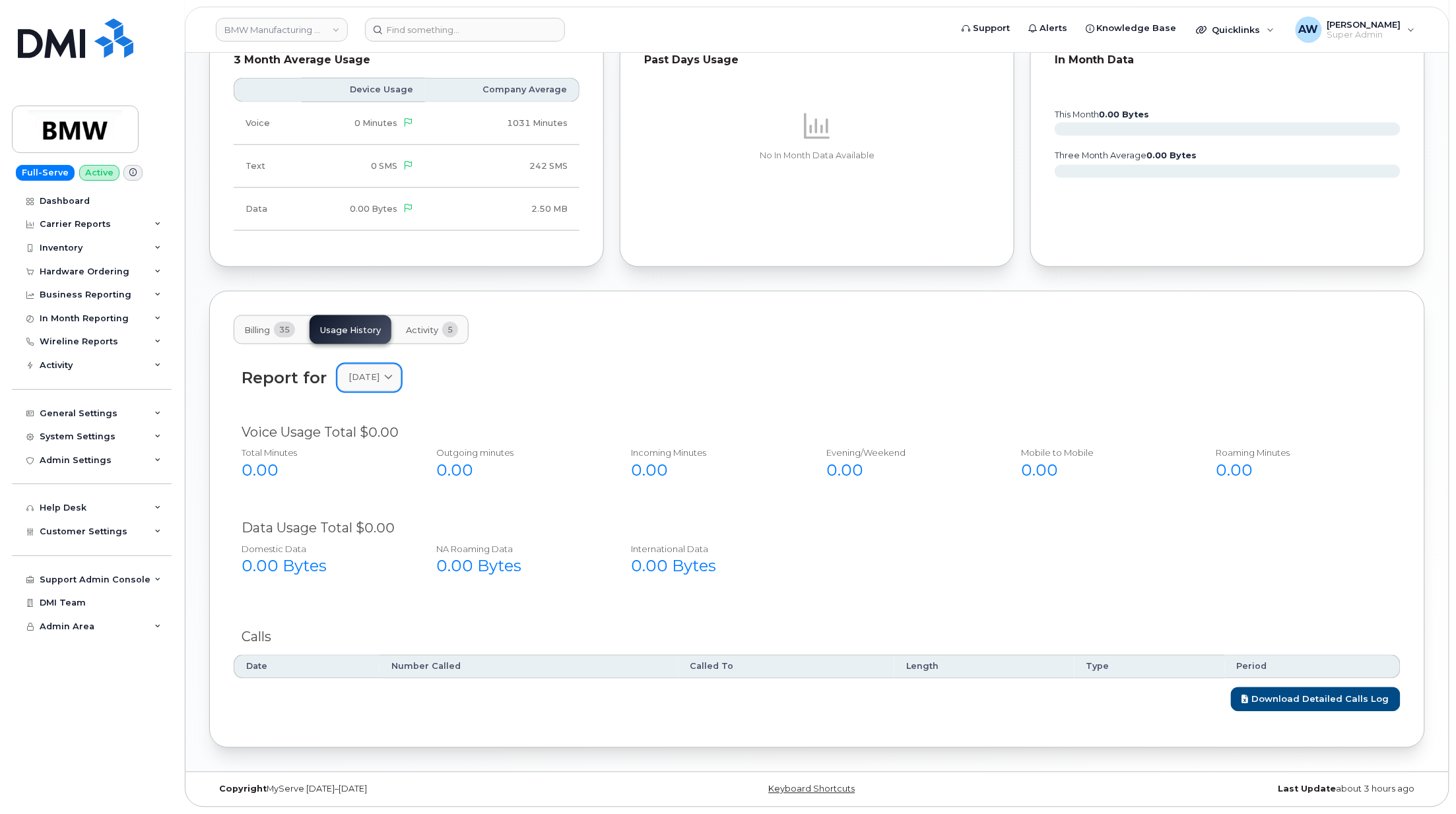
click at [380, 373] on span "[DATE]" at bounding box center [364, 378] width 31 height 13
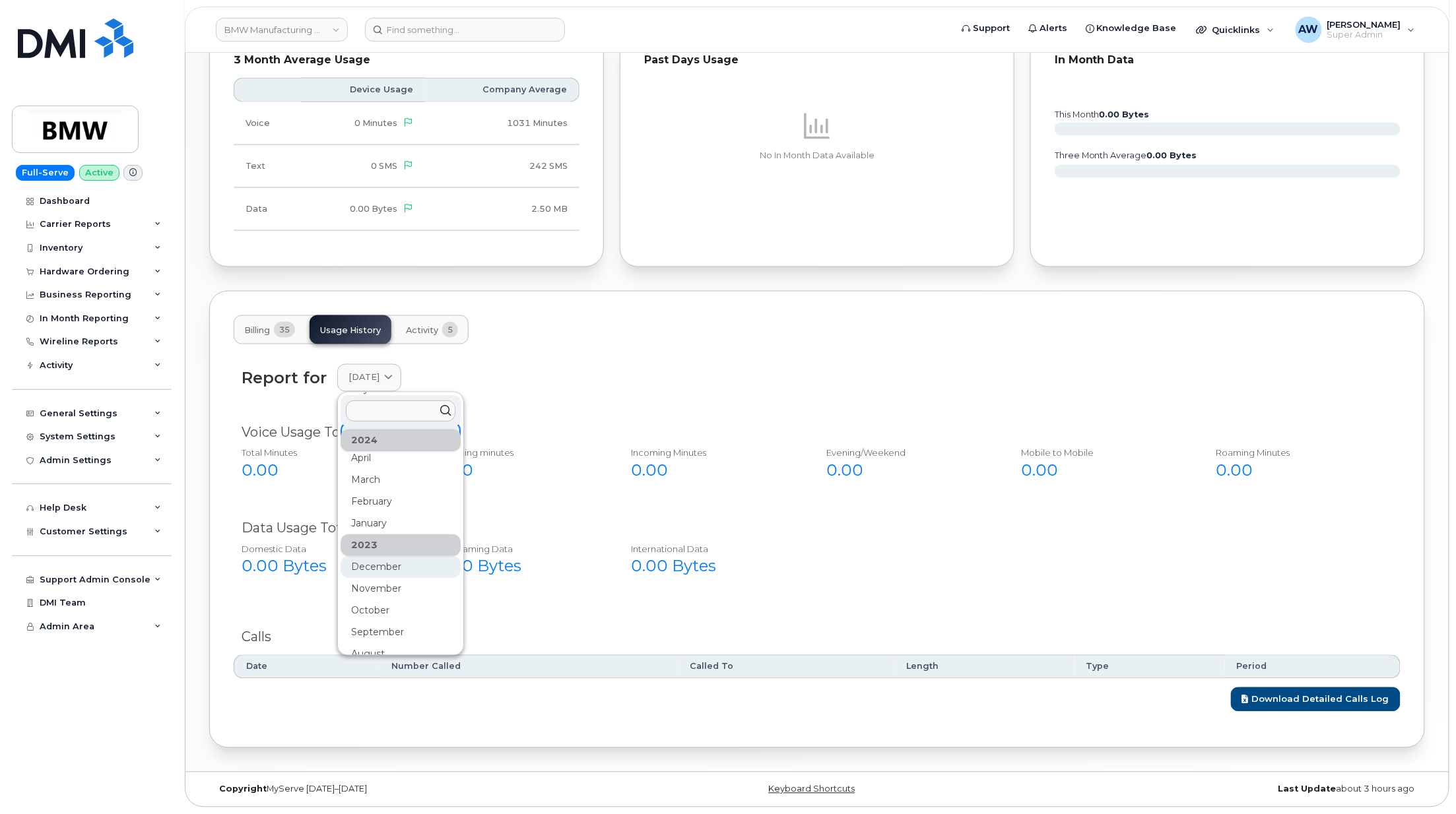
scroll to position [352, 0]
click at [384, 480] on div "April" at bounding box center [400, 487] width 120 height 22
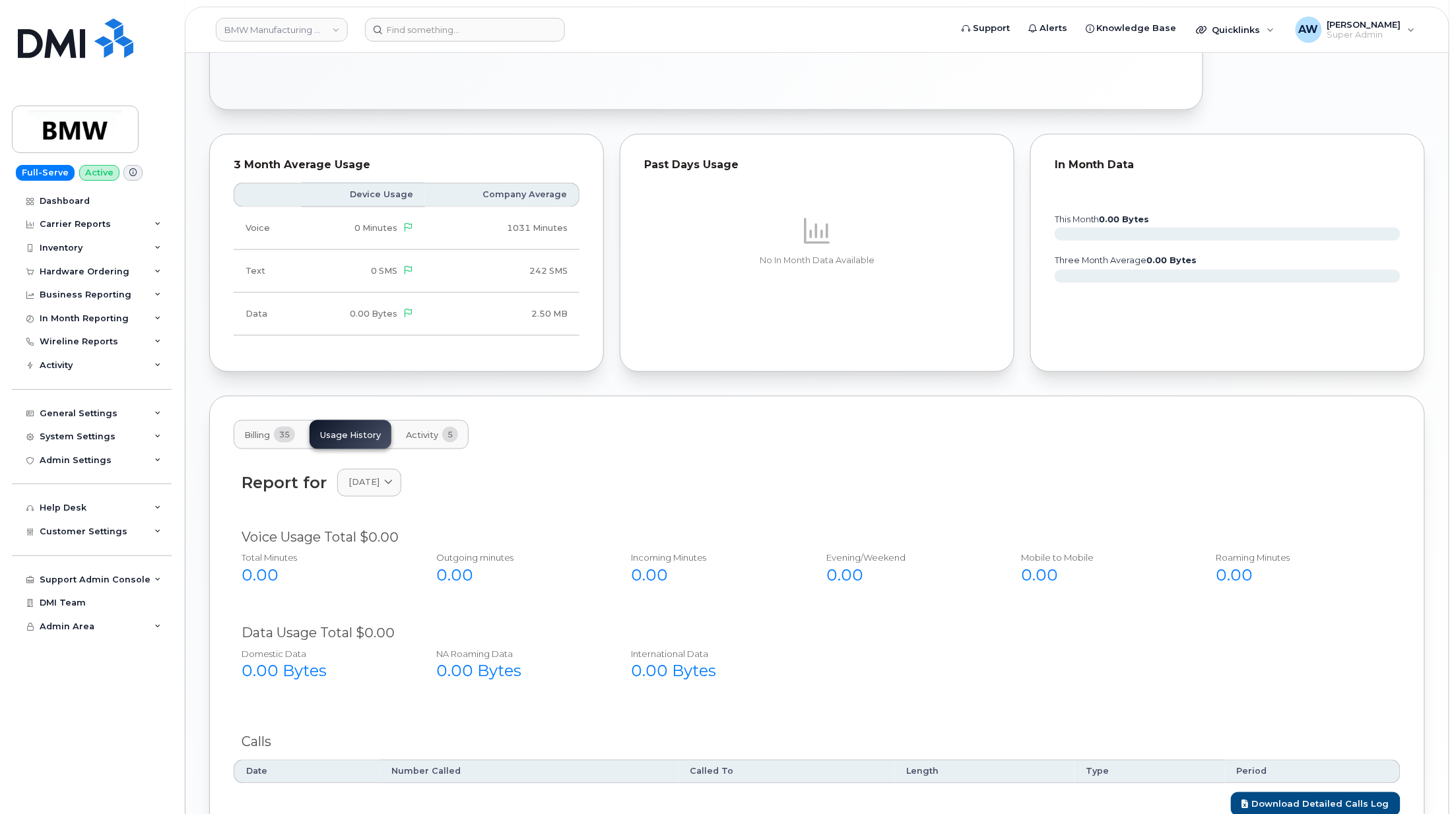
scroll to position [721, 0]
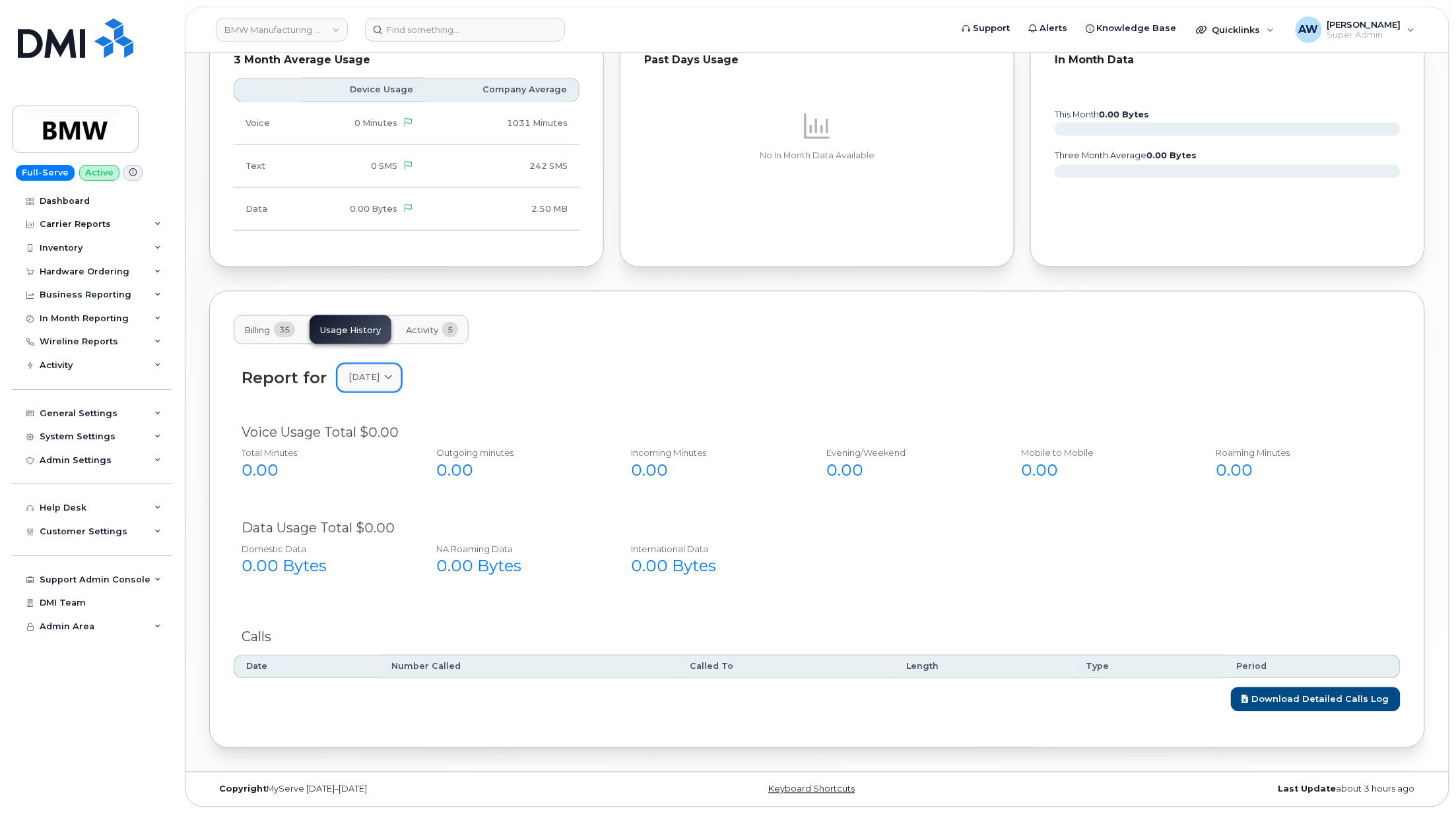
click at [380, 375] on span "[DATE]" at bounding box center [364, 378] width 31 height 13
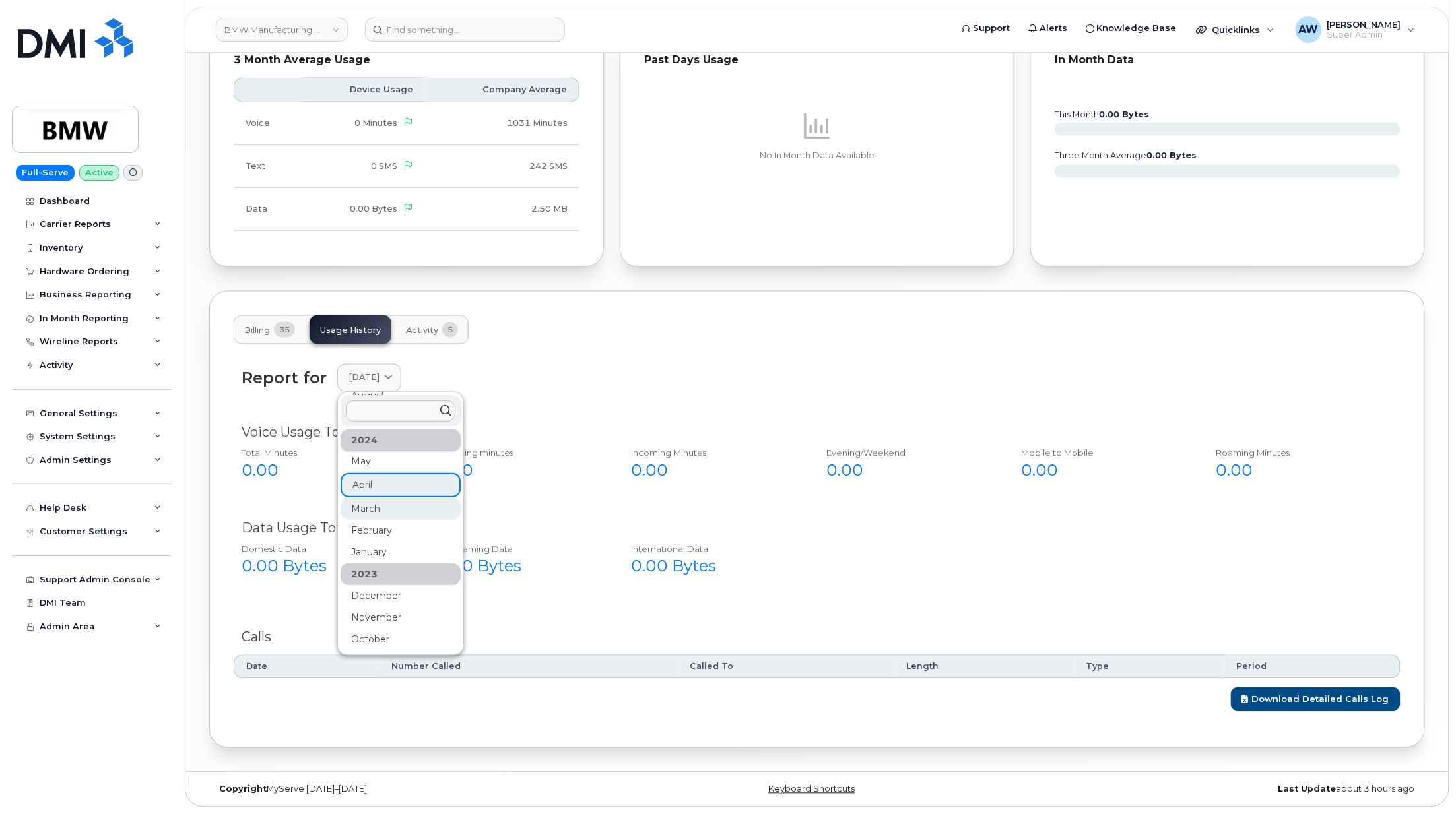
click at [391, 500] on div "March" at bounding box center [400, 509] width 120 height 22
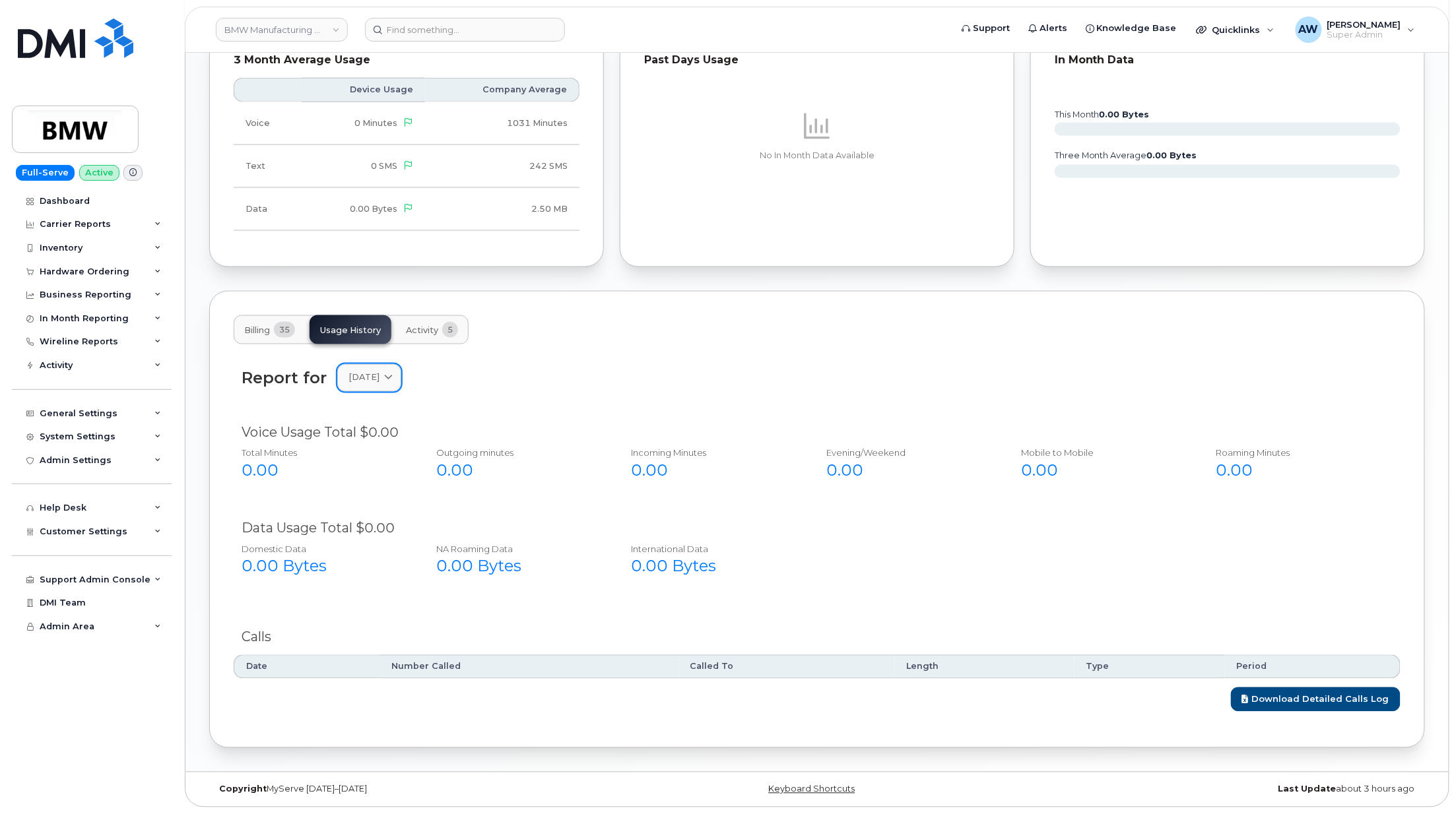
click at [380, 375] on span "[DATE]" at bounding box center [364, 378] width 31 height 13
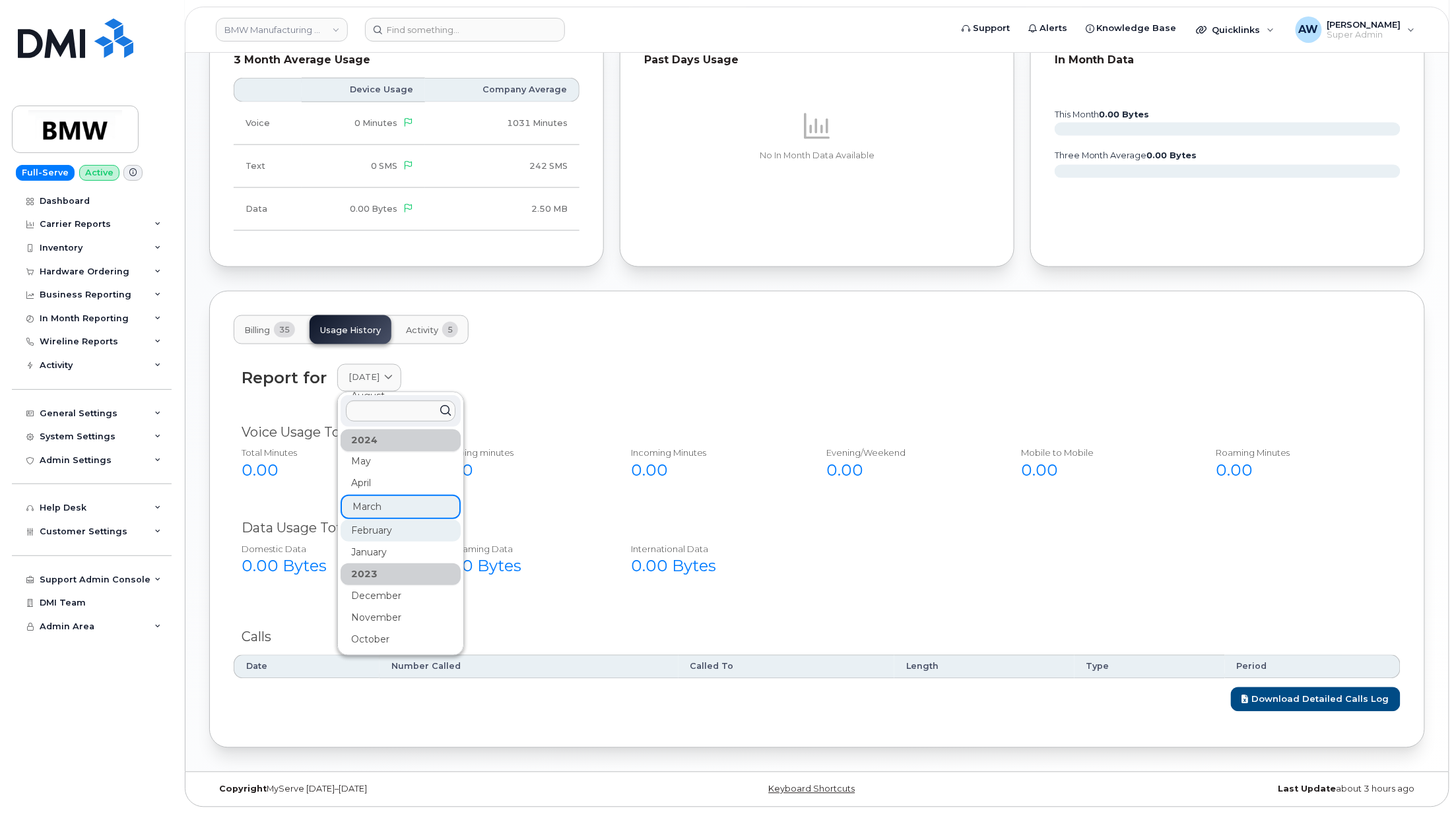
click at [396, 527] on div "February" at bounding box center [400, 531] width 120 height 22
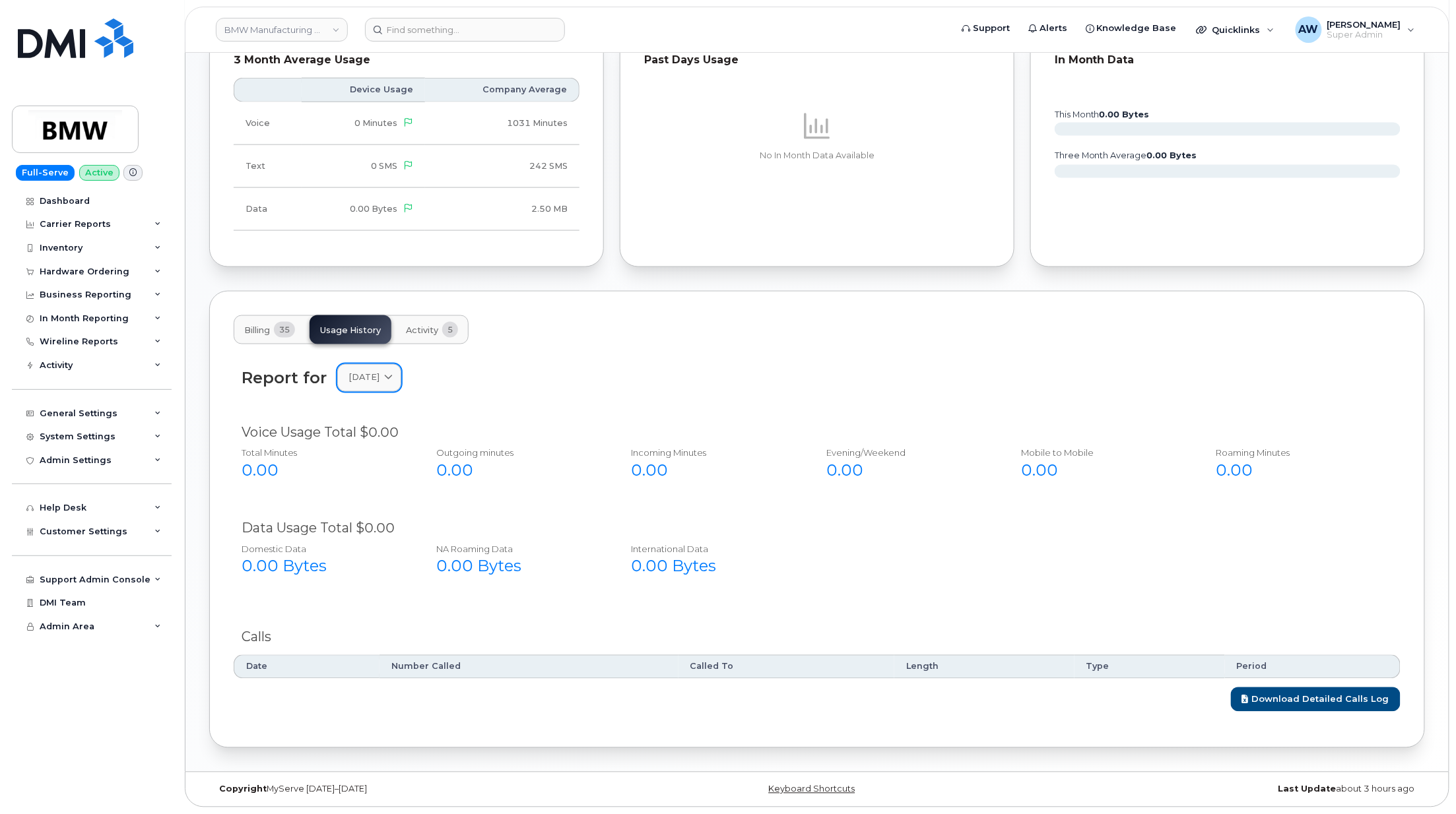
click at [380, 379] on span "[DATE]" at bounding box center [364, 378] width 31 height 13
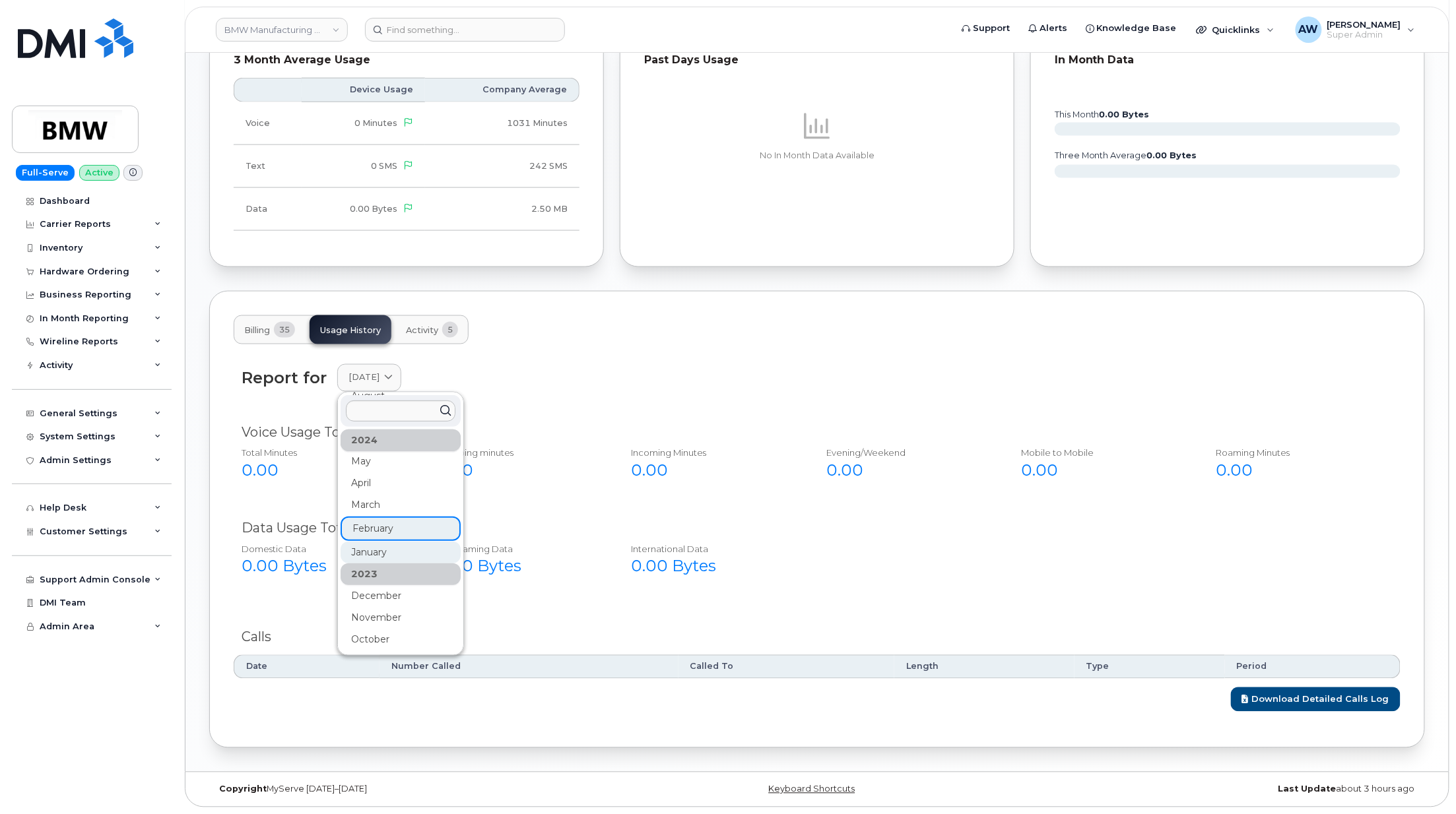
click at [396, 546] on div "January" at bounding box center [400, 552] width 120 height 22
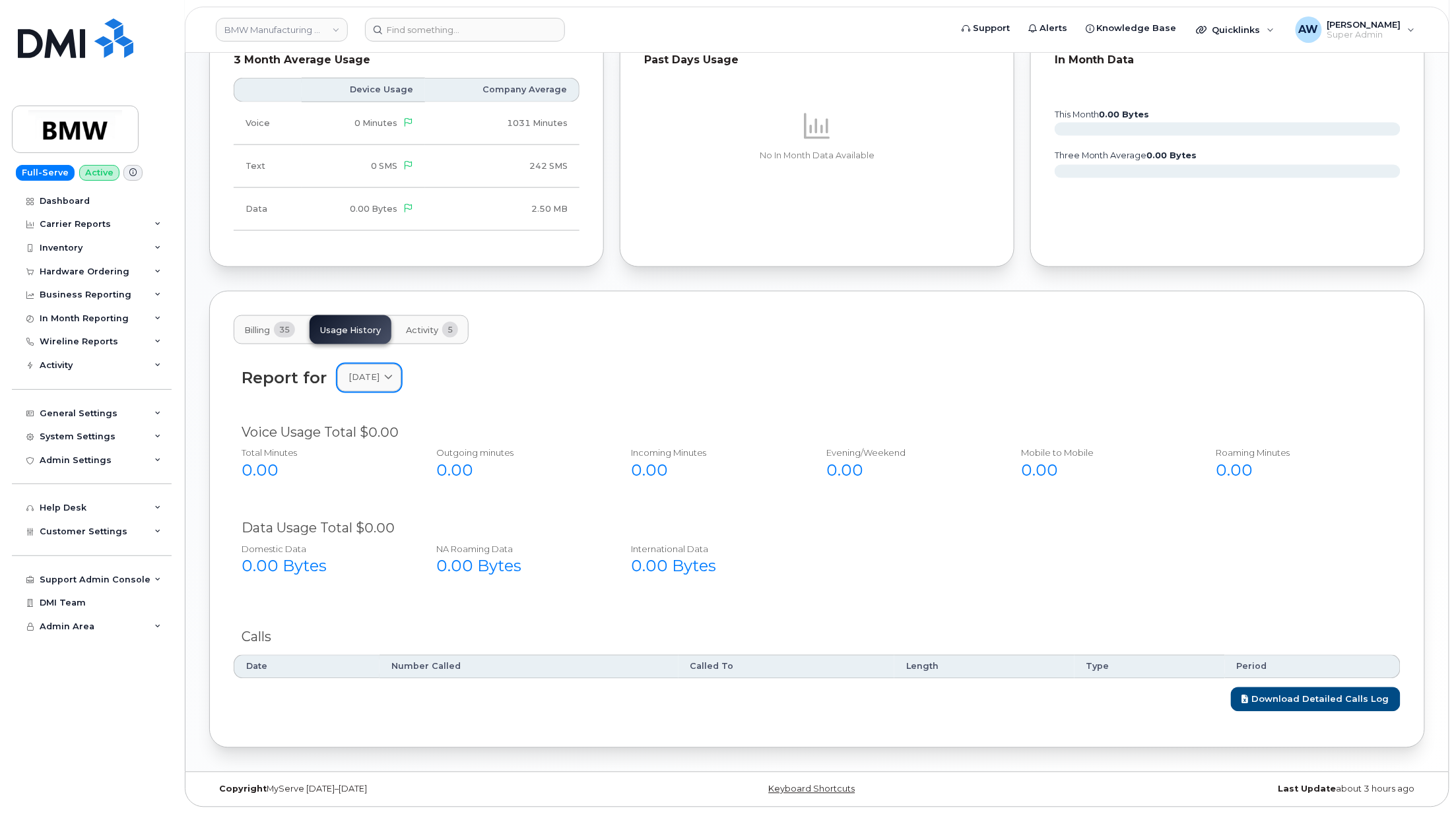
click at [380, 380] on span "[DATE]" at bounding box center [364, 378] width 31 height 13
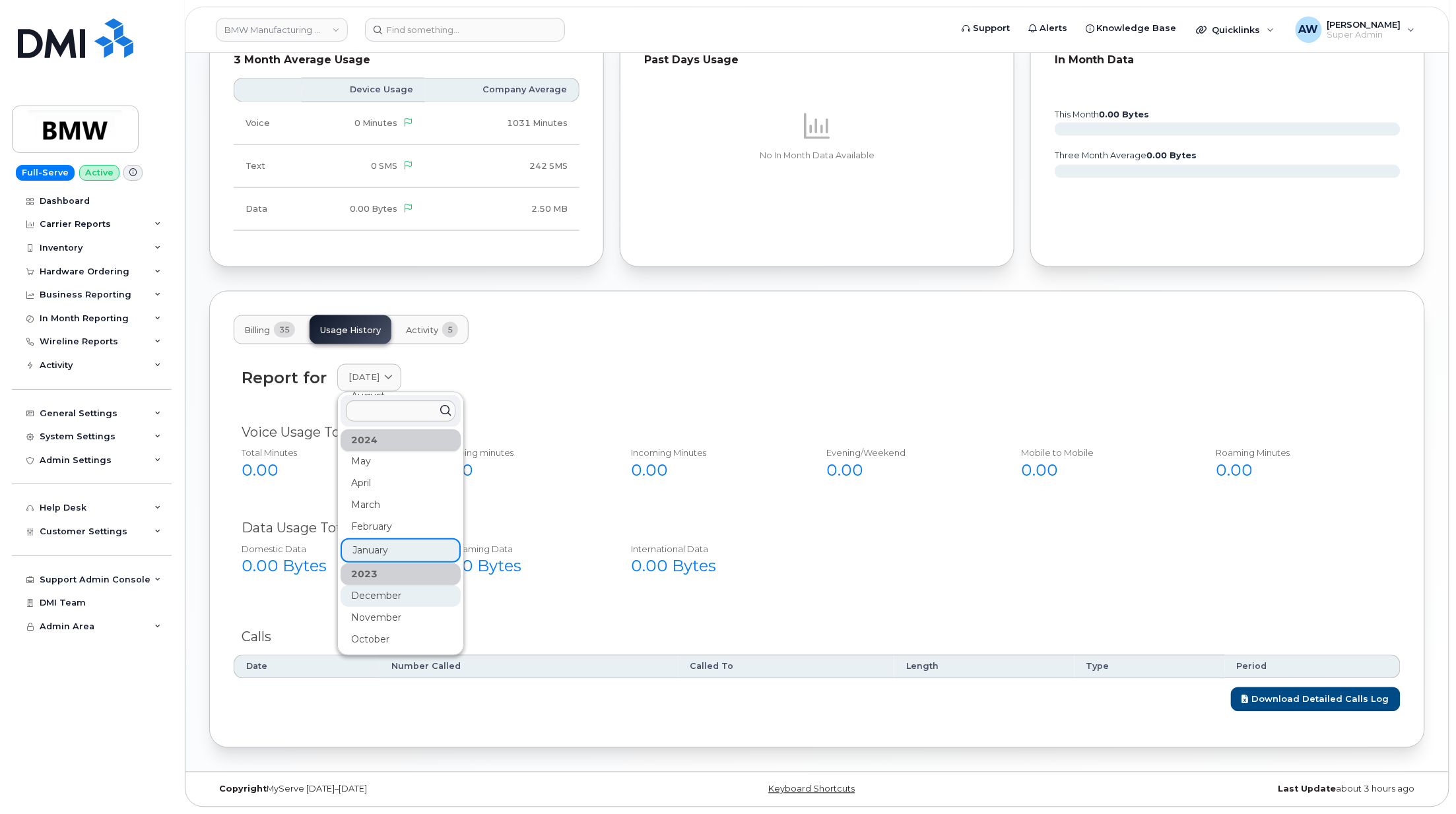
click at [392, 595] on div "December" at bounding box center [400, 596] width 120 height 22
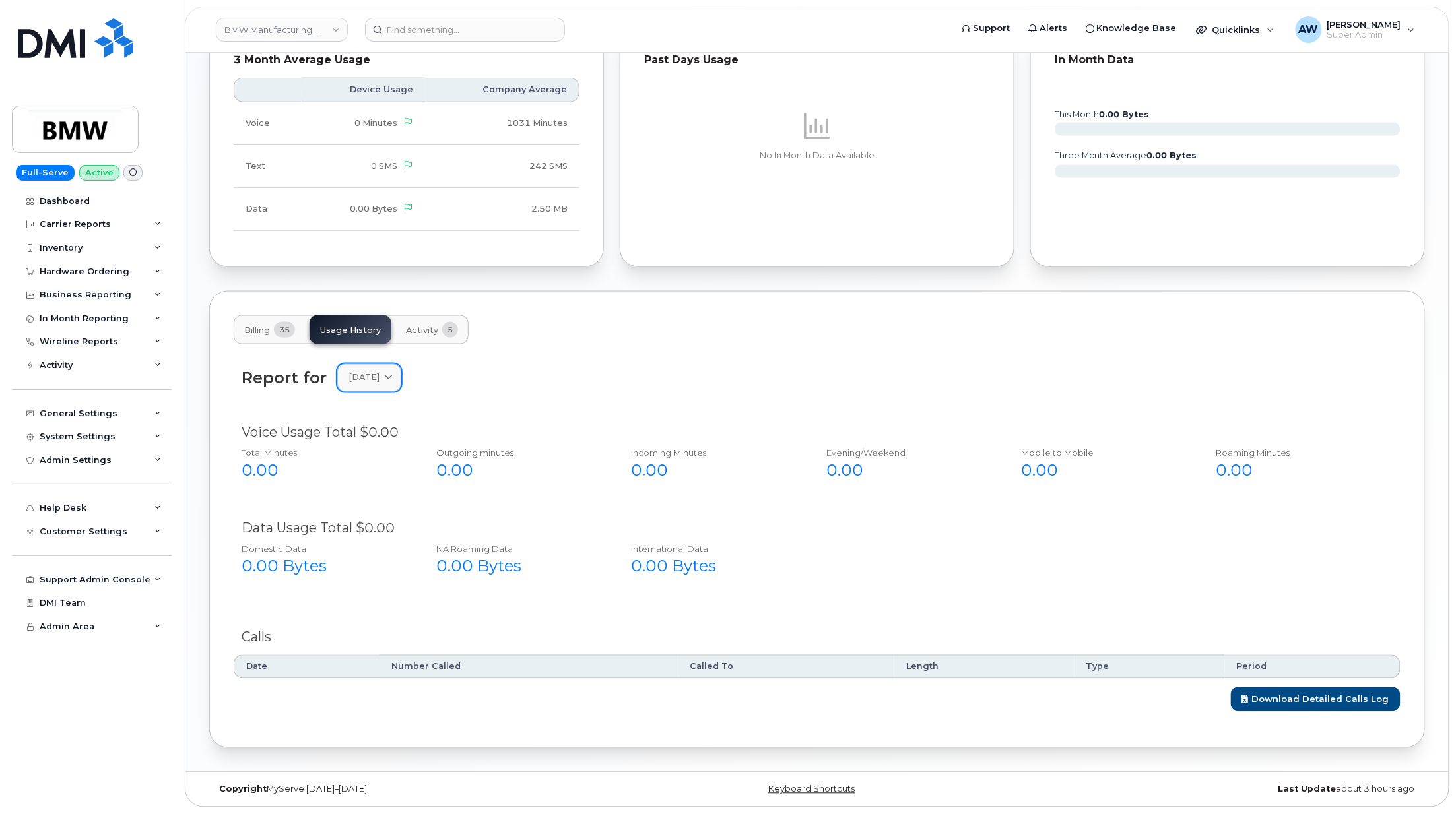
click at [381, 384] on link "[DATE]" at bounding box center [370, 377] width 64 height 27
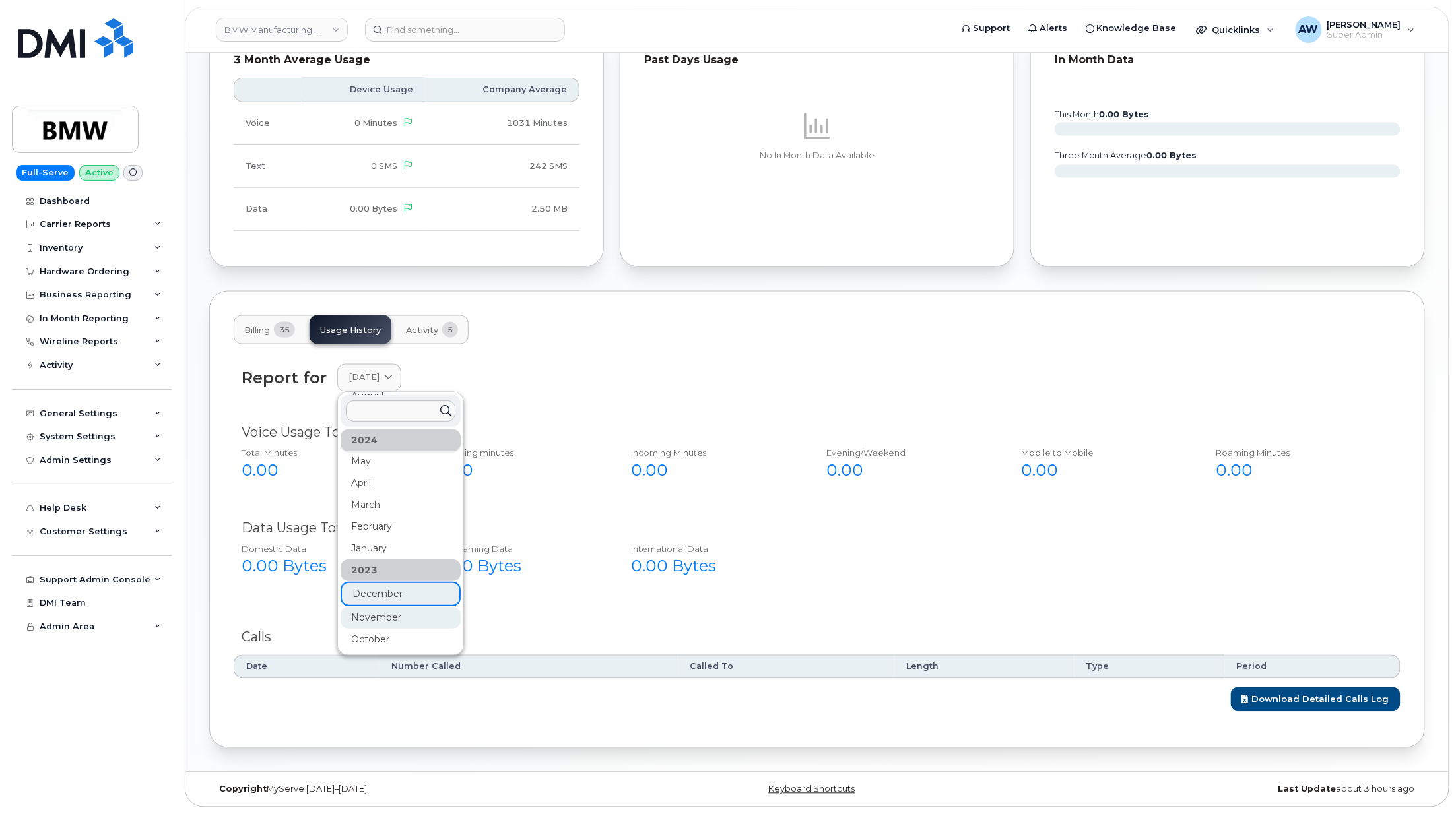
click at [381, 612] on div "November" at bounding box center [400, 617] width 120 height 22
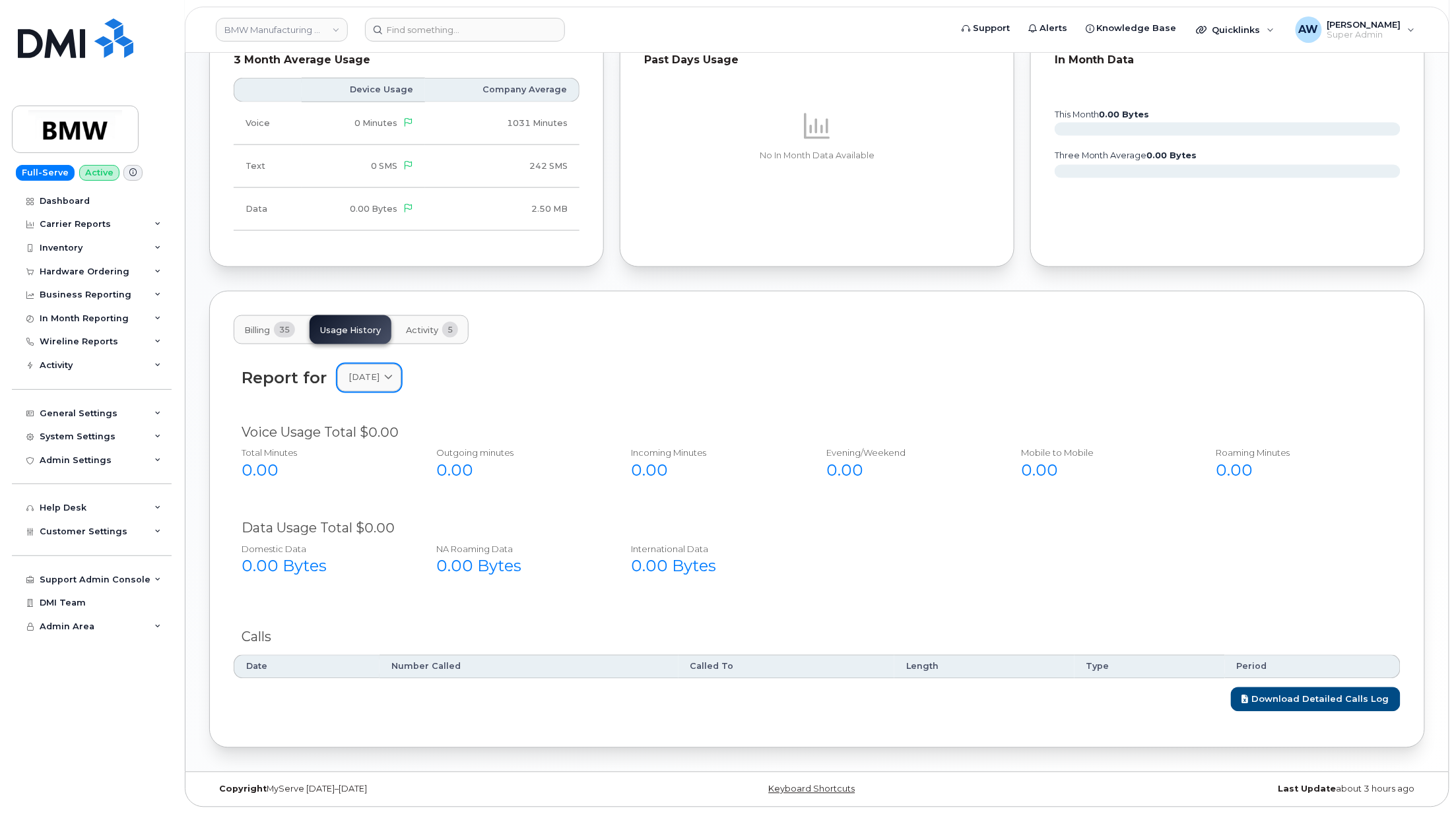
click at [380, 380] on span "[DATE]" at bounding box center [364, 378] width 31 height 13
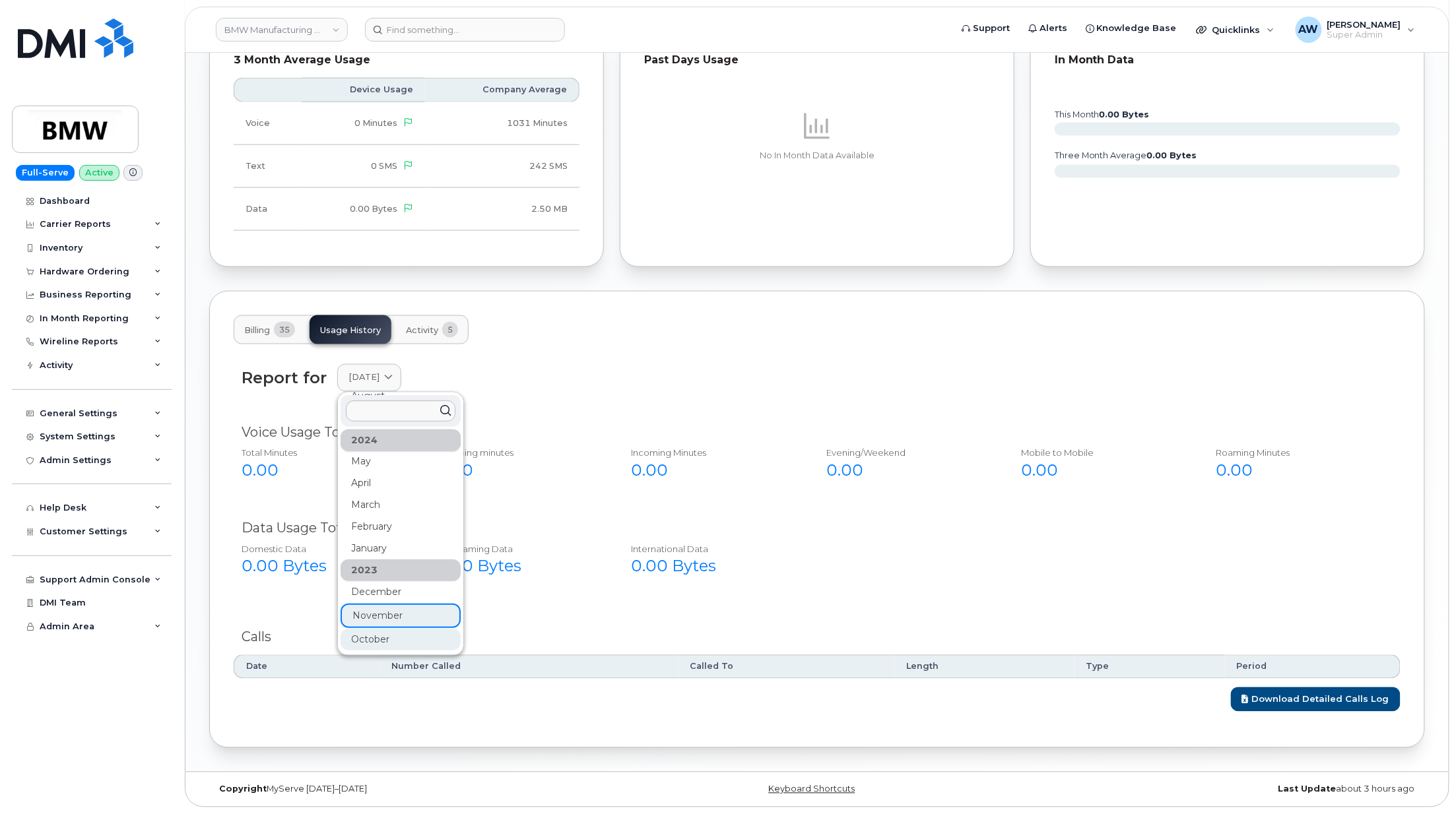
click at [378, 631] on div "October" at bounding box center [400, 639] width 120 height 22
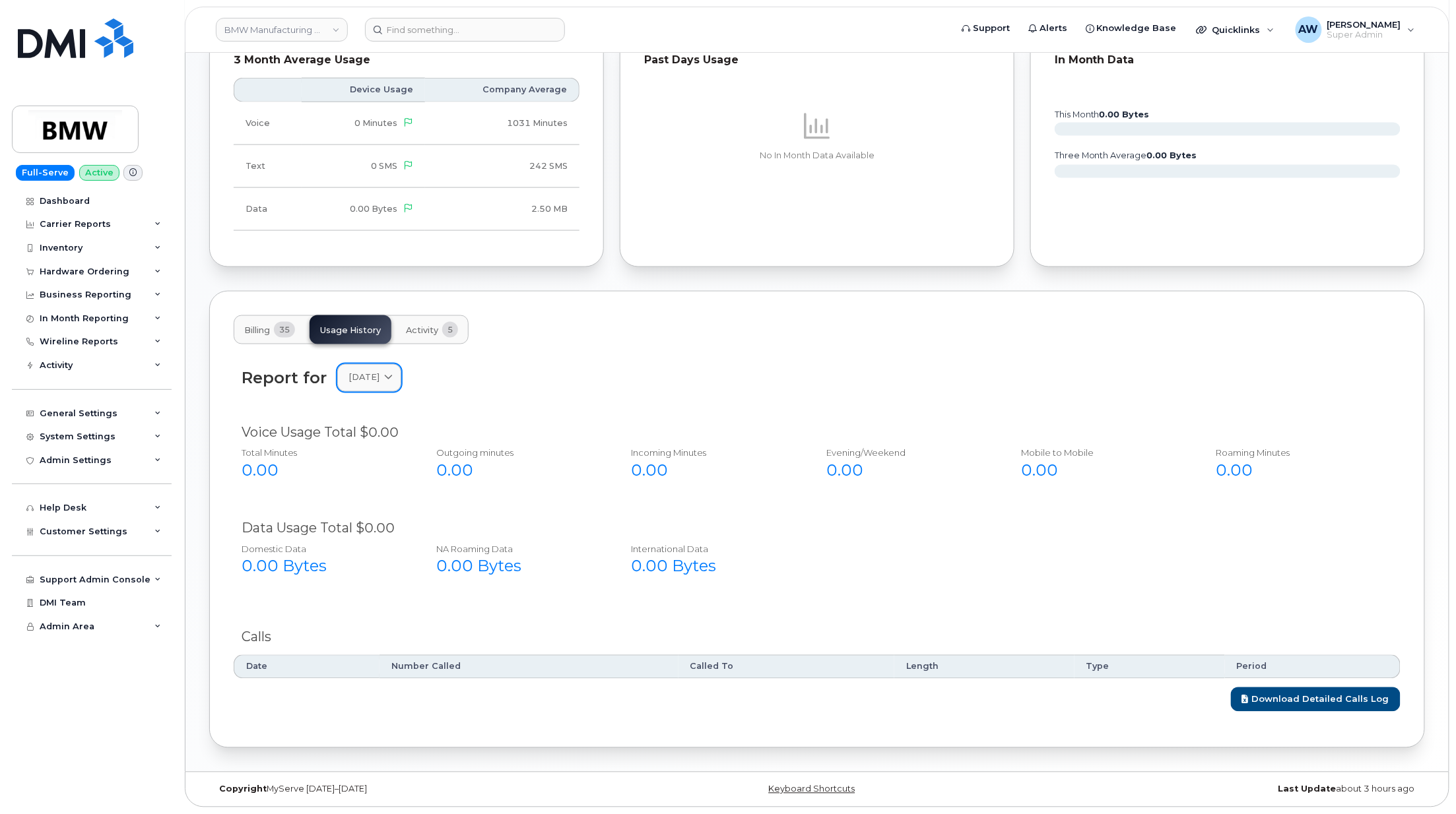
click at [372, 378] on span "[DATE]" at bounding box center [364, 378] width 31 height 13
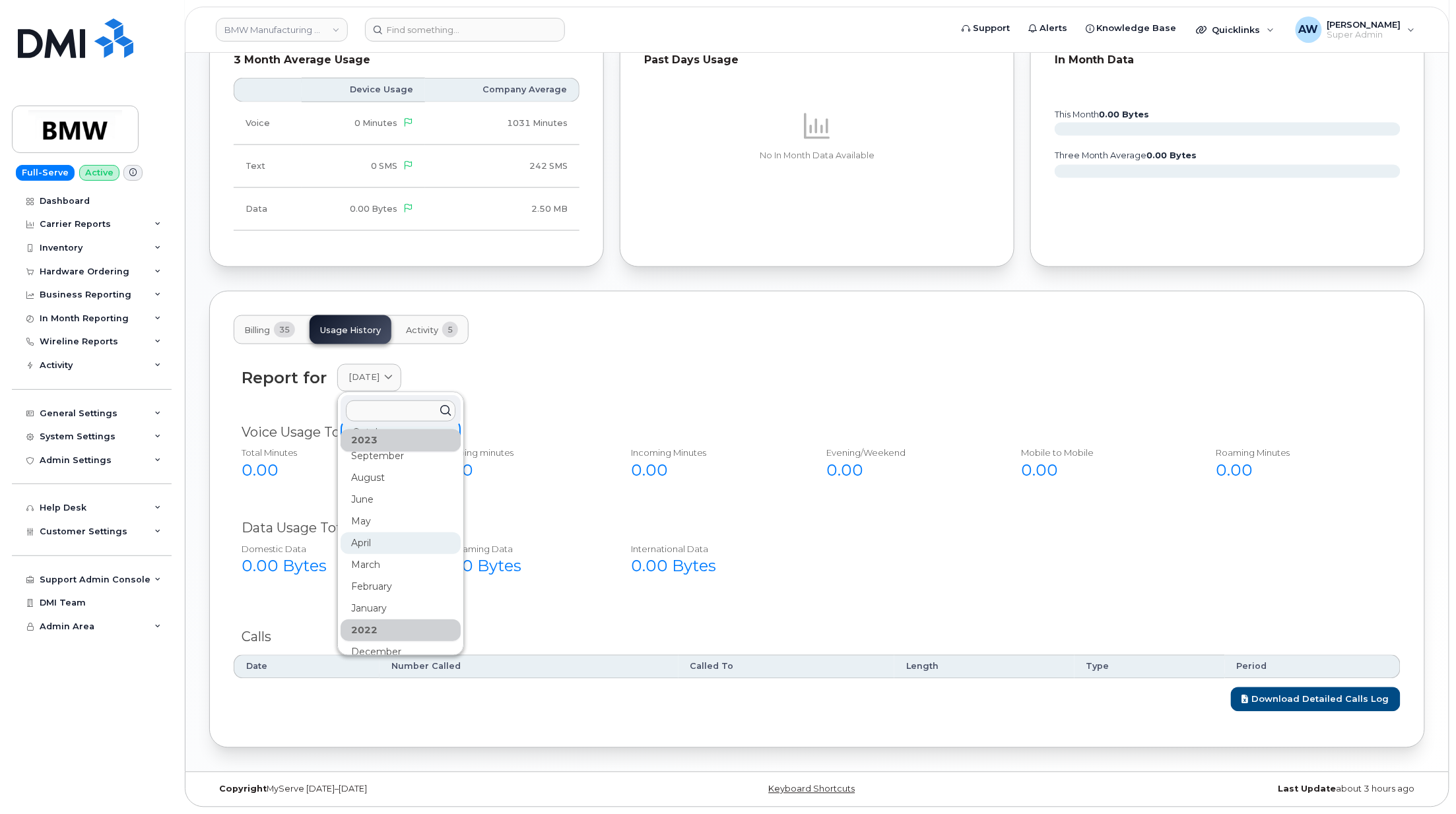
scroll to position [527, 0]
click at [396, 474] on div "September" at bounding box center [400, 485] width 120 height 22
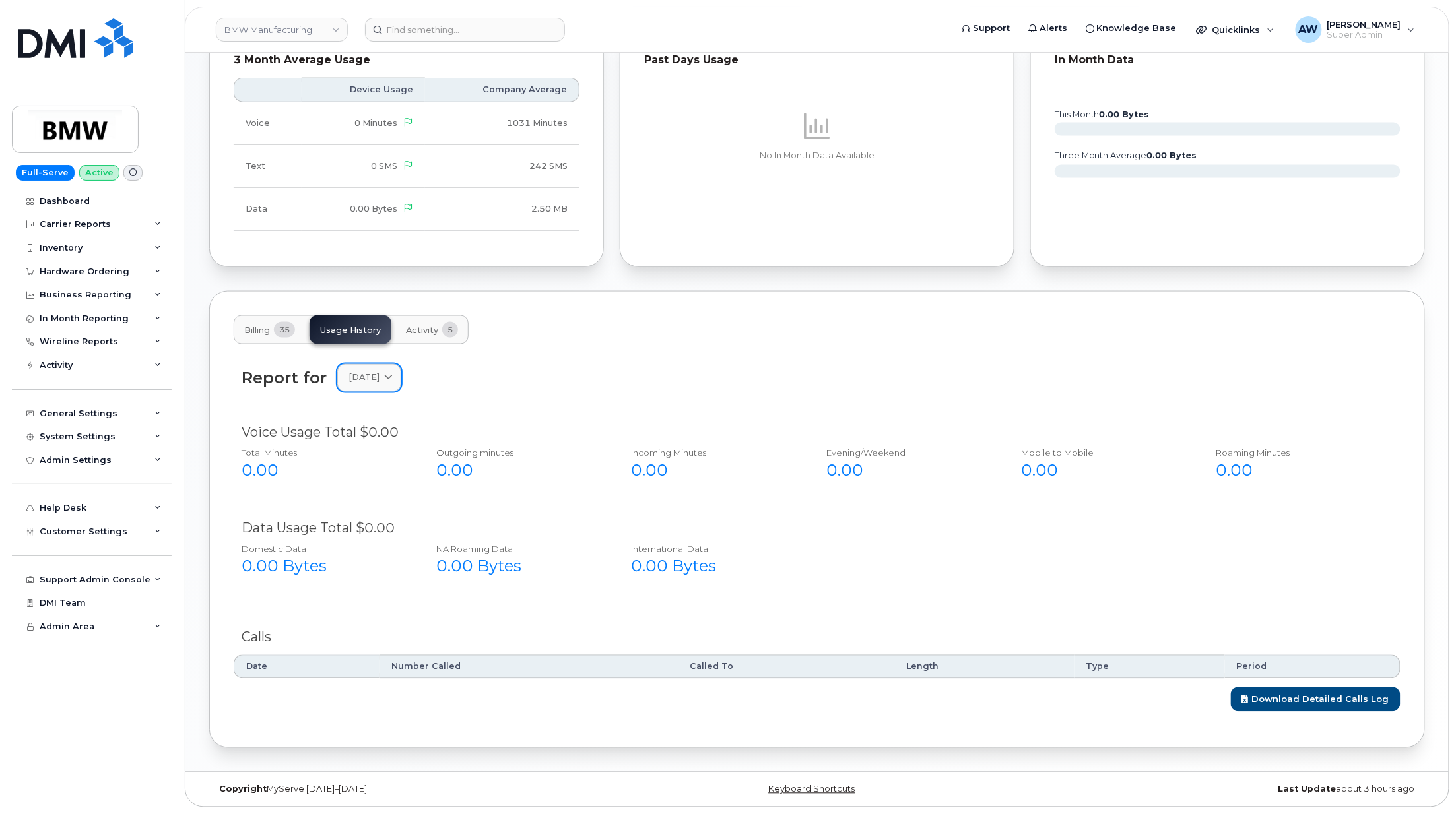
click at [391, 388] on link "[DATE]" at bounding box center [370, 377] width 64 height 27
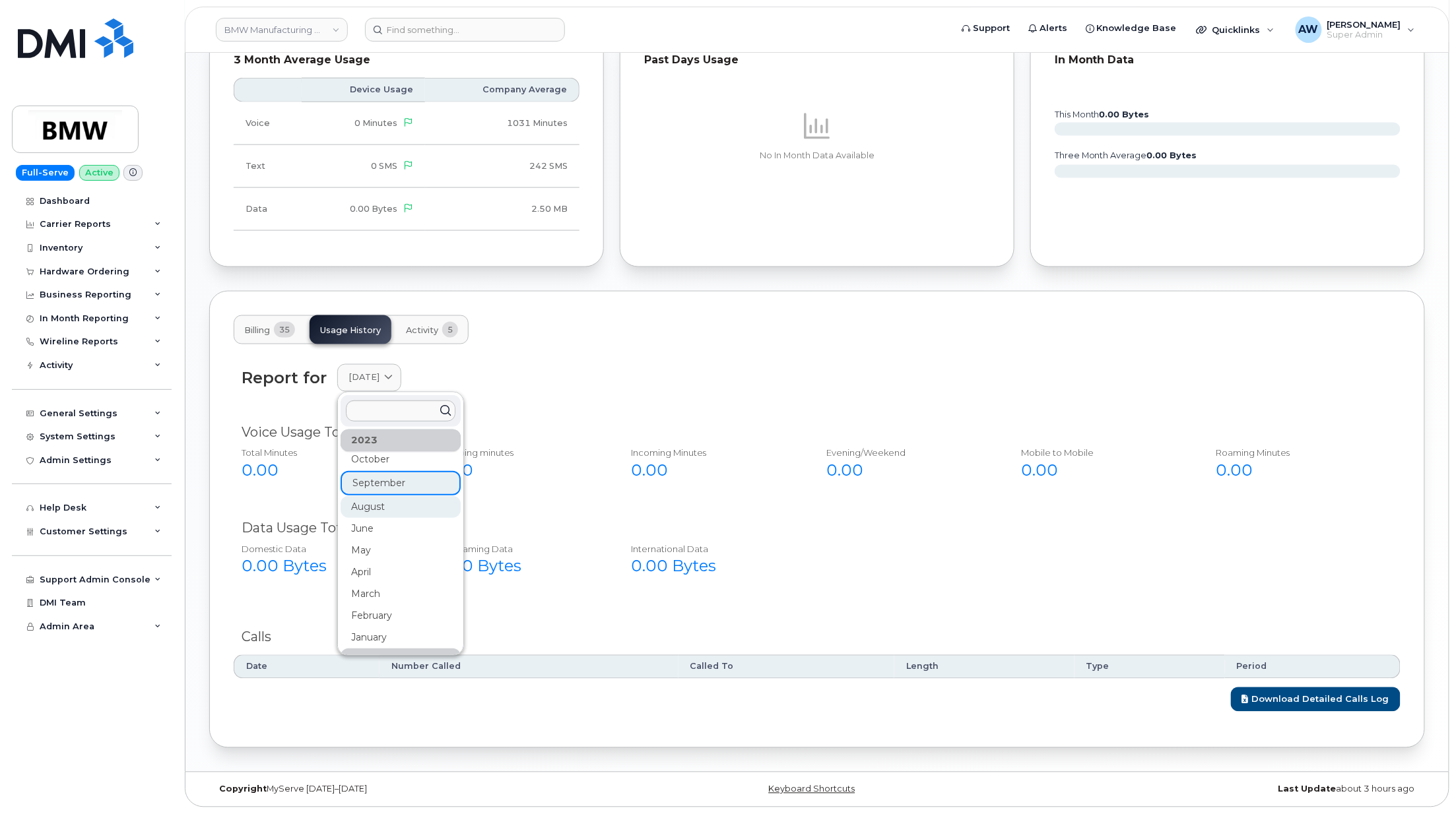
click at [382, 503] on div "August" at bounding box center [400, 507] width 120 height 22
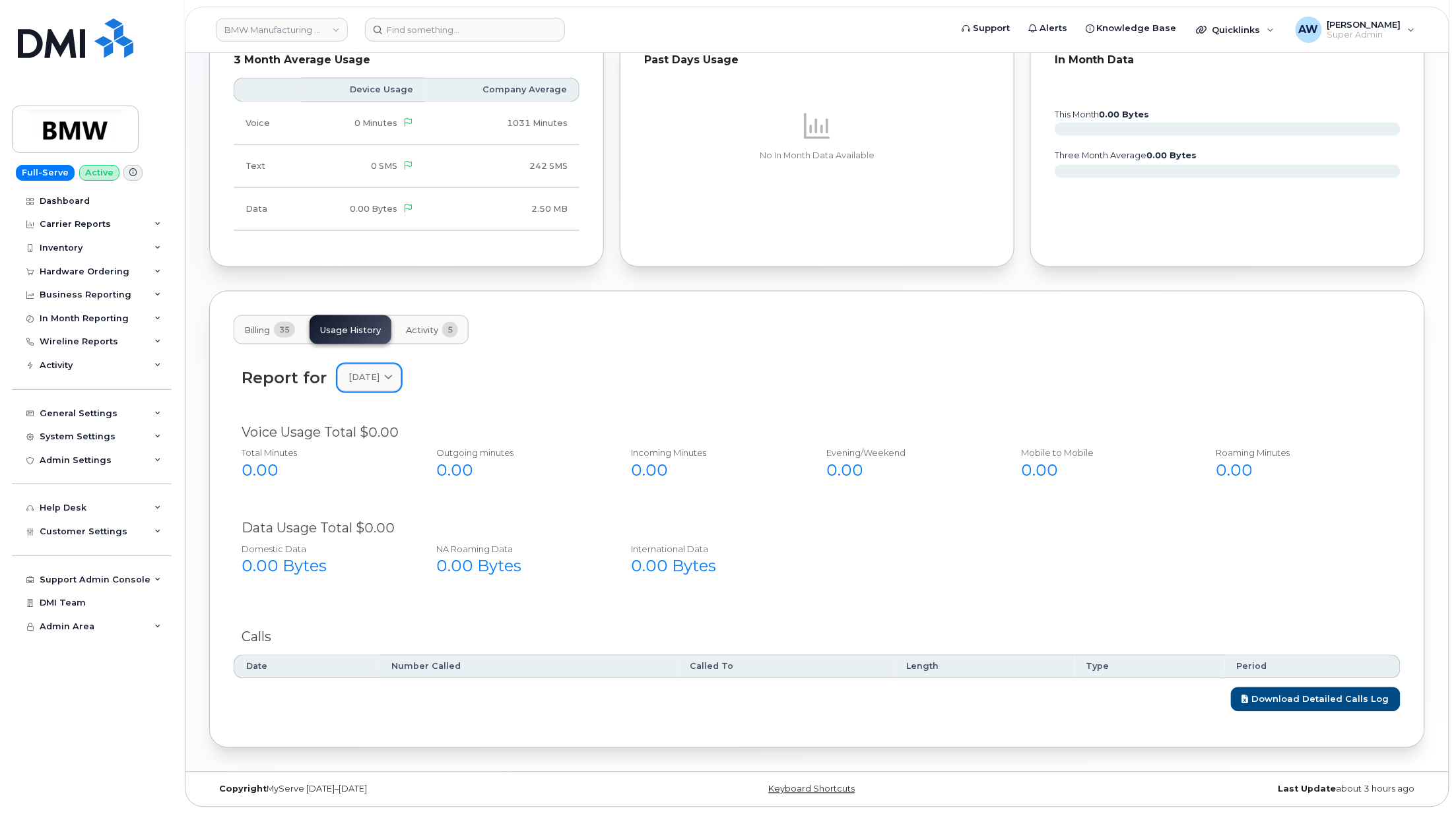
click at [384, 385] on link "[DATE]" at bounding box center [370, 377] width 64 height 27
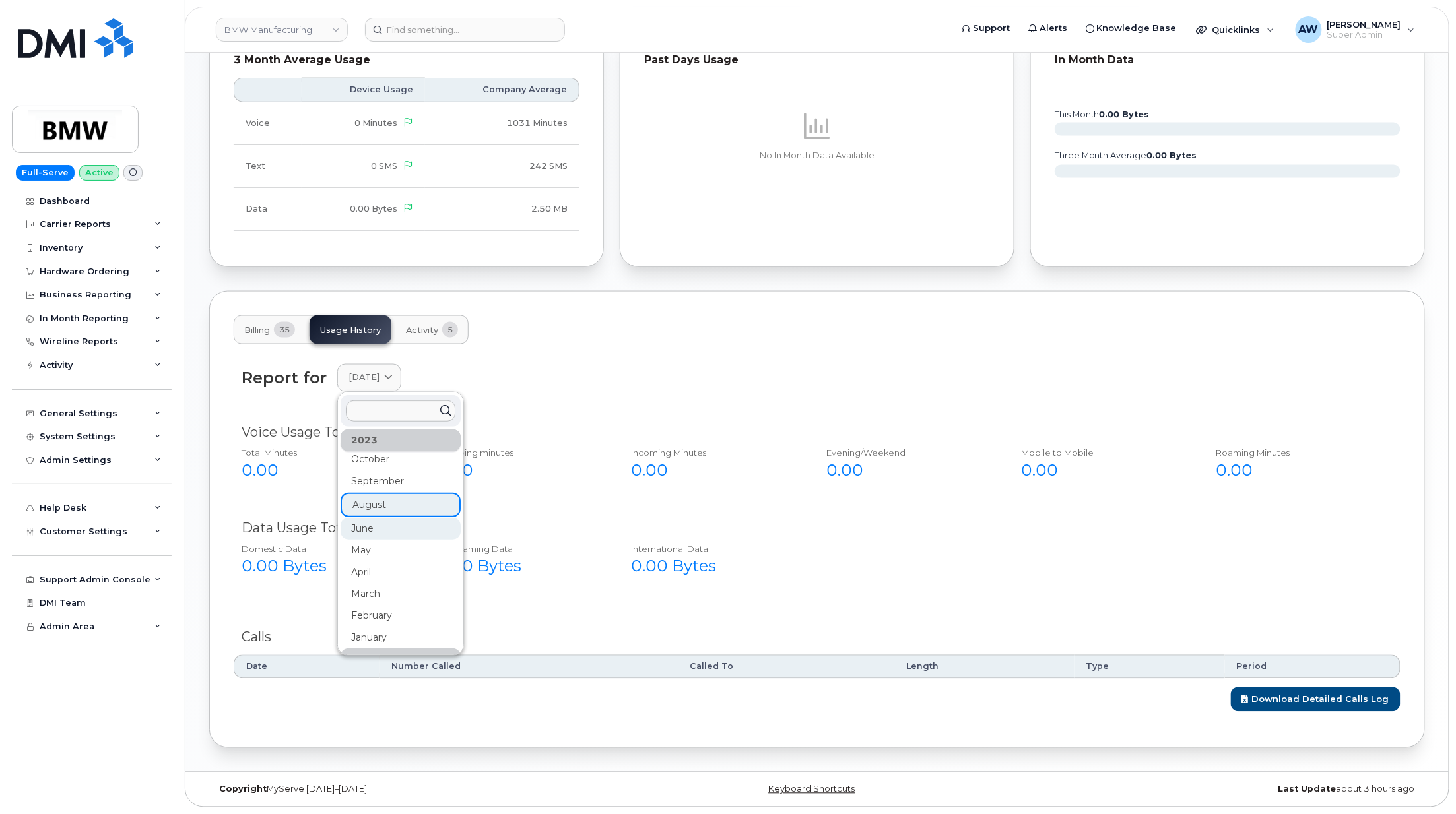
click at [402, 534] on div "June" at bounding box center [400, 529] width 120 height 22
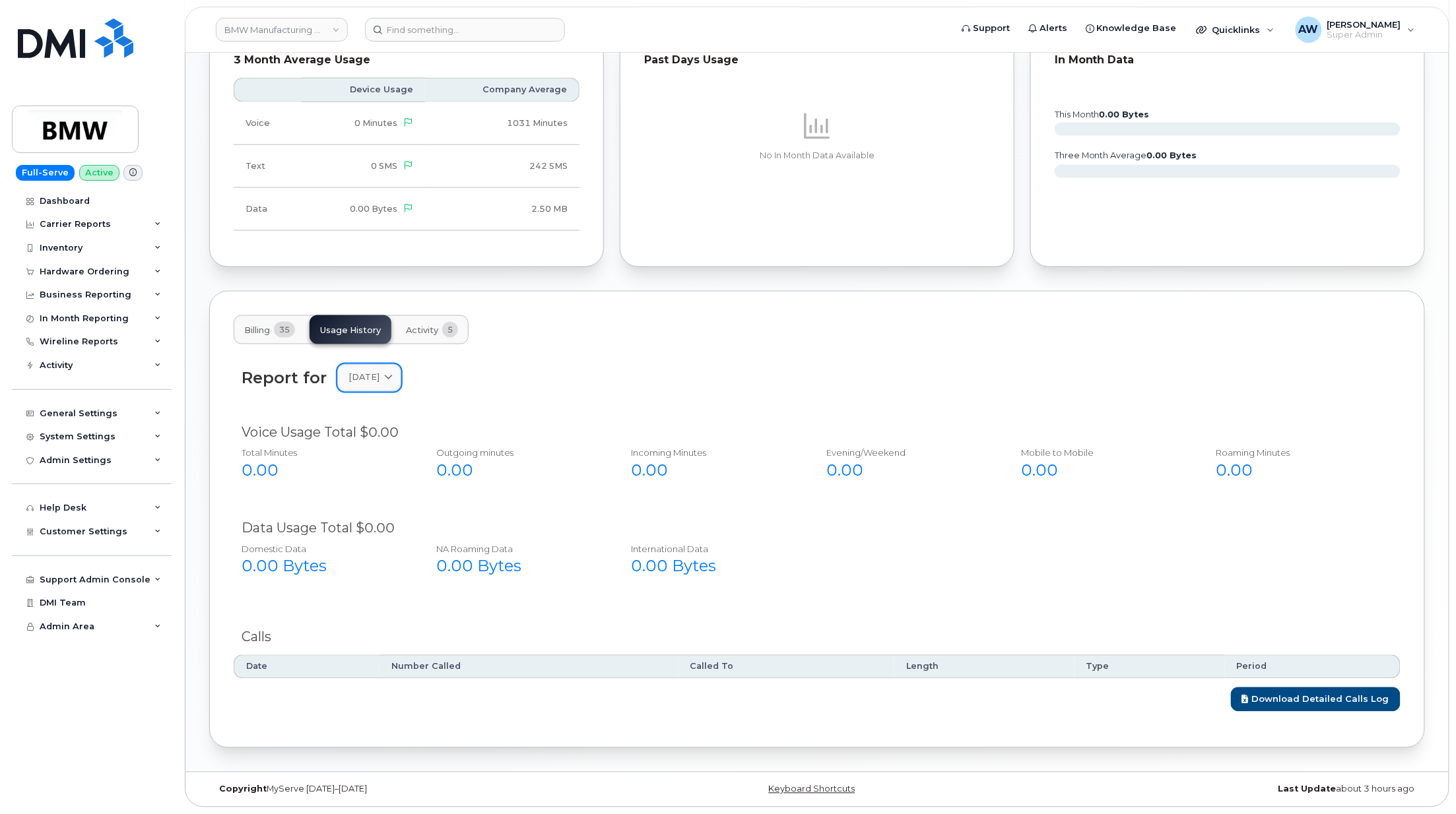
click at [380, 381] on span "[DATE]" at bounding box center [364, 378] width 31 height 13
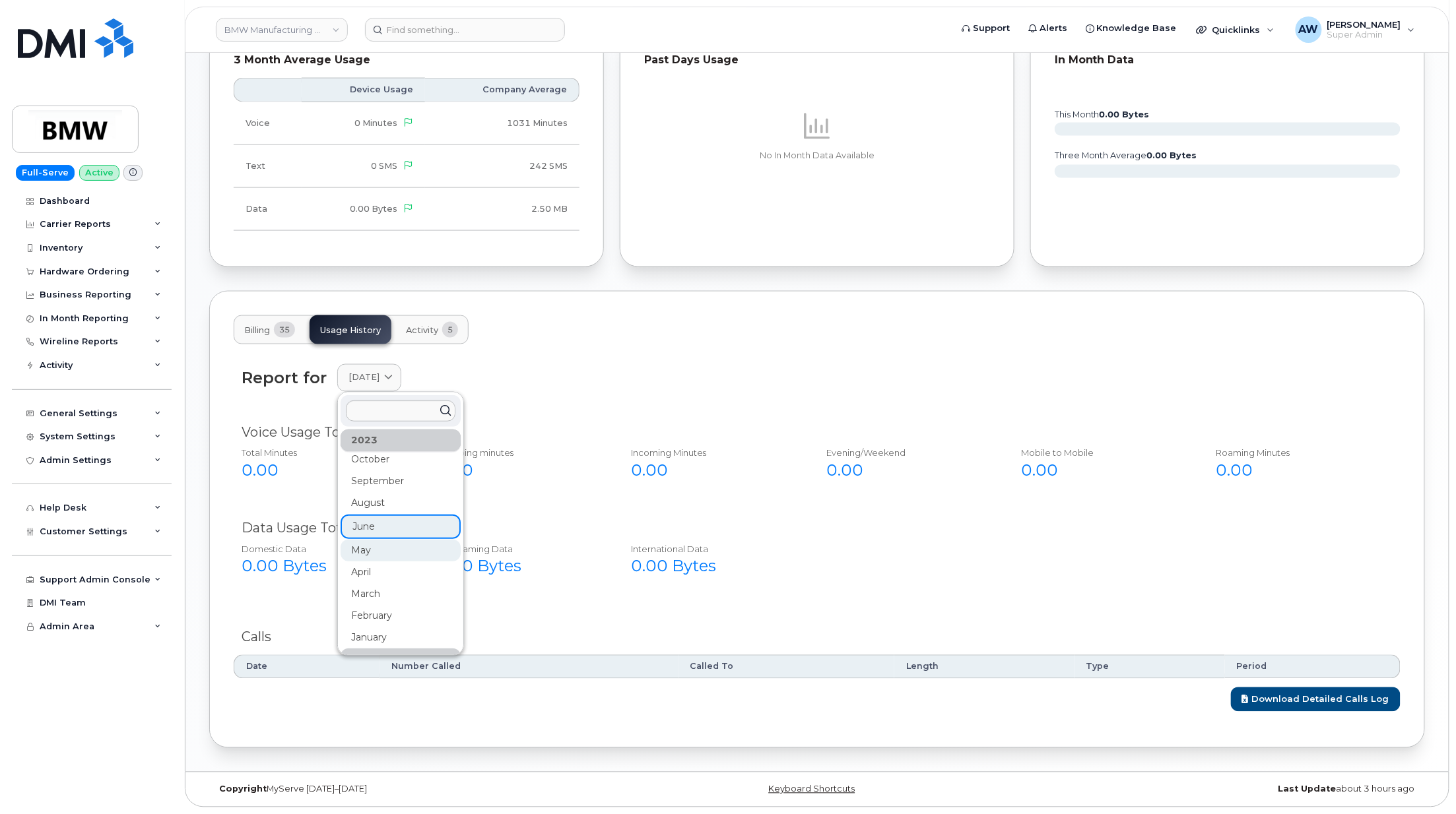
click at [372, 550] on div "May" at bounding box center [400, 550] width 120 height 22
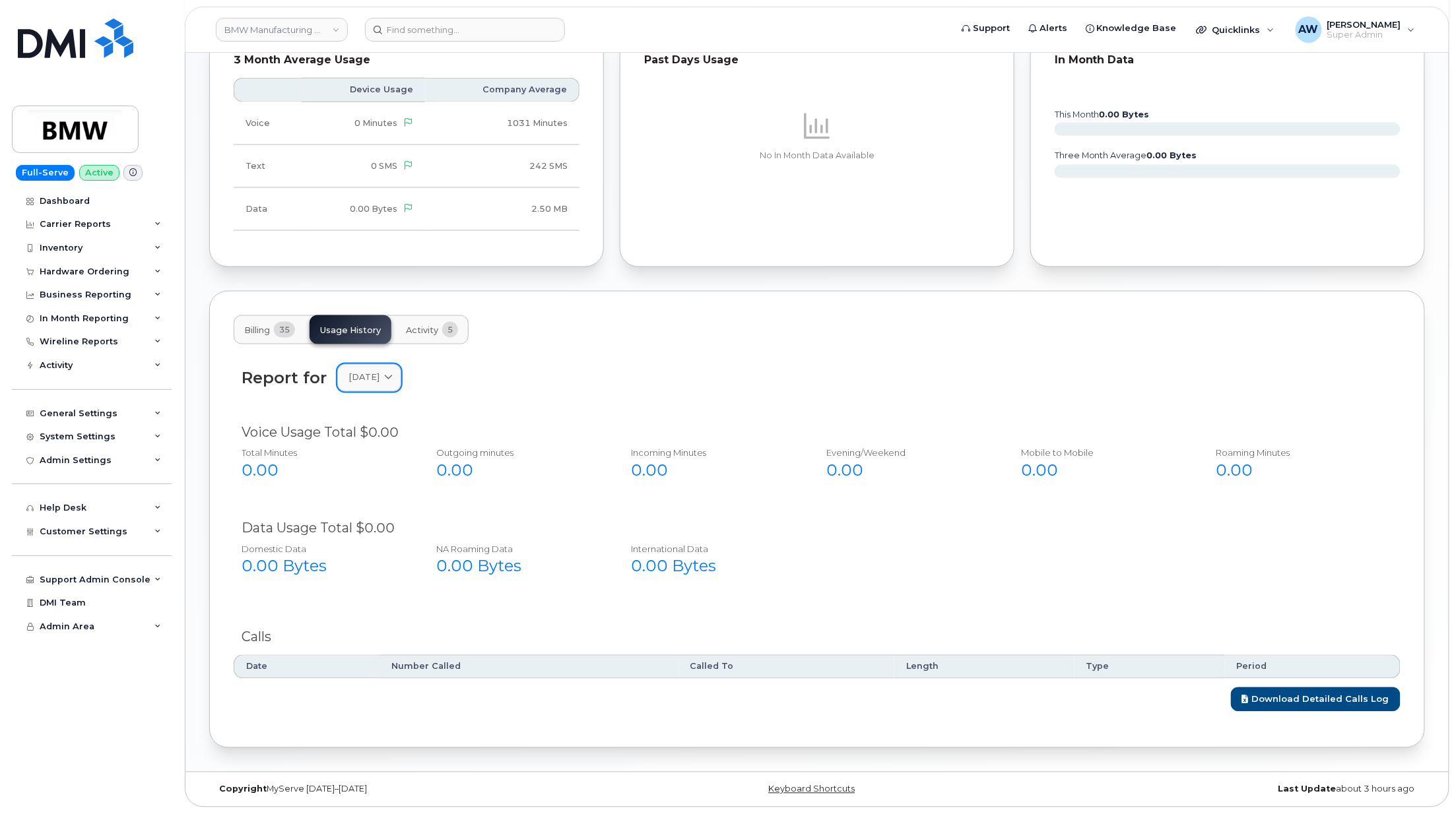
click at [380, 376] on span "[DATE]" at bounding box center [364, 378] width 31 height 13
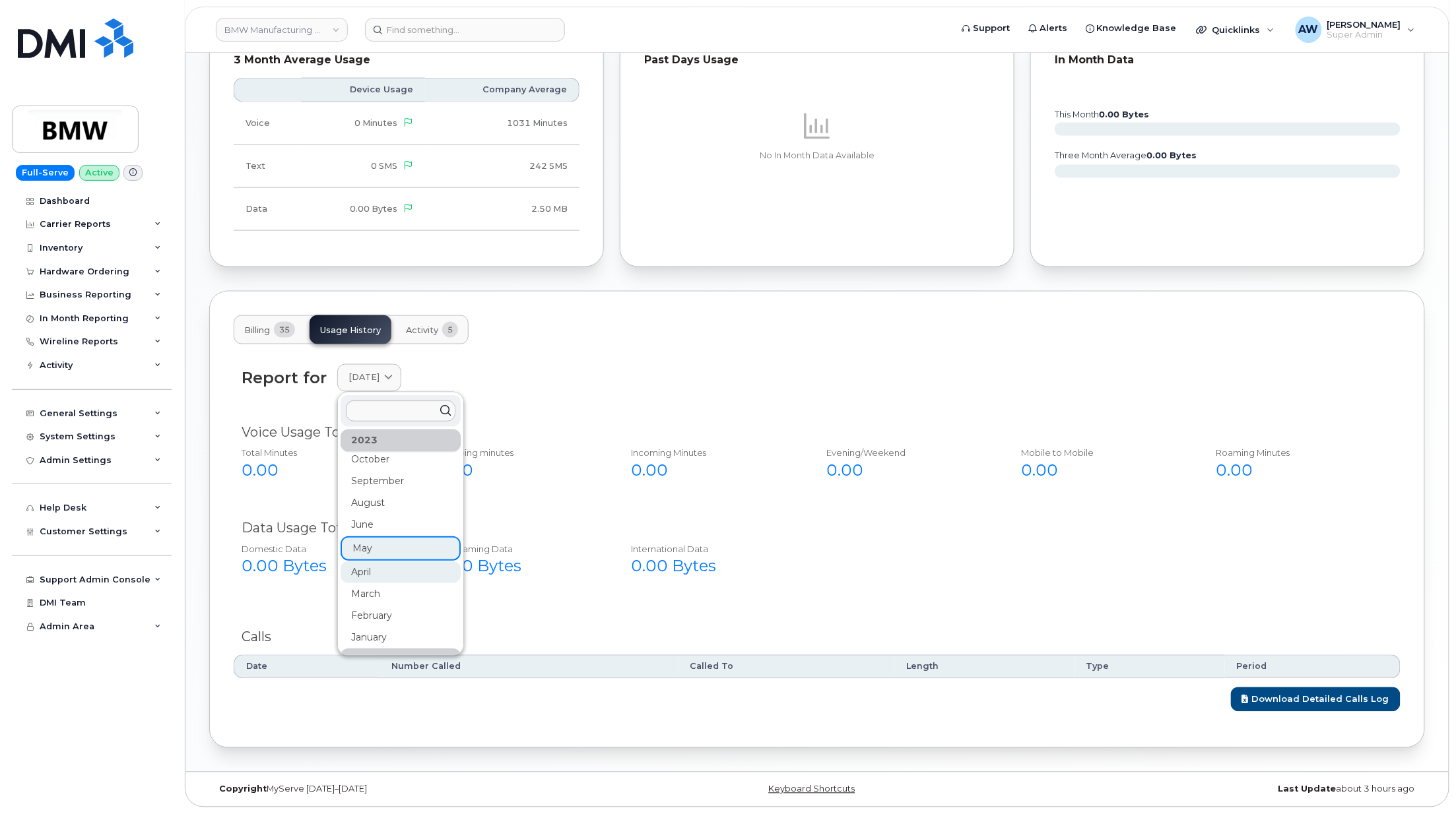
click at [386, 574] on div "April" at bounding box center [400, 572] width 120 height 22
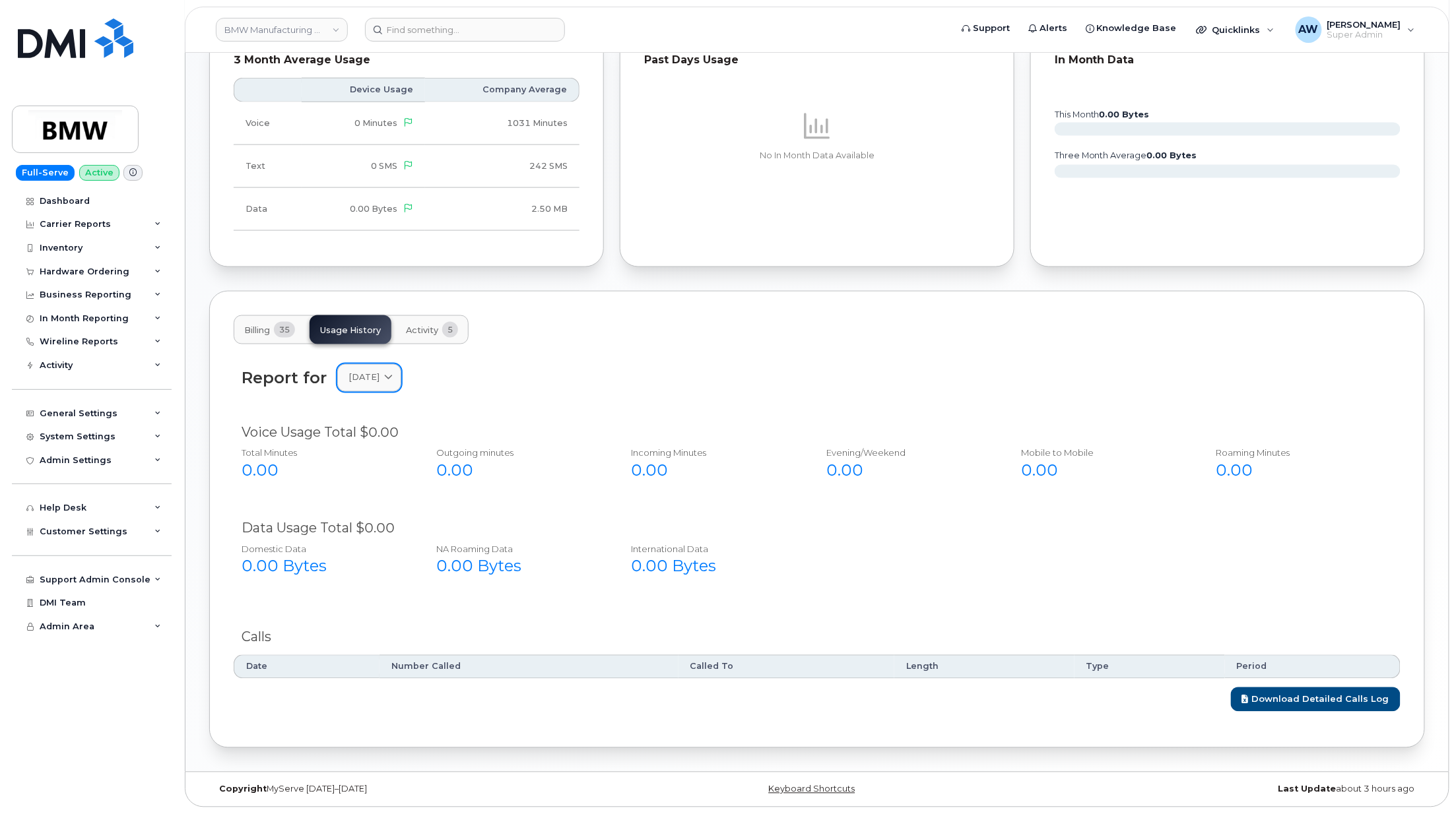
click at [380, 371] on span "[DATE]" at bounding box center [364, 378] width 31 height 13
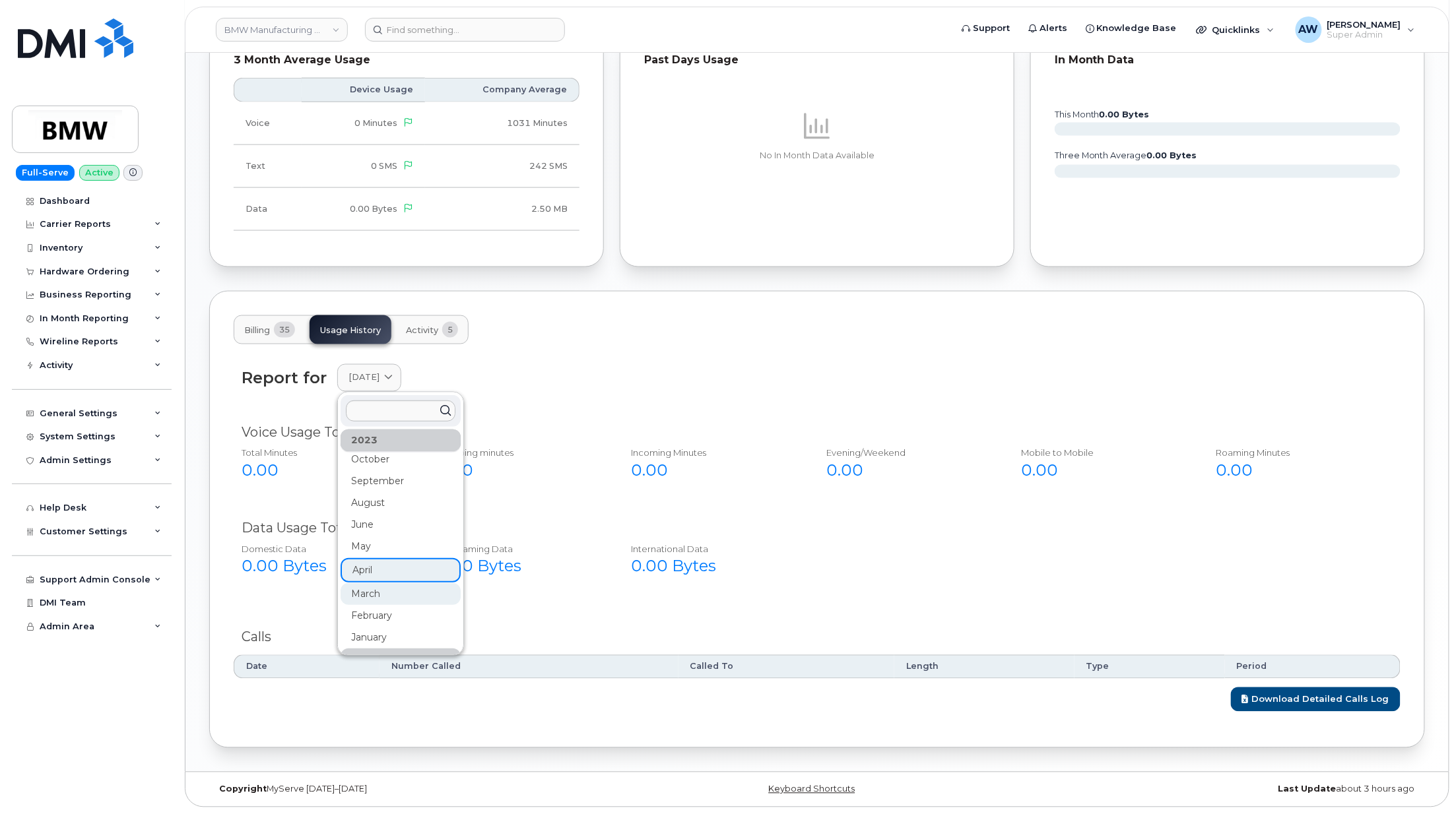
click at [381, 589] on div "March" at bounding box center [400, 594] width 120 height 22
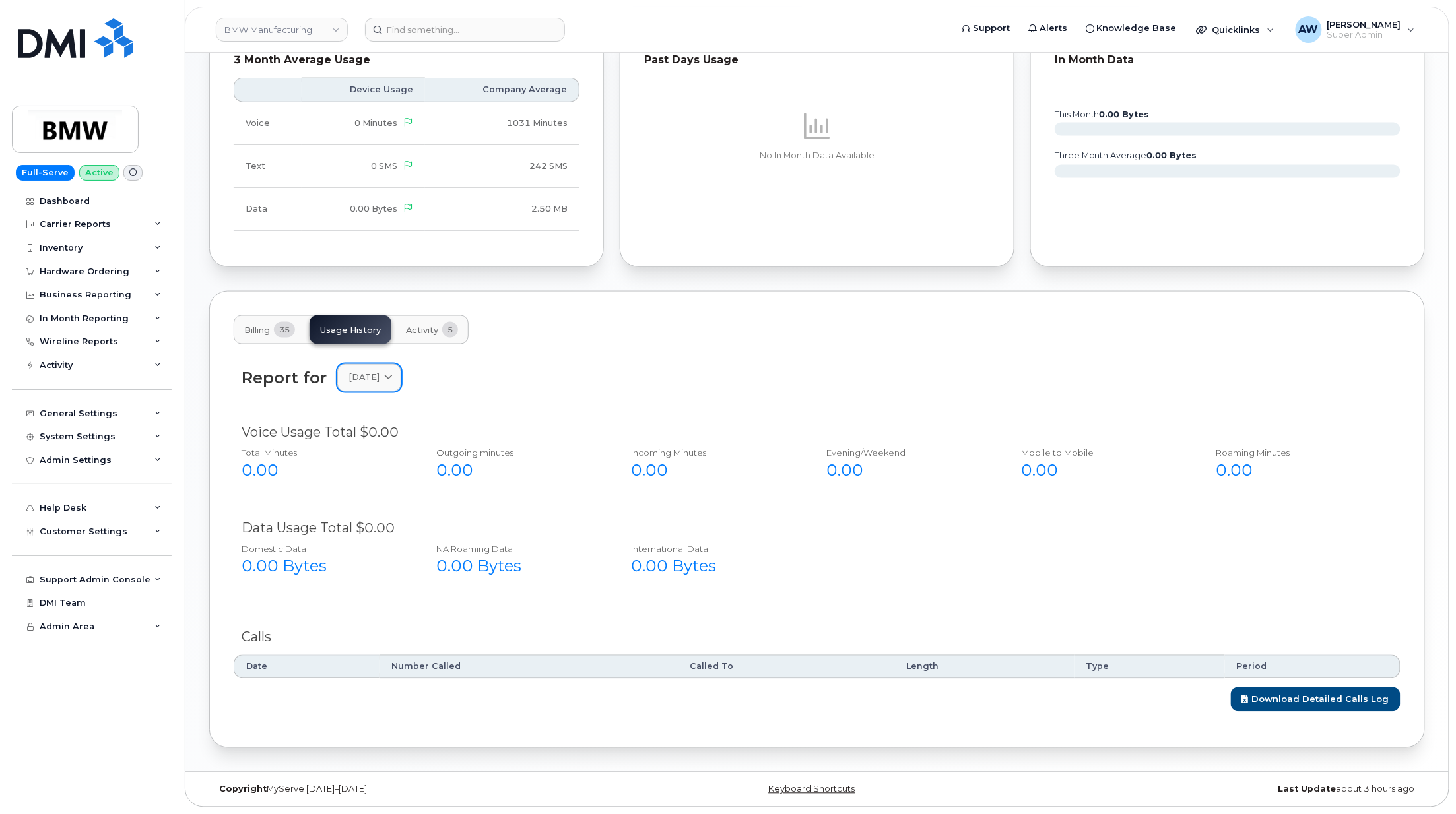
click at [386, 387] on link "[DATE]" at bounding box center [370, 377] width 64 height 27
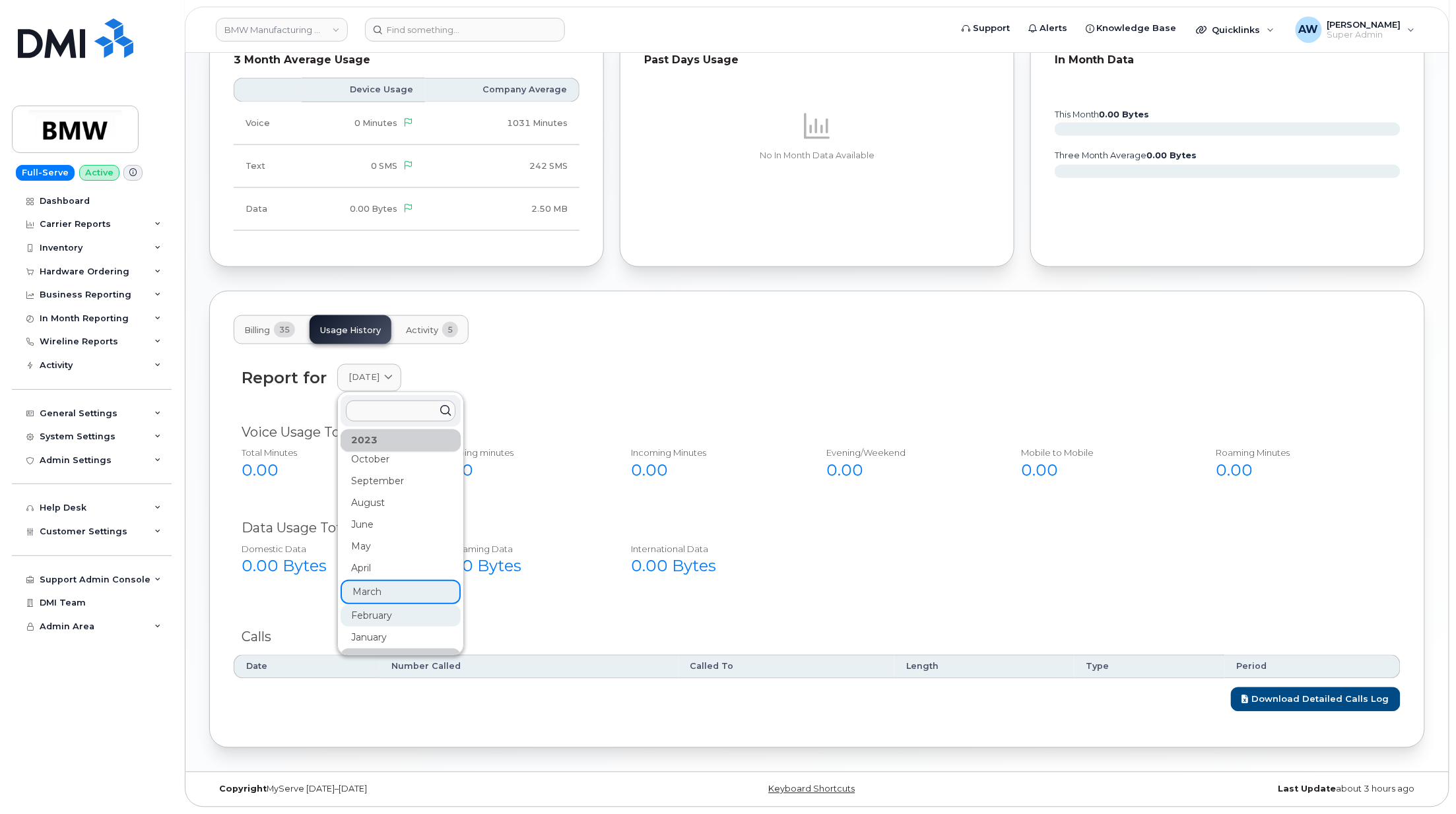
click at [383, 618] on div "February" at bounding box center [400, 616] width 120 height 22
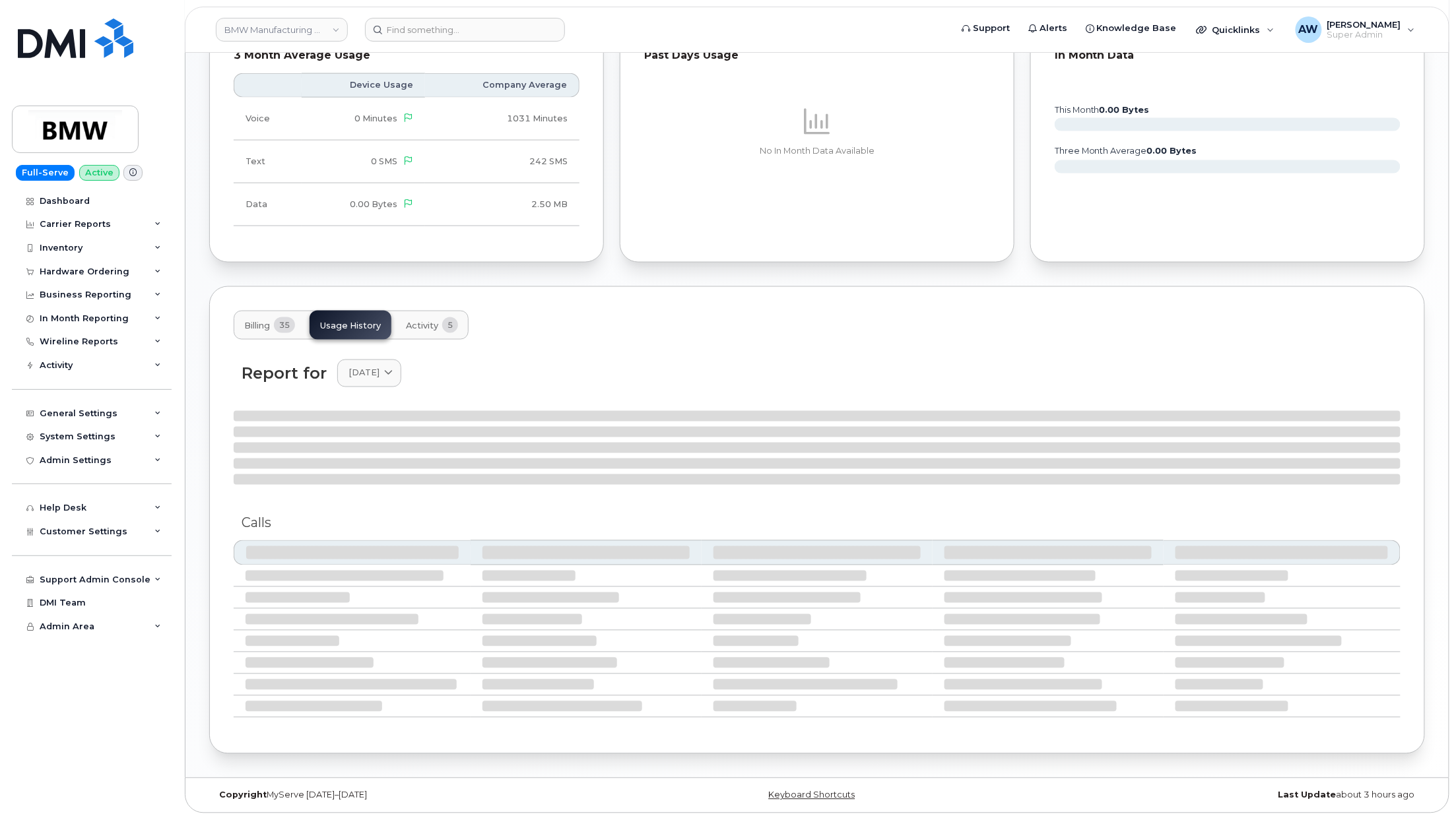
scroll to position [721, 0]
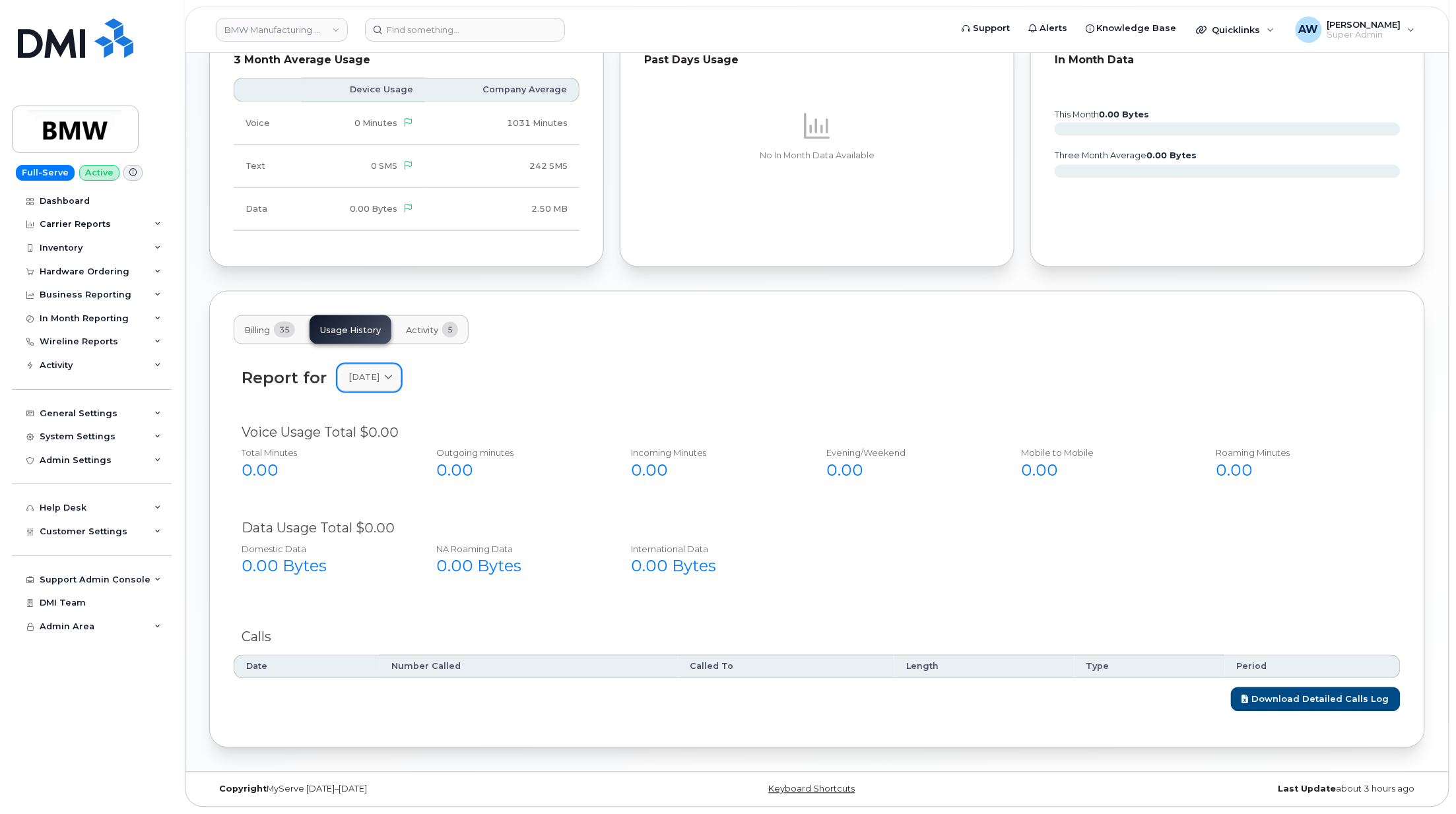
click at [380, 376] on span "[DATE]" at bounding box center [364, 378] width 31 height 13
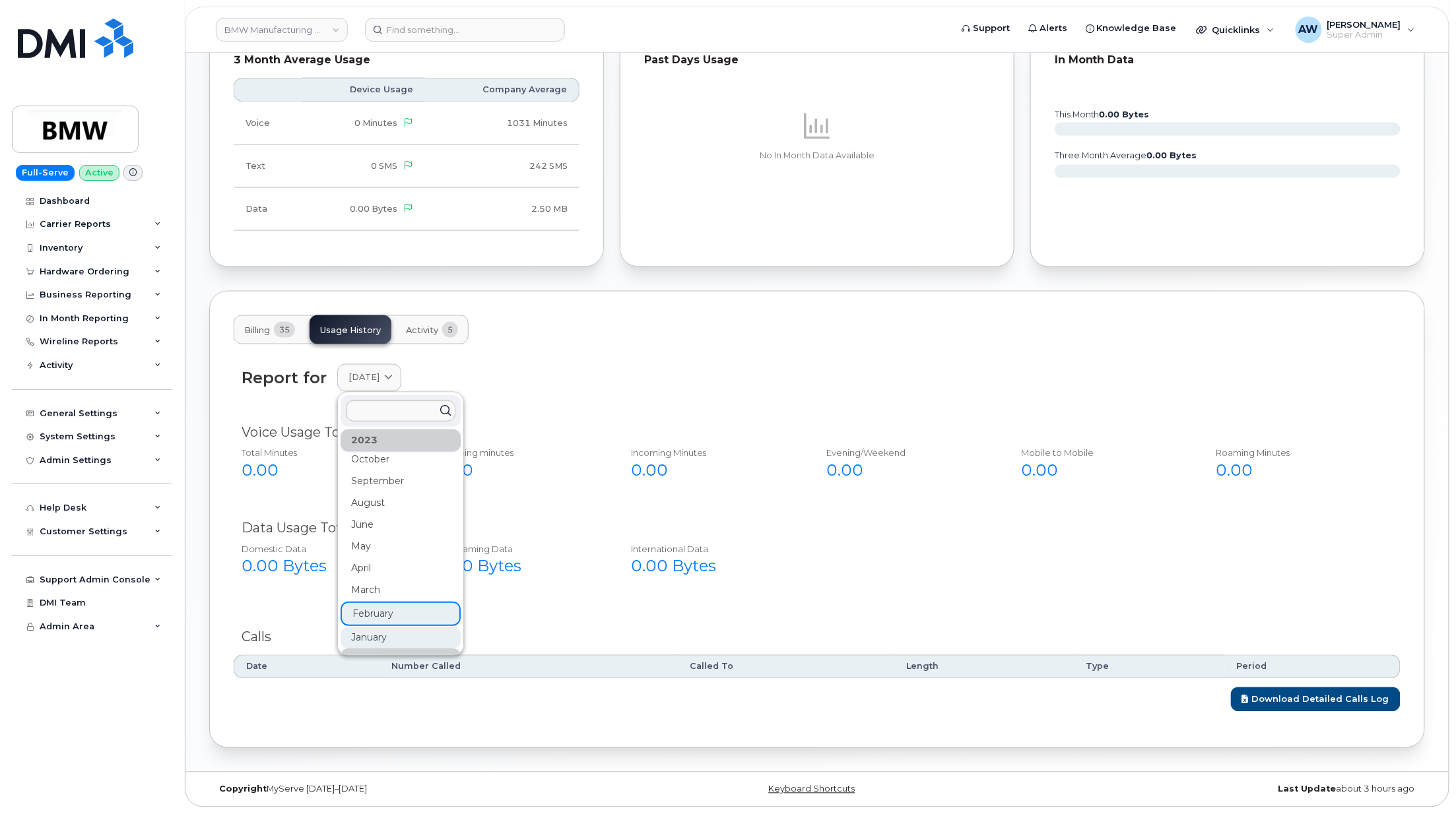
click at [382, 636] on div "January" at bounding box center [400, 638] width 120 height 22
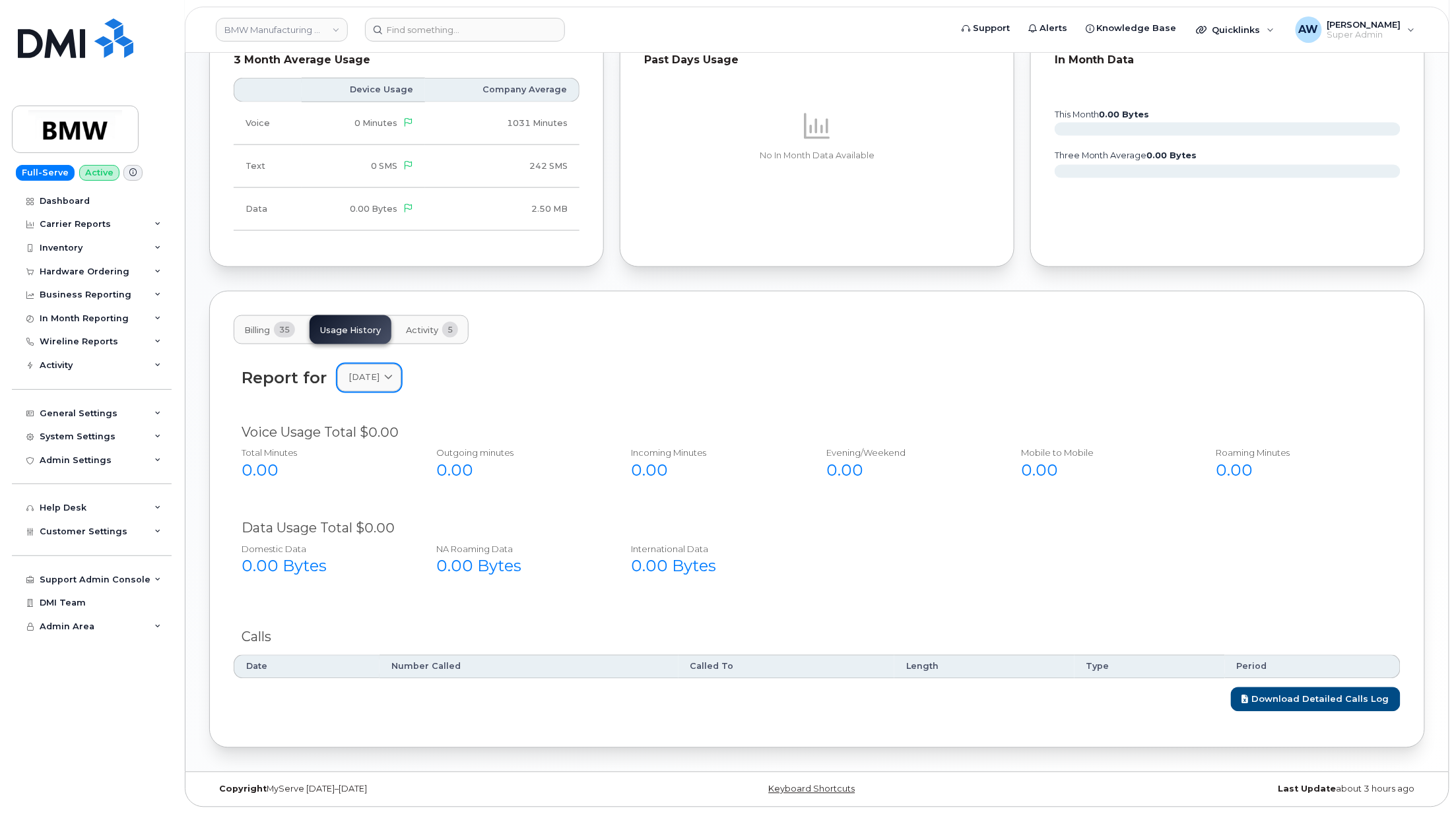
click at [379, 378] on span "[DATE]" at bounding box center [364, 378] width 31 height 13
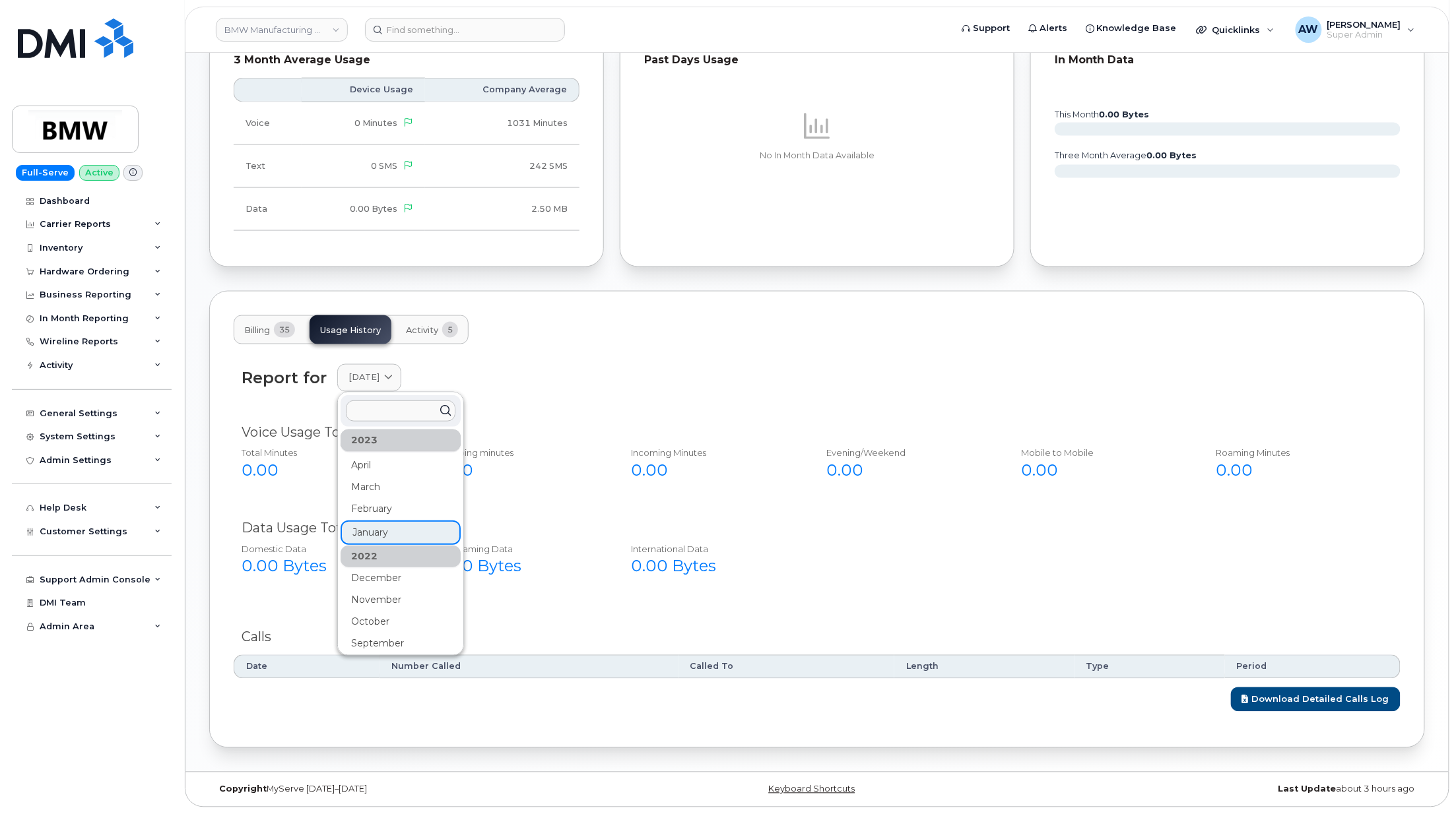
scroll to position [632, 0]
click at [399, 582] on div "December" at bounding box center [400, 577] width 120 height 22
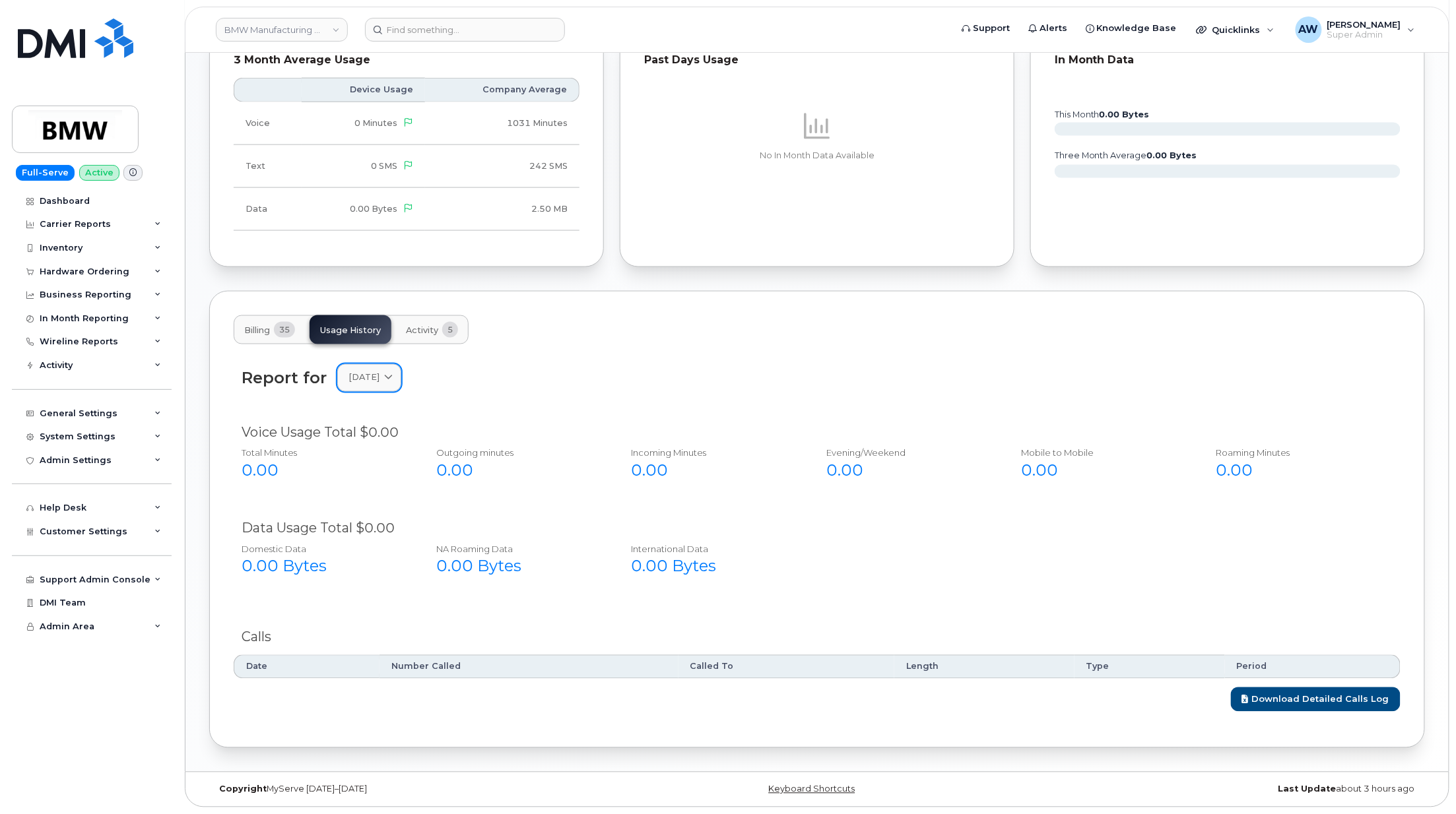
click at [380, 373] on span "[DATE]" at bounding box center [364, 378] width 31 height 13
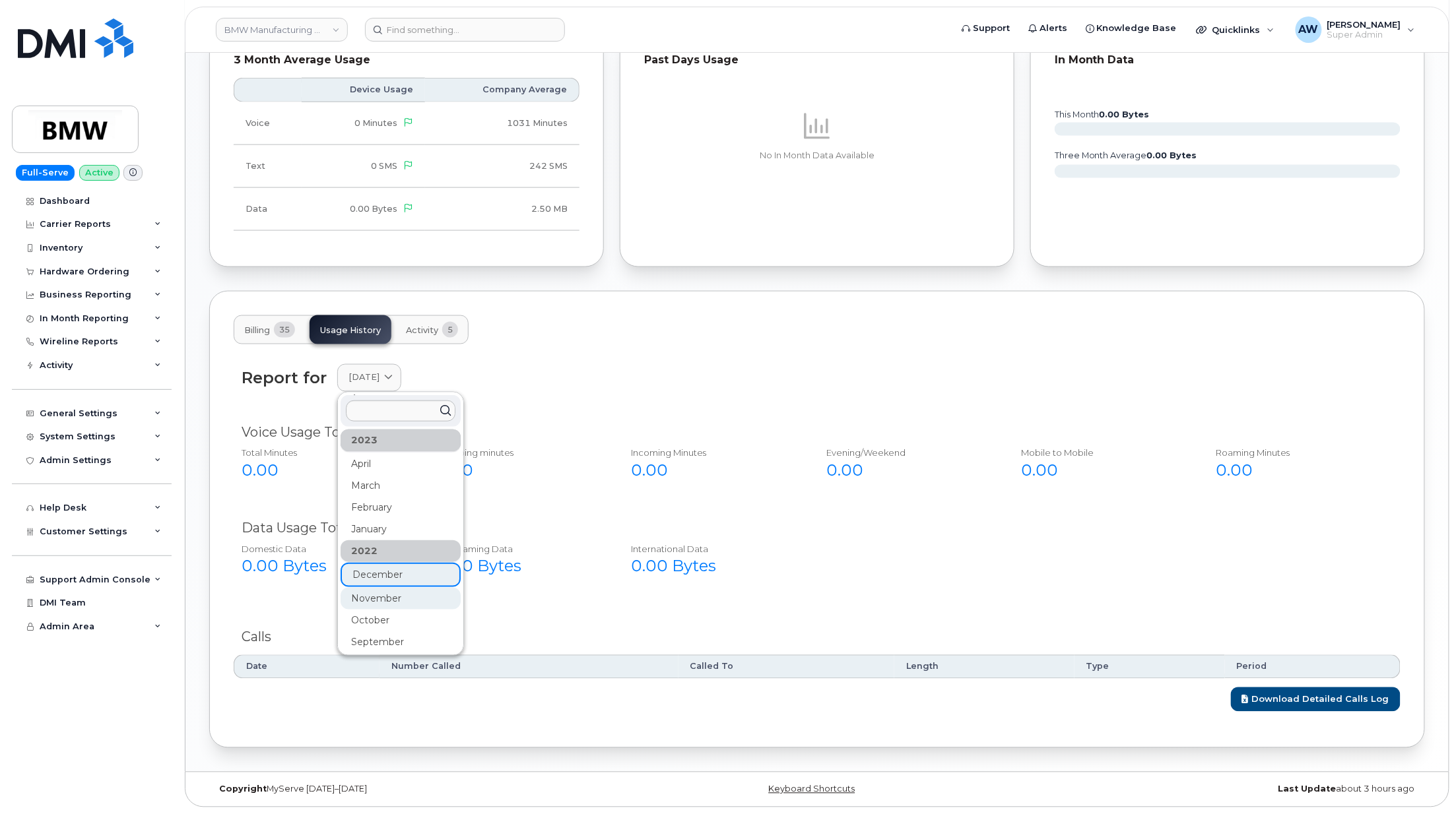
click at [407, 588] on div "November" at bounding box center [400, 599] width 120 height 22
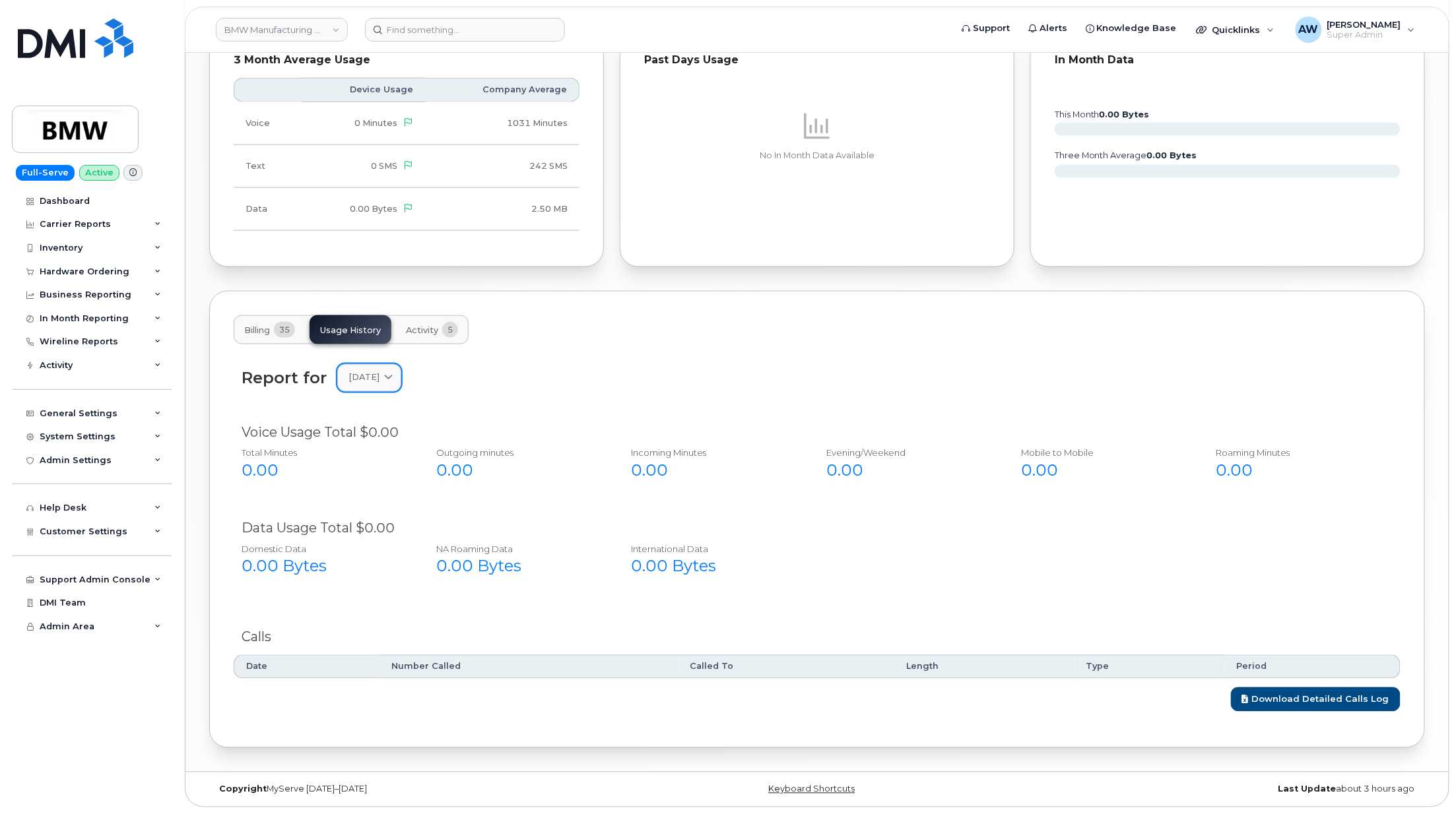
click at [380, 373] on span "[DATE]" at bounding box center [364, 378] width 31 height 13
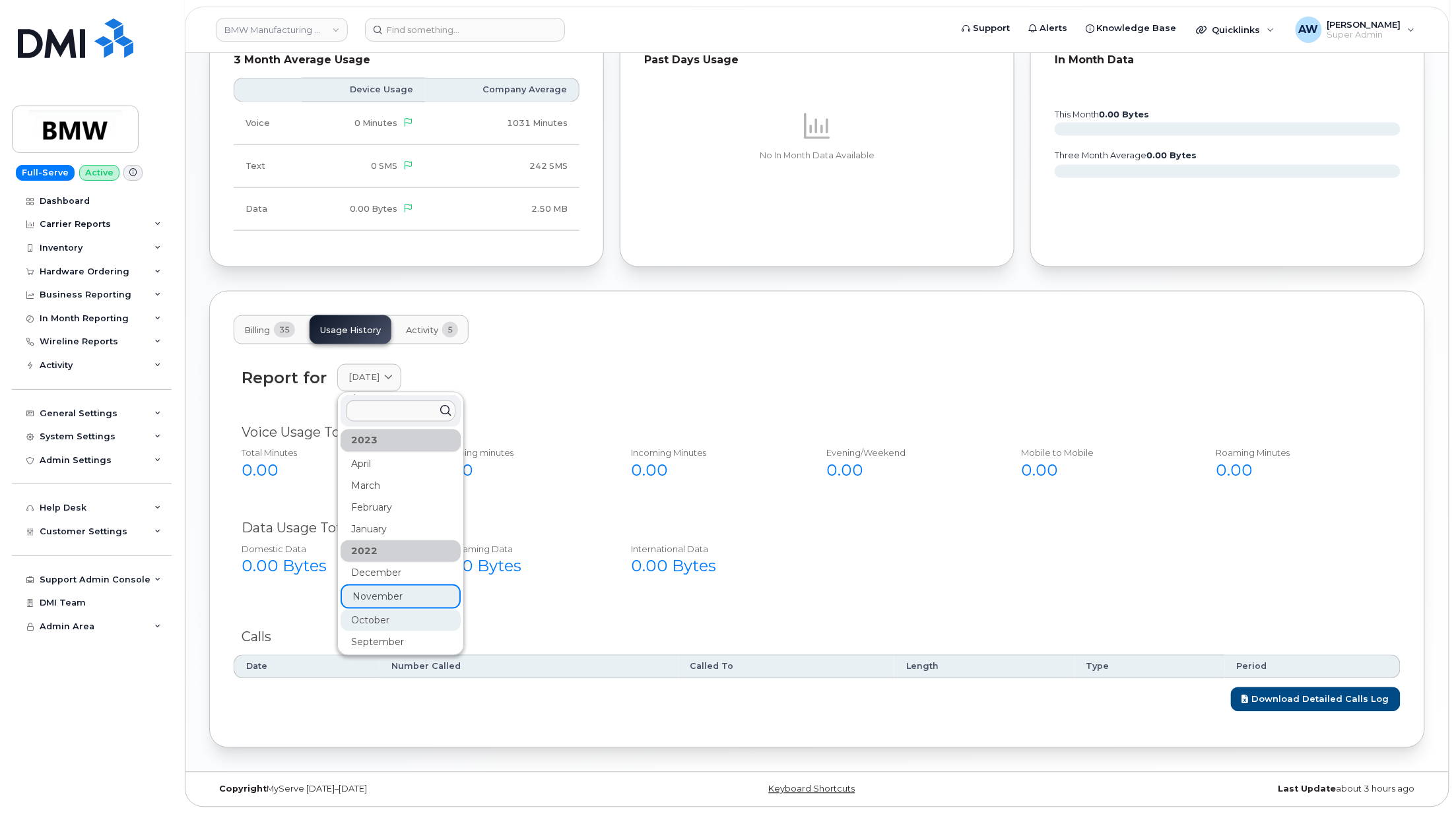
click at [392, 614] on div "October" at bounding box center [400, 620] width 120 height 22
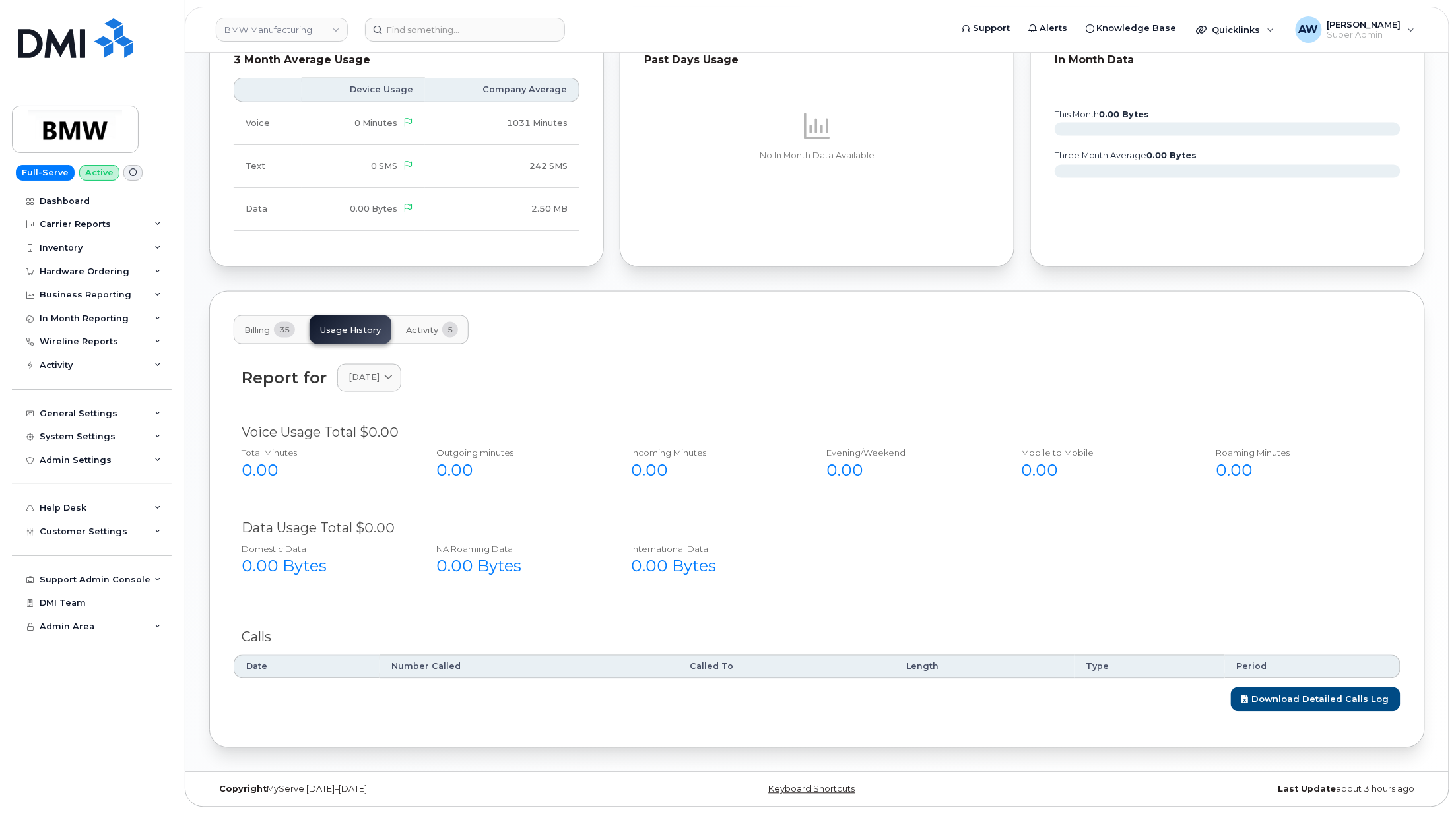
click at [403, 391] on div "Report for [DATE] [DATE] July June May April March February January [DATE] Nove…" at bounding box center [816, 386] width 1166 height 59
click at [380, 382] on span "[DATE]" at bounding box center [364, 378] width 31 height 13
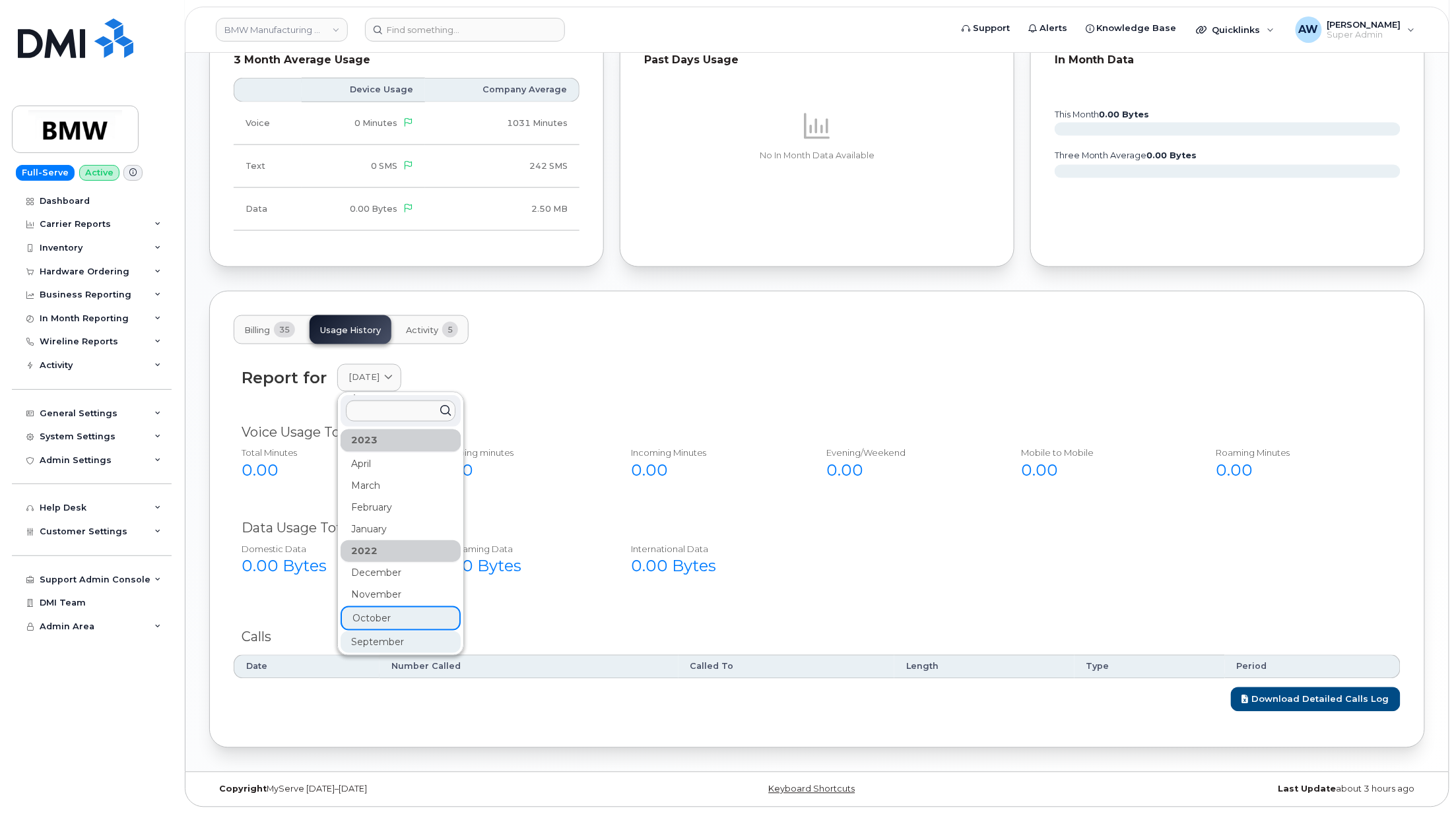
click at [402, 637] on div "September" at bounding box center [400, 642] width 120 height 22
